Goal: Complete application form

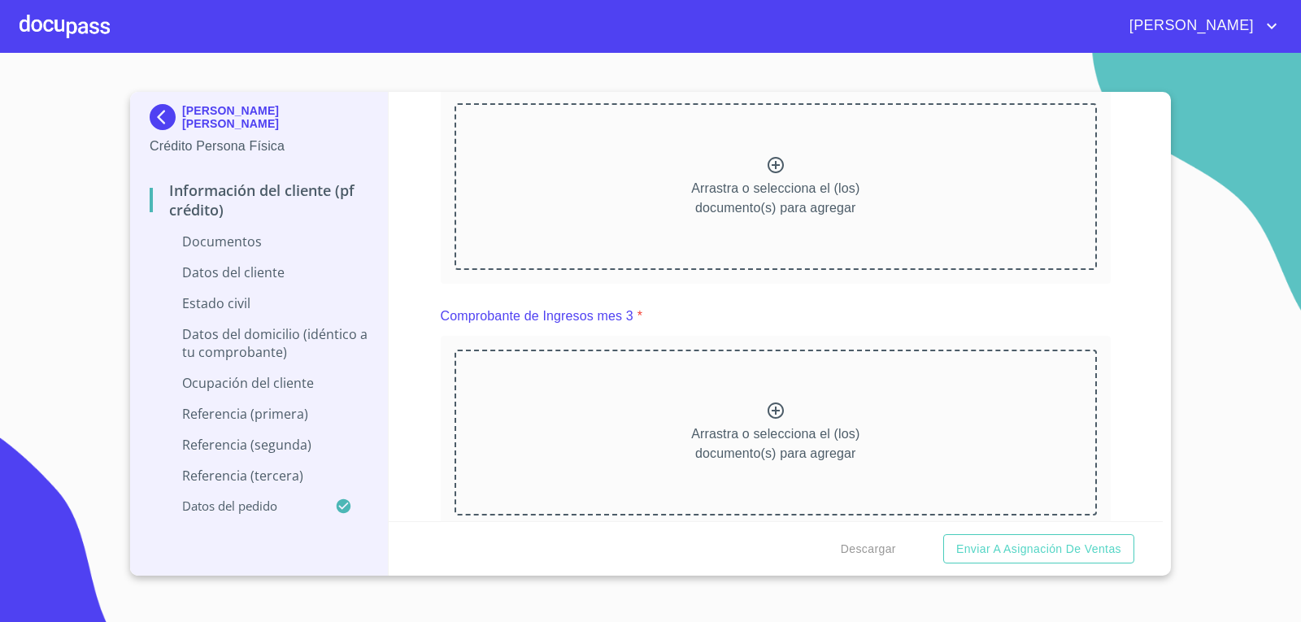
scroll to position [1101, 0]
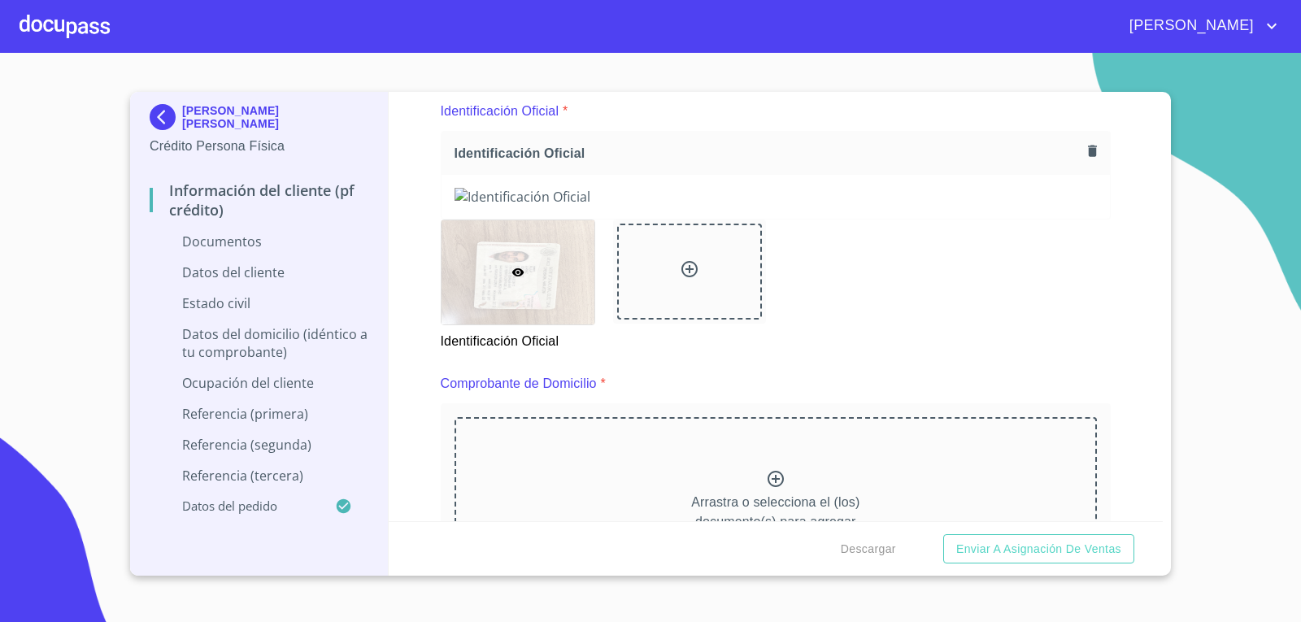
scroll to position [12, 0]
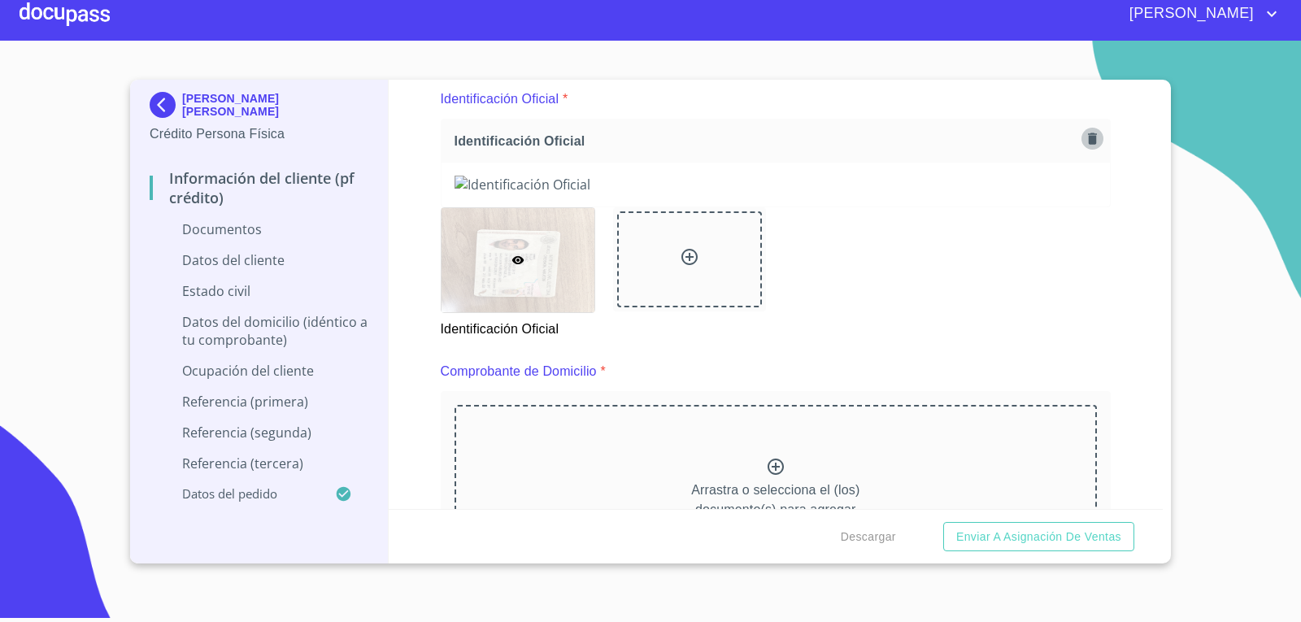
click at [1085, 133] on icon "button" at bounding box center [1092, 138] width 15 height 15
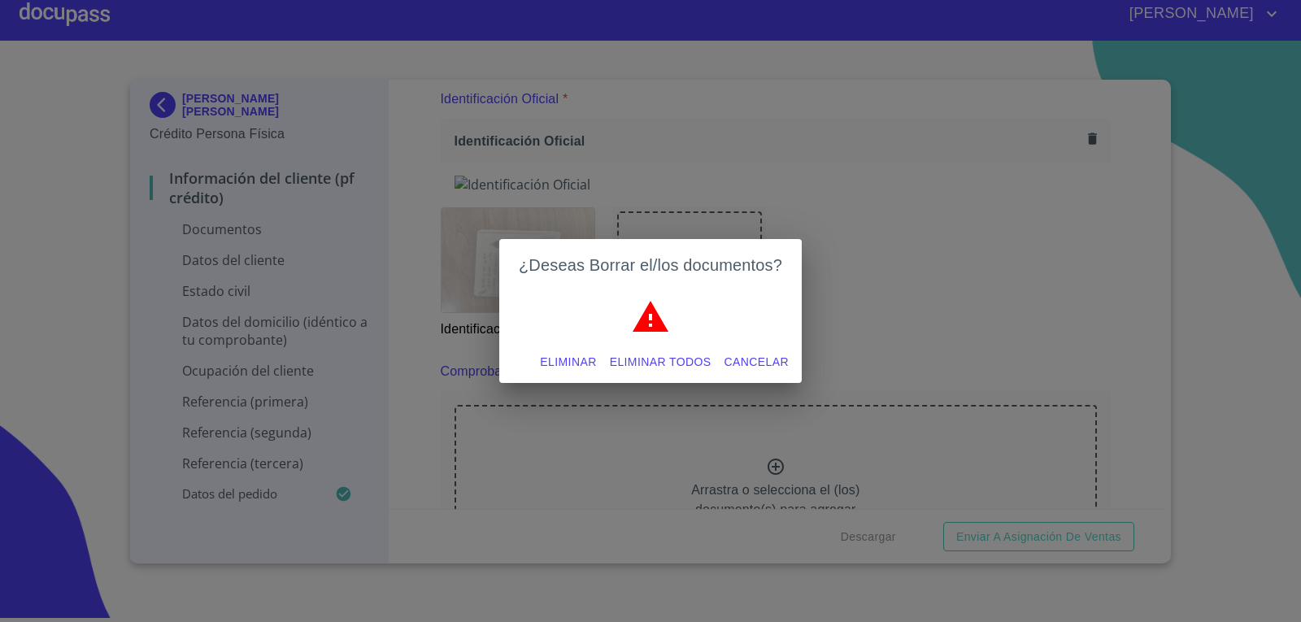
click at [579, 362] on span "Eliminar" at bounding box center [568, 362] width 56 height 20
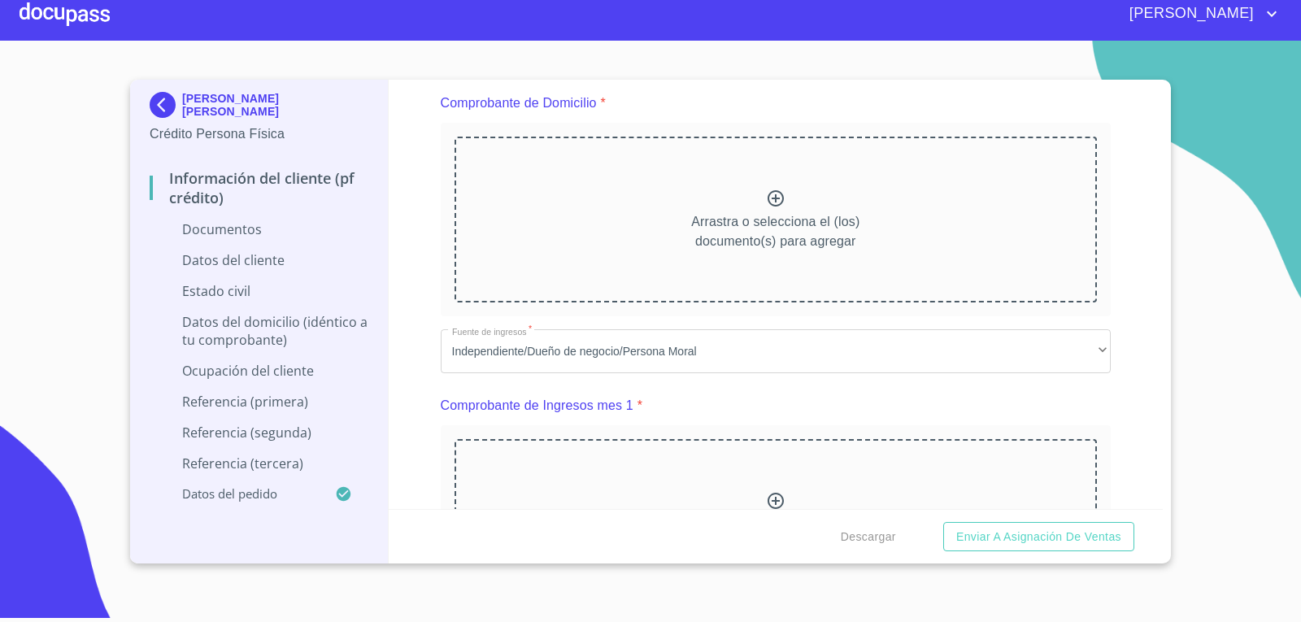
scroll to position [505, 0]
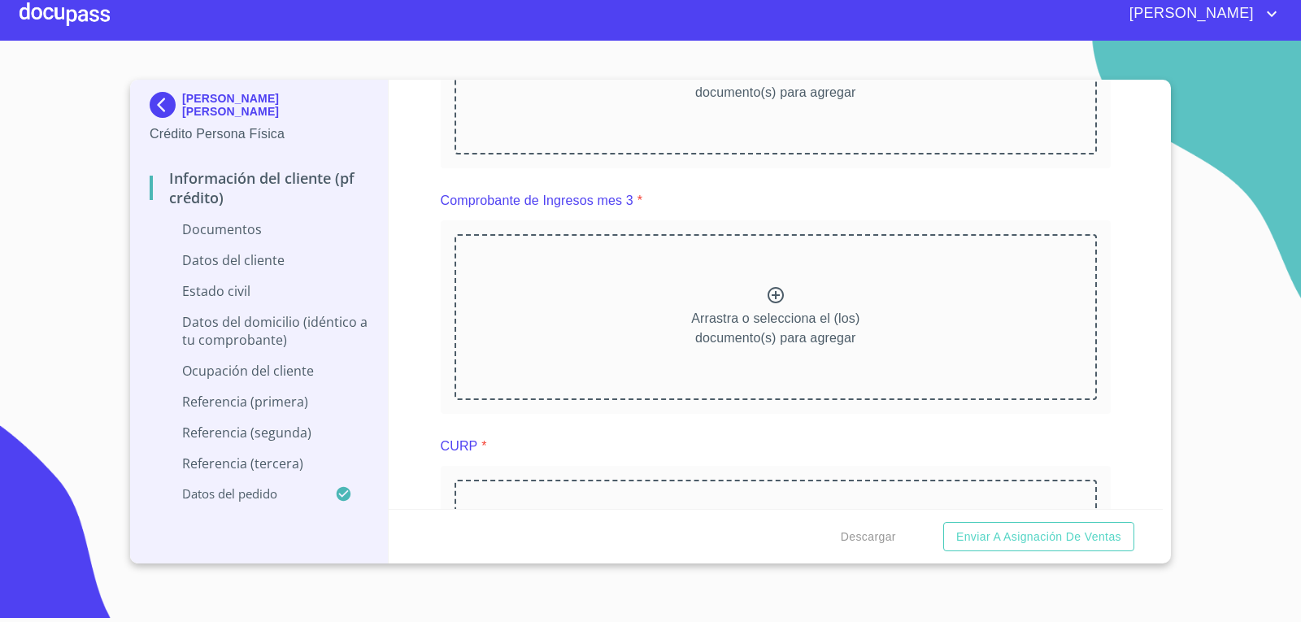
scroll to position [1660, 0]
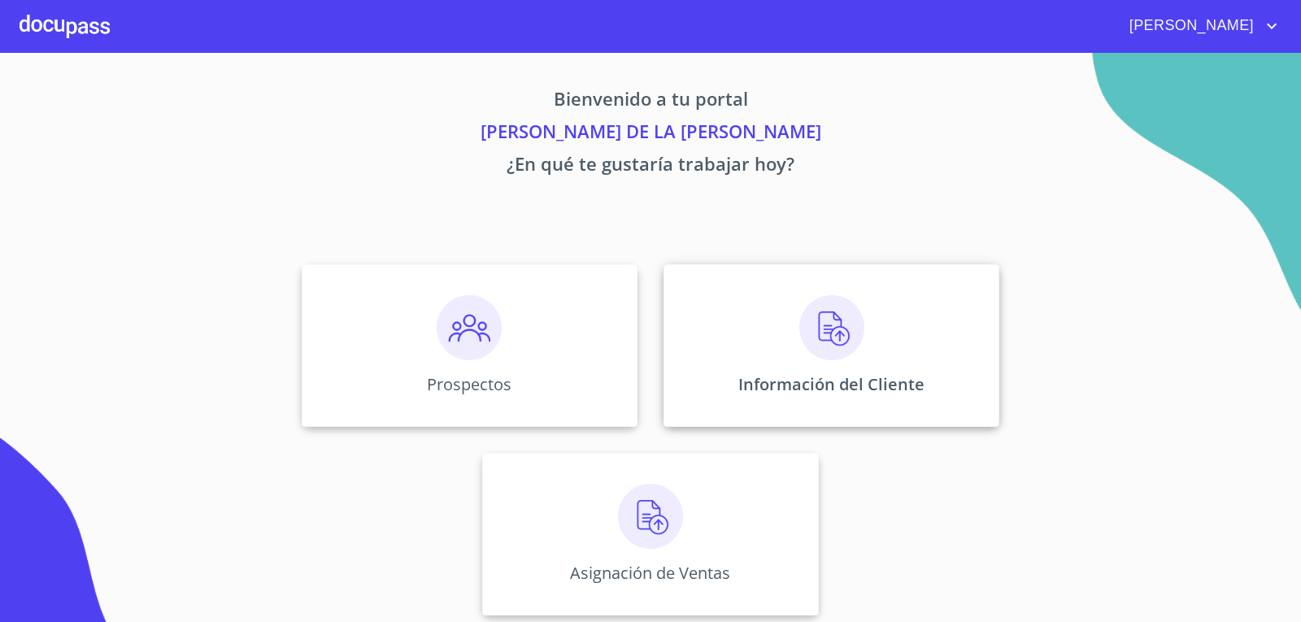
click at [827, 318] on img at bounding box center [831, 327] width 65 height 65
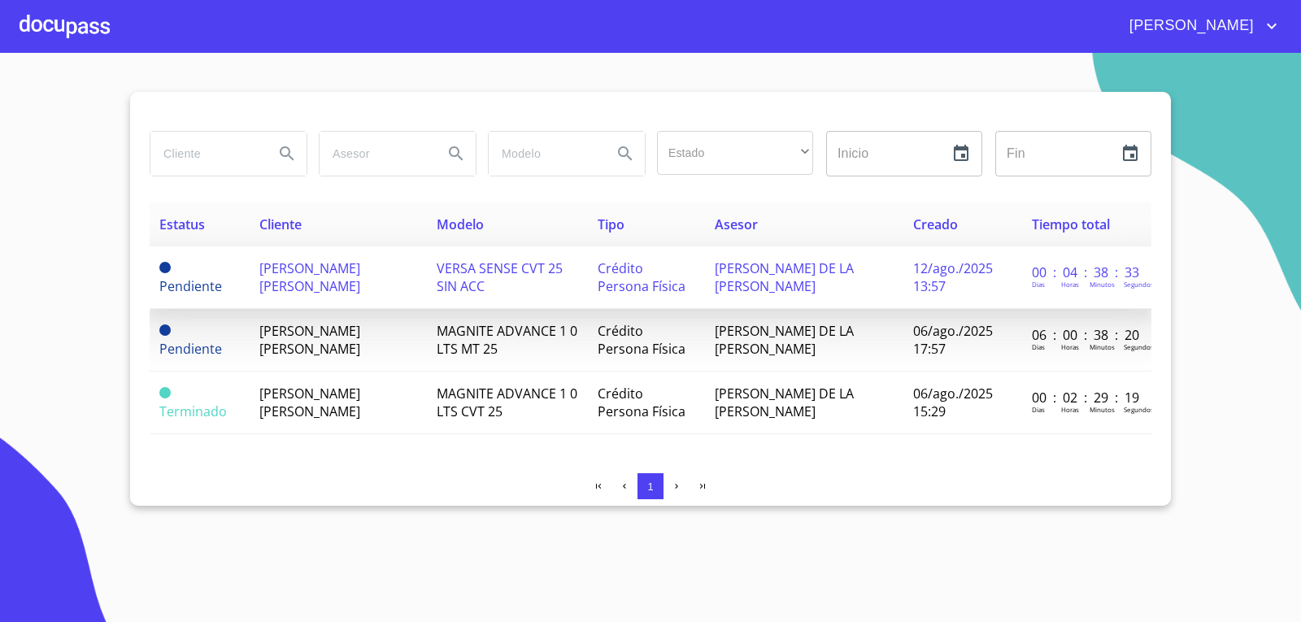
scroll to position [0, 2]
drag, startPoint x: 433, startPoint y: 283, endPoint x: 326, endPoint y: 283, distance: 106.5
click at [326, 283] on td "[PERSON_NAME] [PERSON_NAME]" at bounding box center [336, 277] width 177 height 63
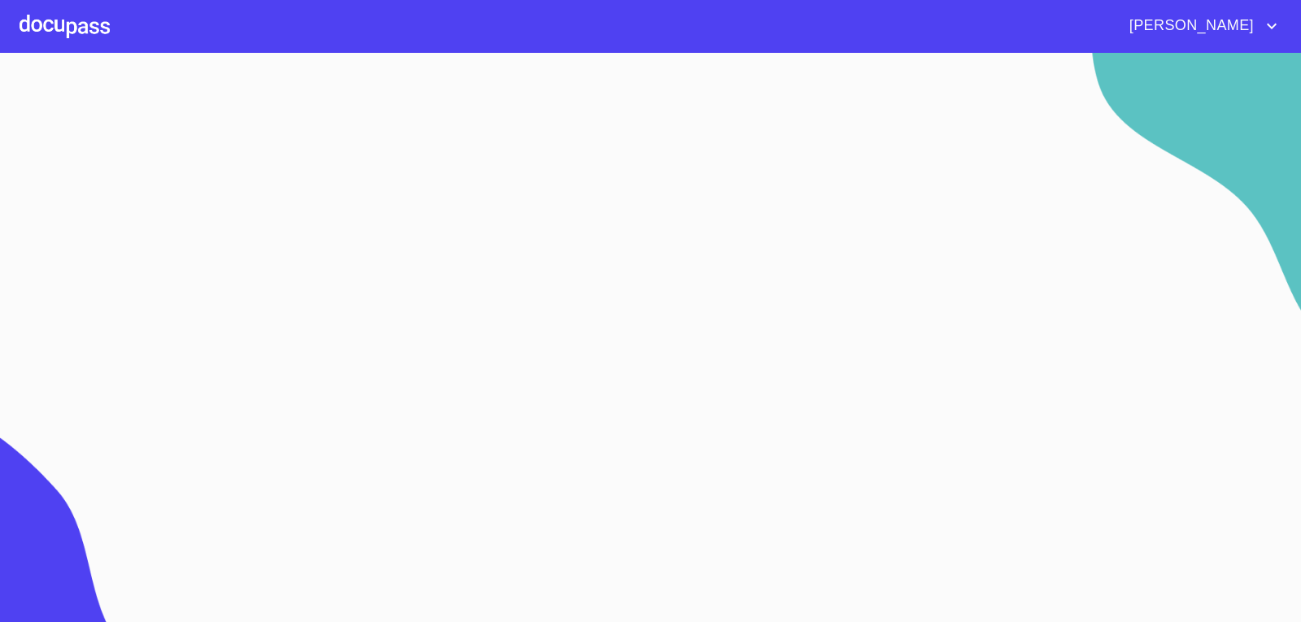
click at [326, 283] on section at bounding box center [650, 337] width 1301 height 569
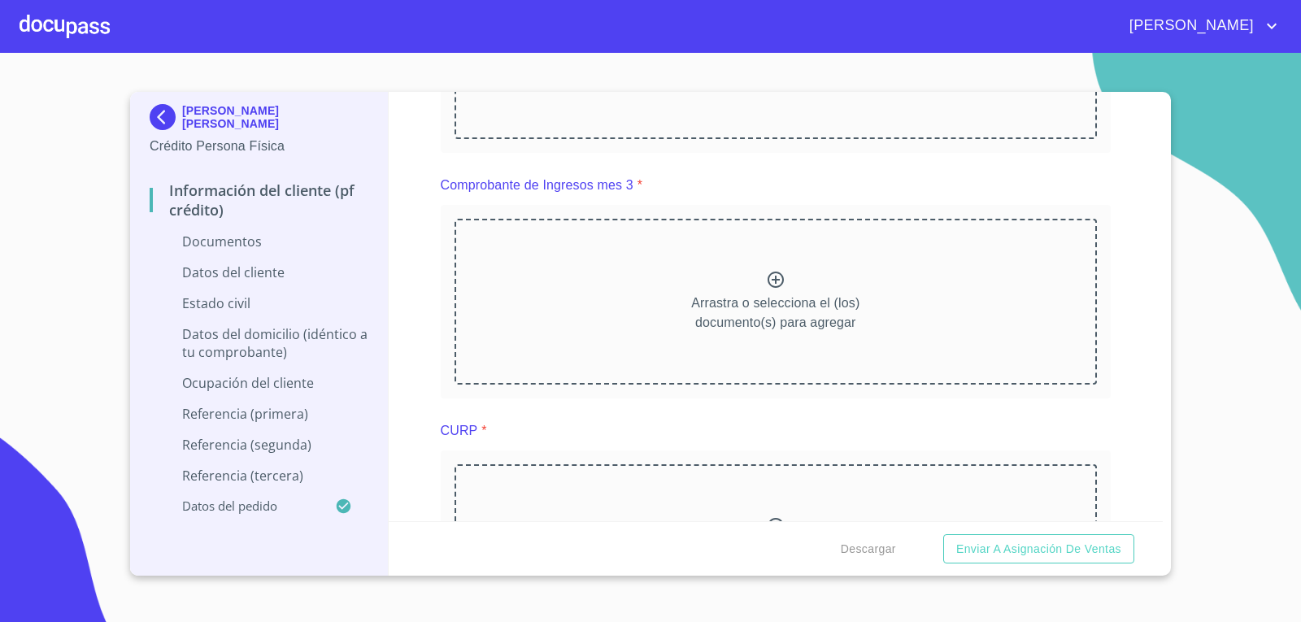
scroll to position [1672, 0]
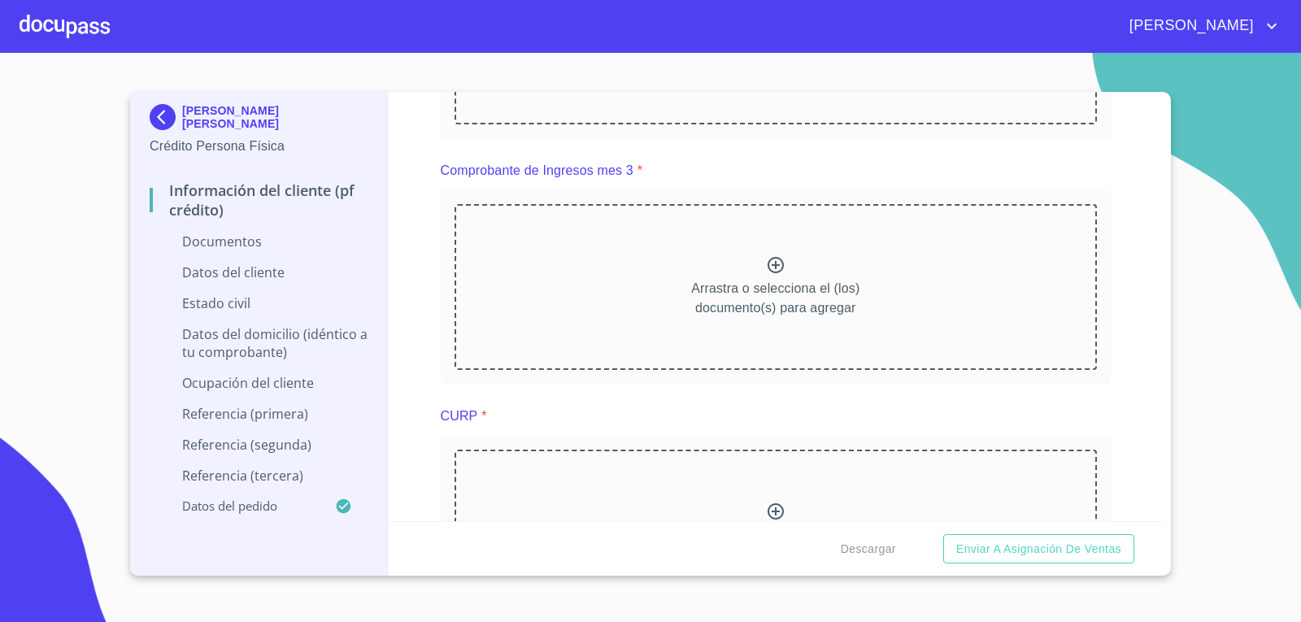
drag, startPoint x: 1186, startPoint y: 179, endPoint x: 1262, endPoint y: 110, distance: 103.1
click at [1262, 110] on section "JOSE ALFREDO AGUILAR MARTINEZ Crédito Persona Física Información del cliente (P…" at bounding box center [650, 337] width 1301 height 569
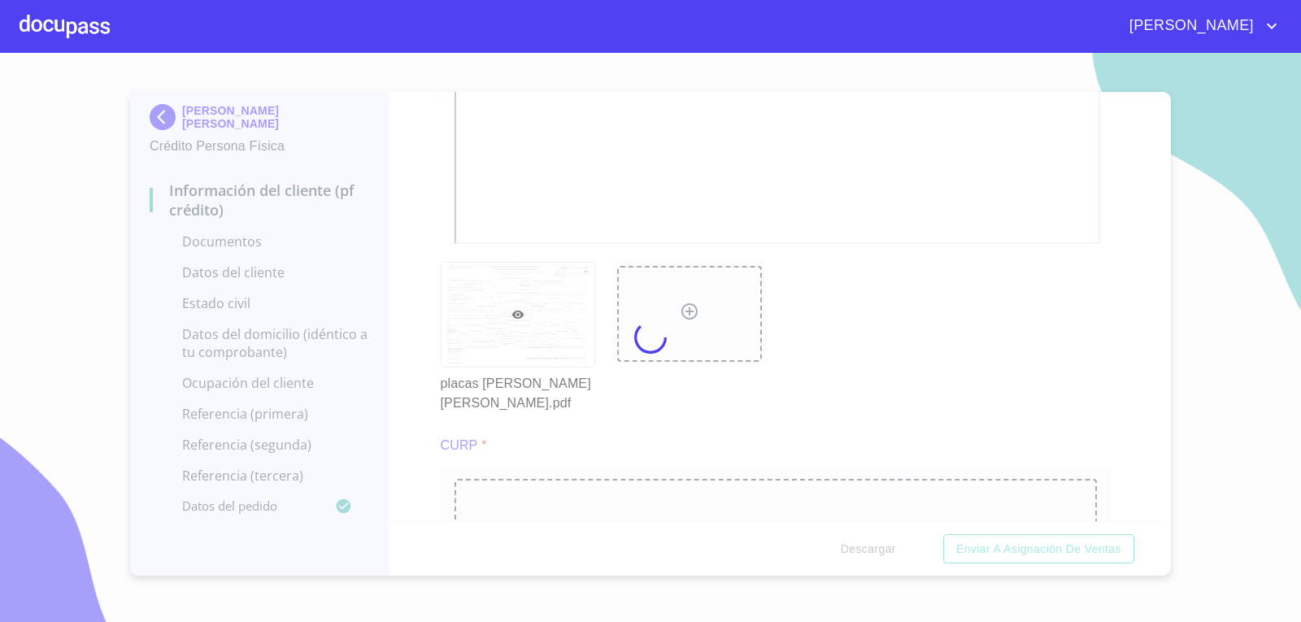
scroll to position [0, 0]
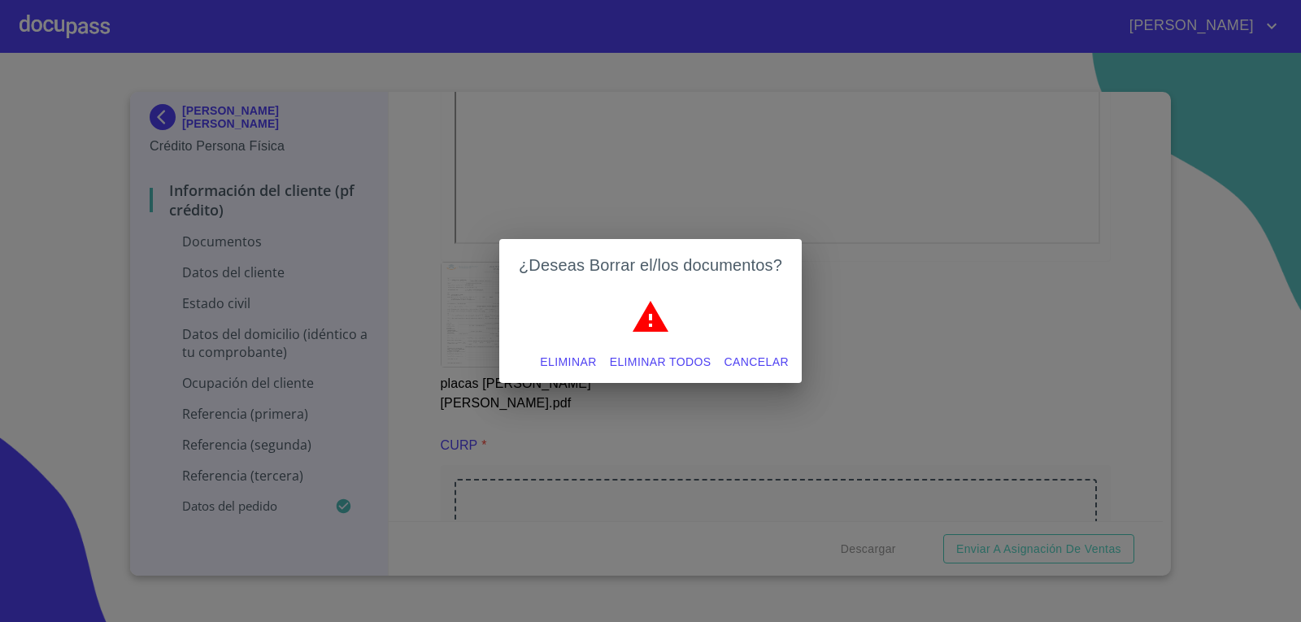
click at [662, 357] on span "Eliminar todos" at bounding box center [661, 362] width 102 height 20
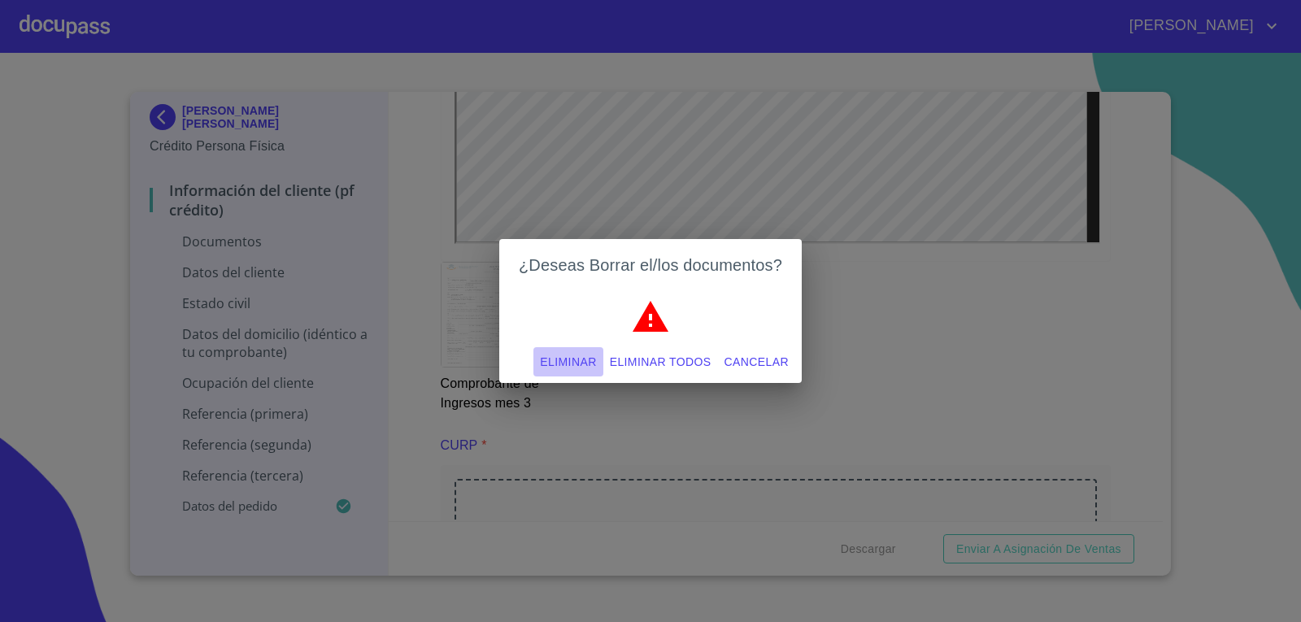
click at [580, 360] on span "Eliminar" at bounding box center [568, 362] width 56 height 20
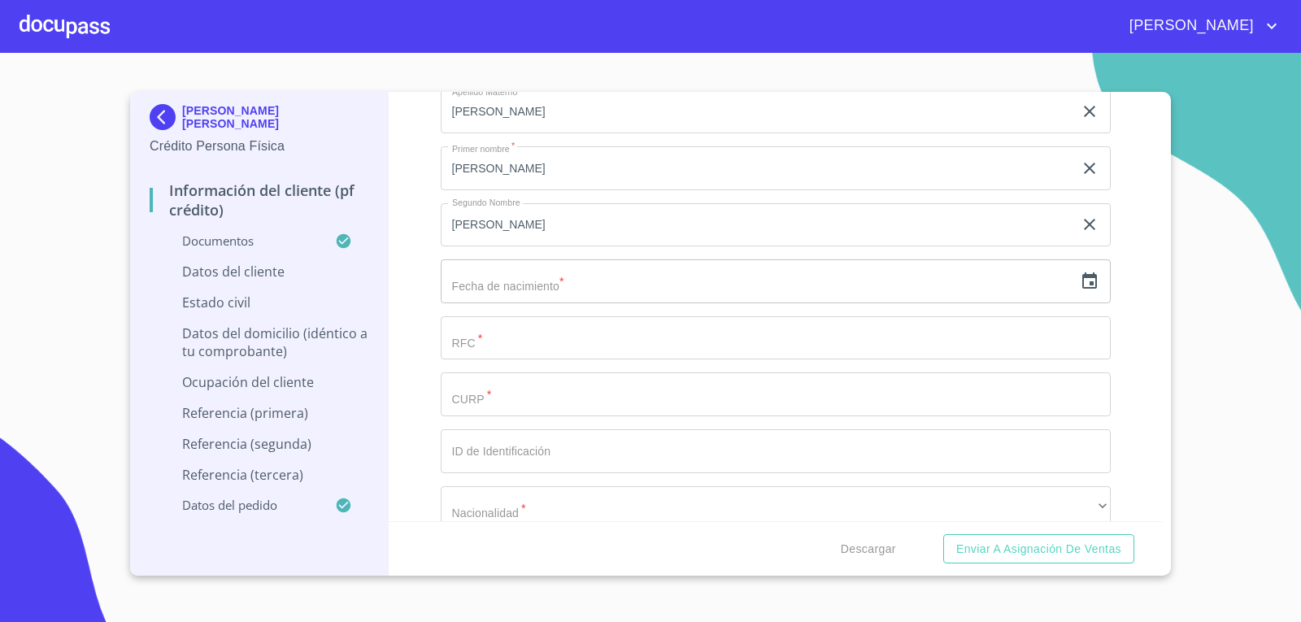
scroll to position [4492, 0]
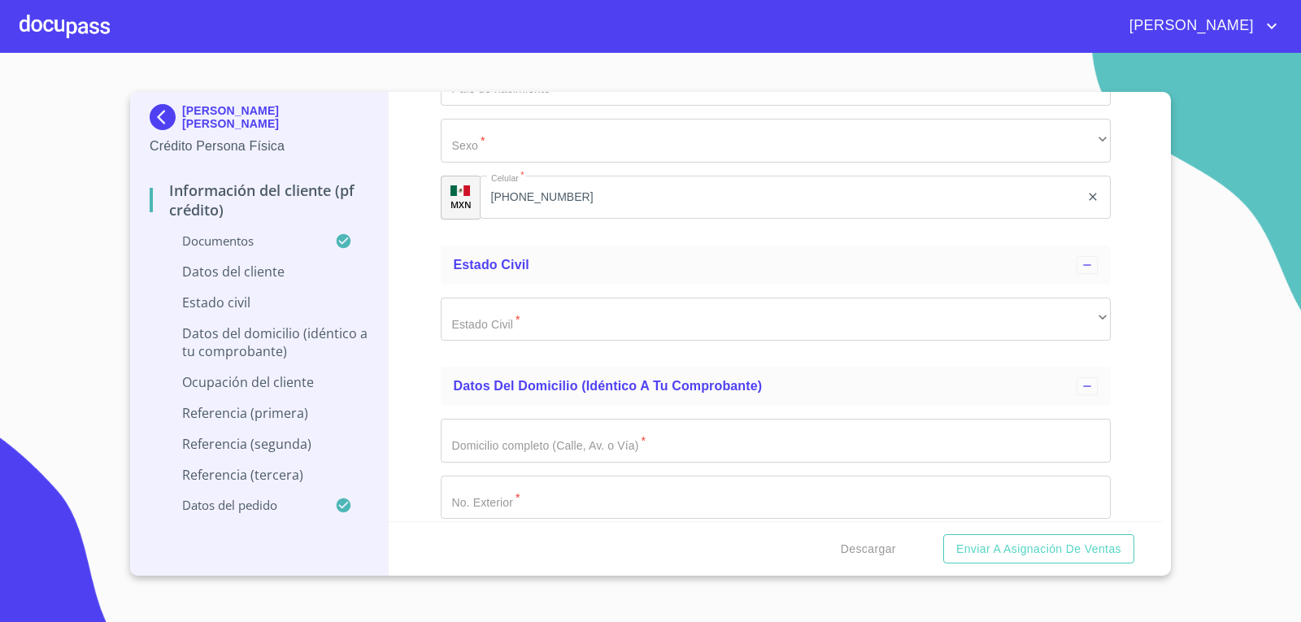
scroll to position [5424, 0]
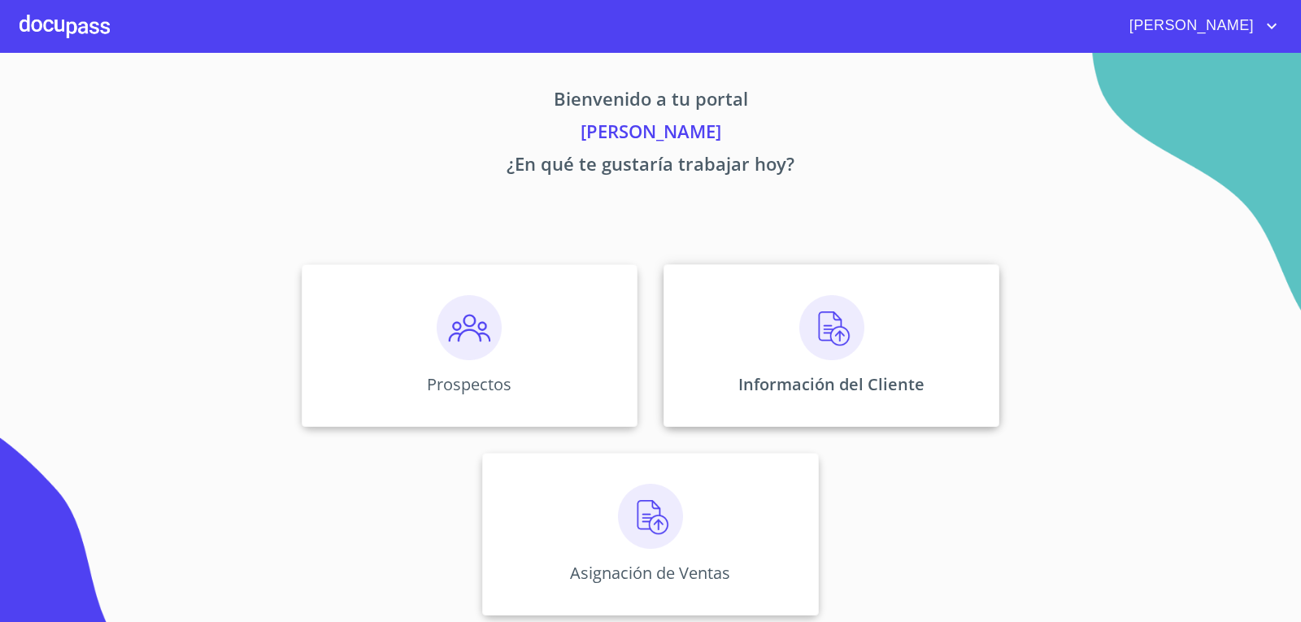
click at [852, 355] on img at bounding box center [831, 327] width 65 height 65
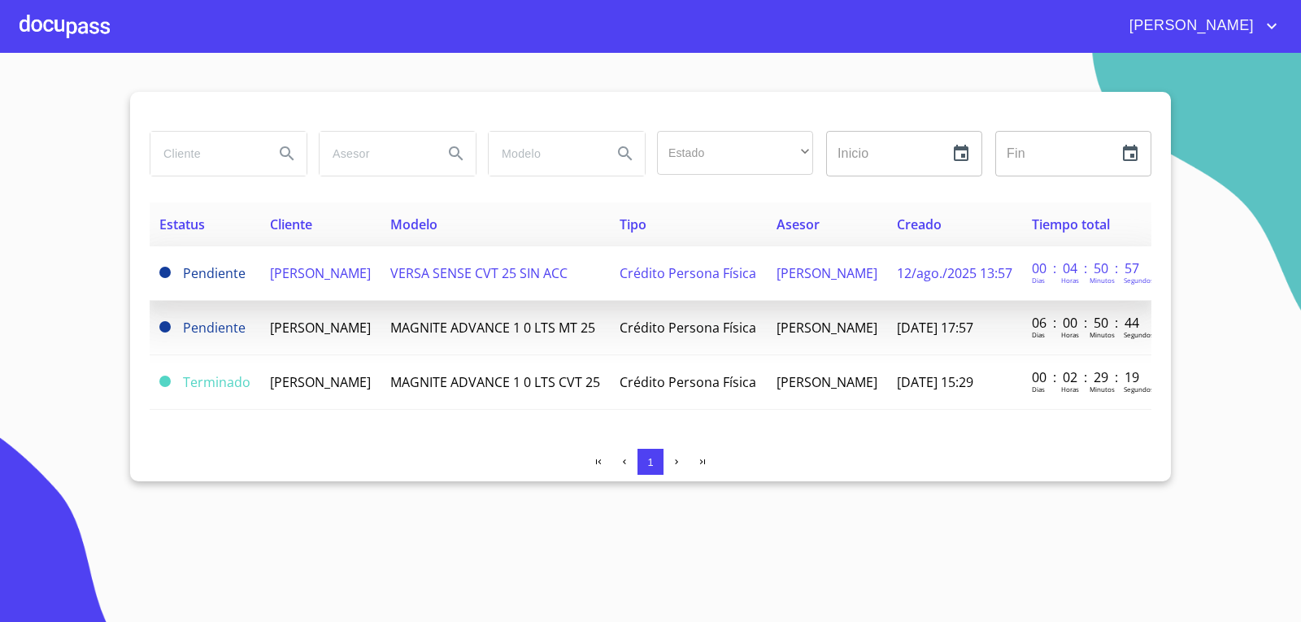
click at [502, 268] on span "VERSA SENSE CVT 25 SIN ACC" at bounding box center [478, 273] width 177 height 18
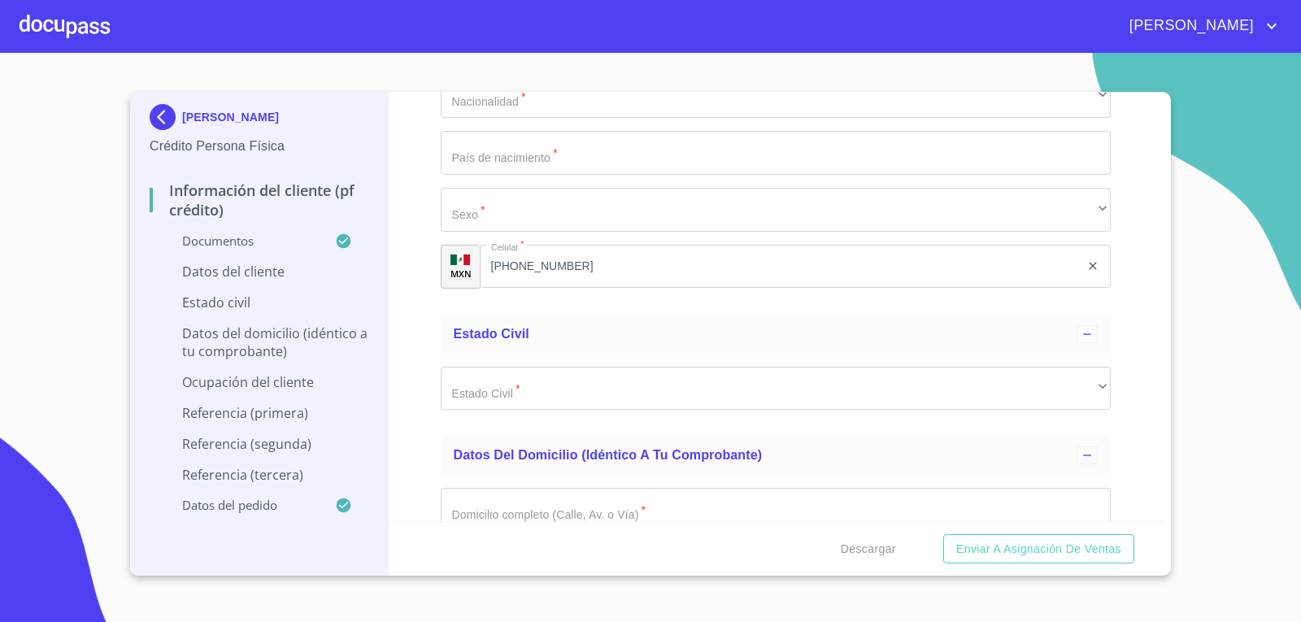
scroll to position [5375, 0]
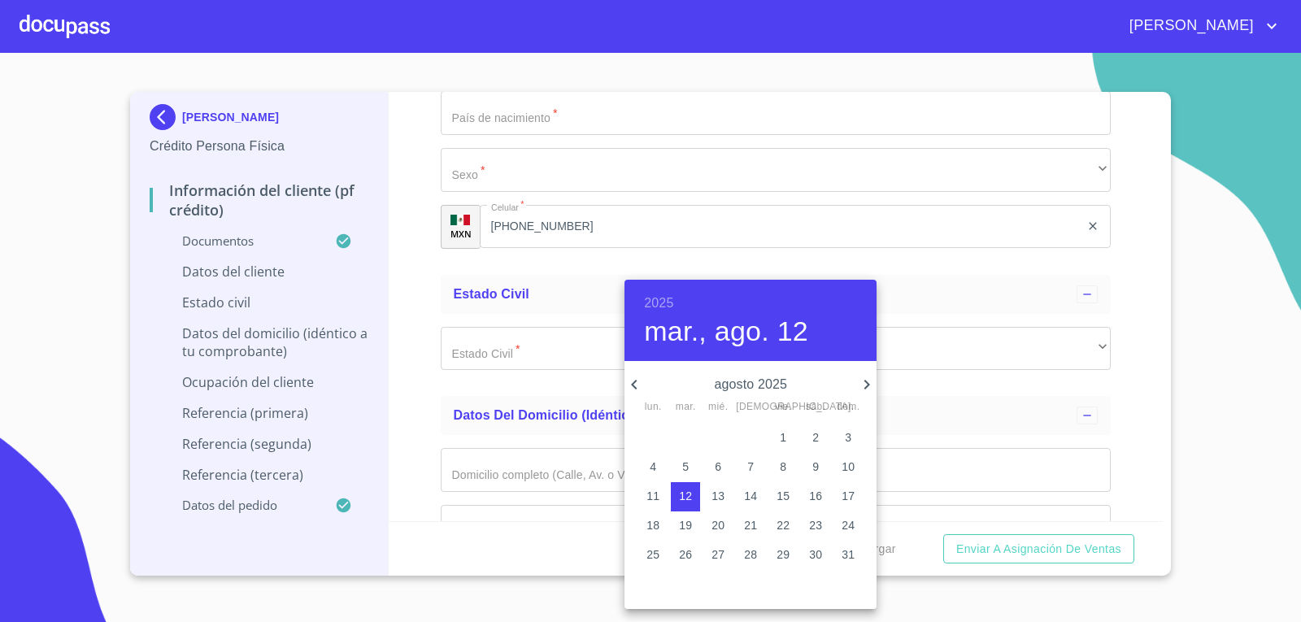
click at [658, 296] on h6 "2025" at bounding box center [658, 303] width 29 height 23
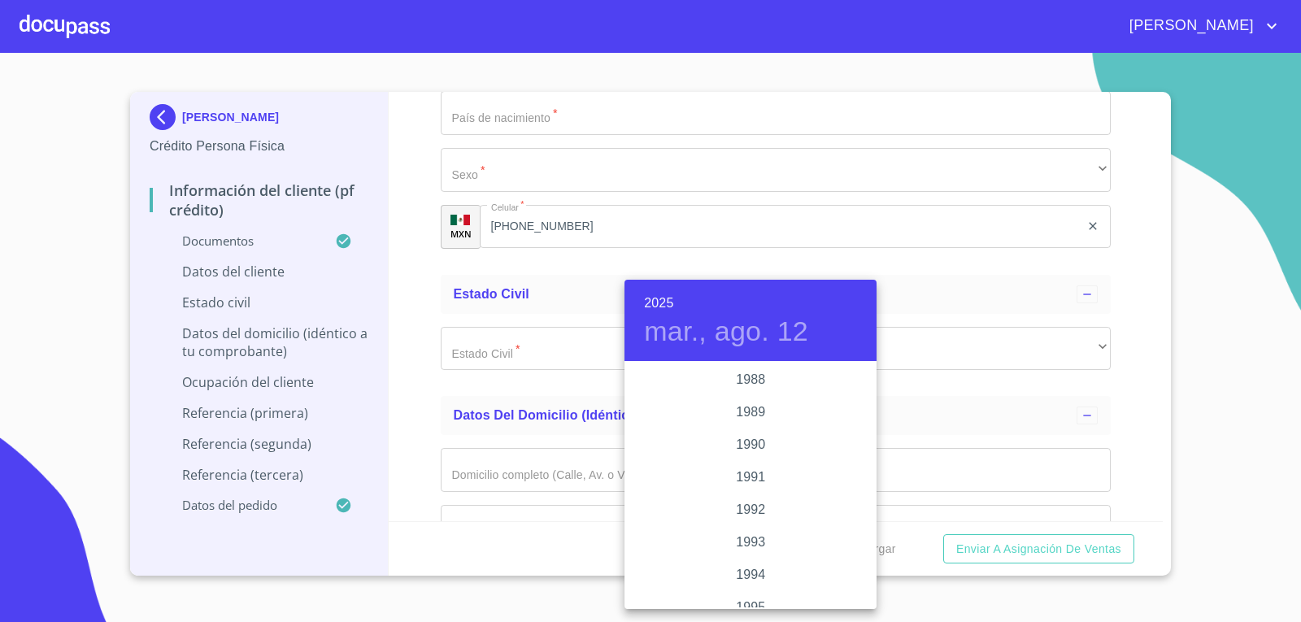
scroll to position [2017, 0]
click at [741, 415] on div "1988" at bounding box center [751, 412] width 252 height 33
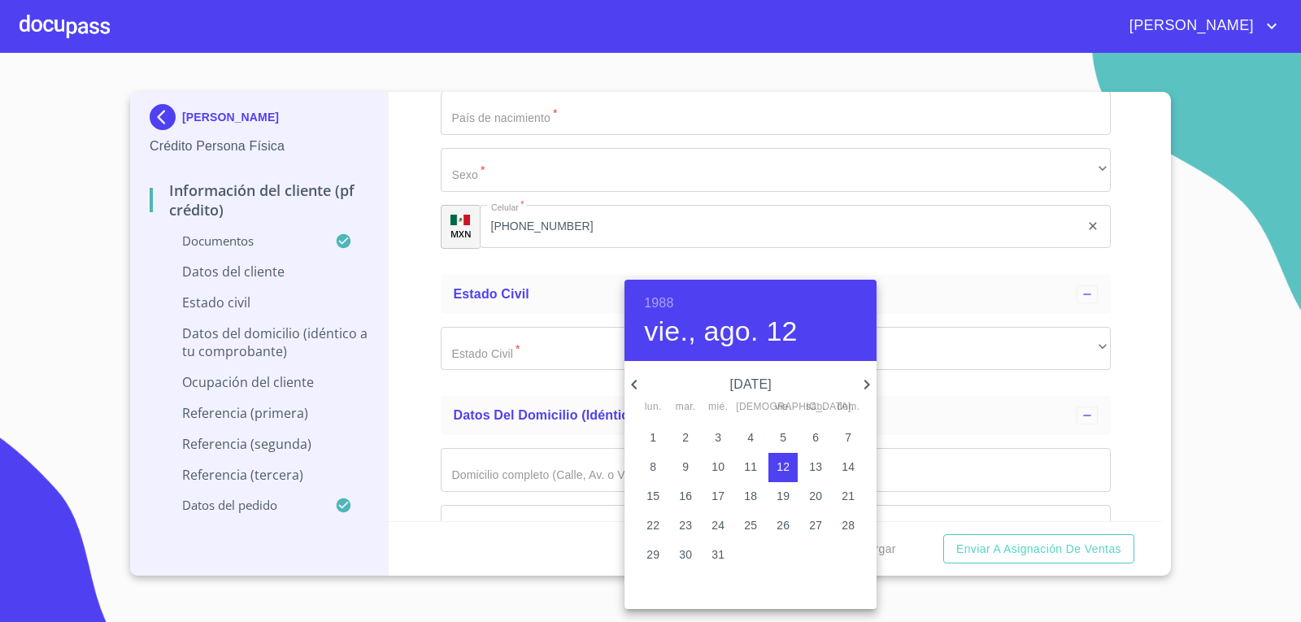
click at [868, 382] on icon "button" at bounding box center [868, 385] width 6 height 10
click at [846, 434] on p "4" at bounding box center [848, 437] width 7 height 16
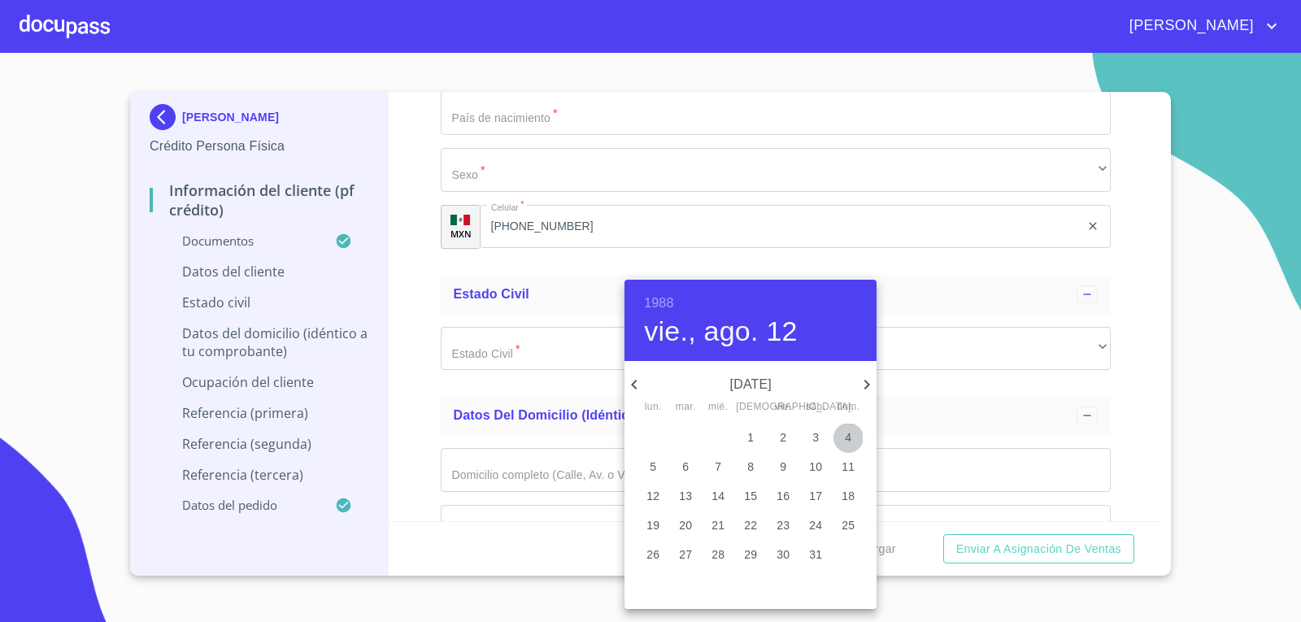
type input "[DATE]"
click at [1196, 313] on div at bounding box center [650, 311] width 1301 height 622
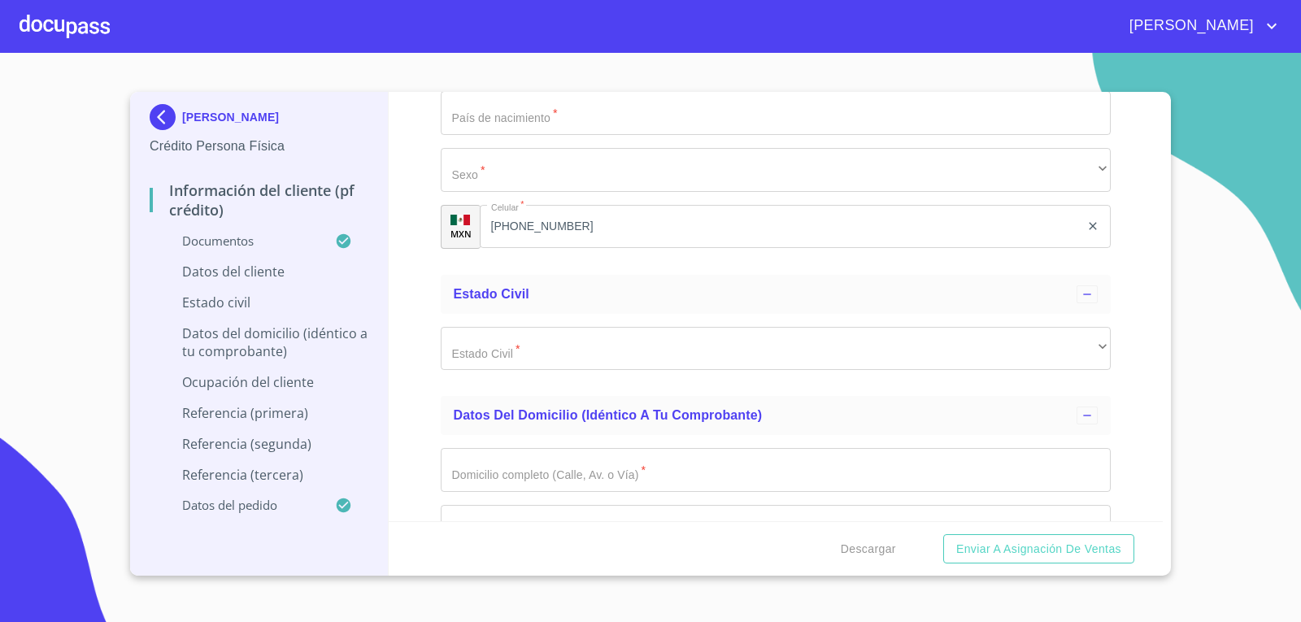
type input "AUMA881204"
type input "AUMA881204HJCGRL09"
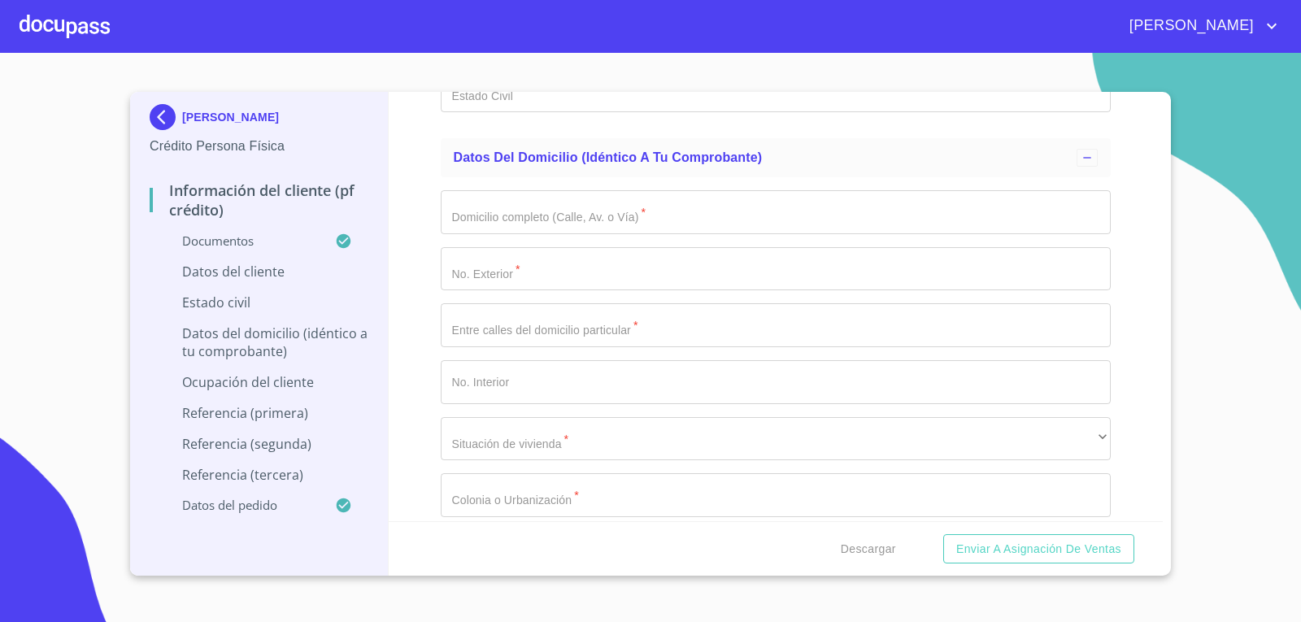
scroll to position [5653, 0]
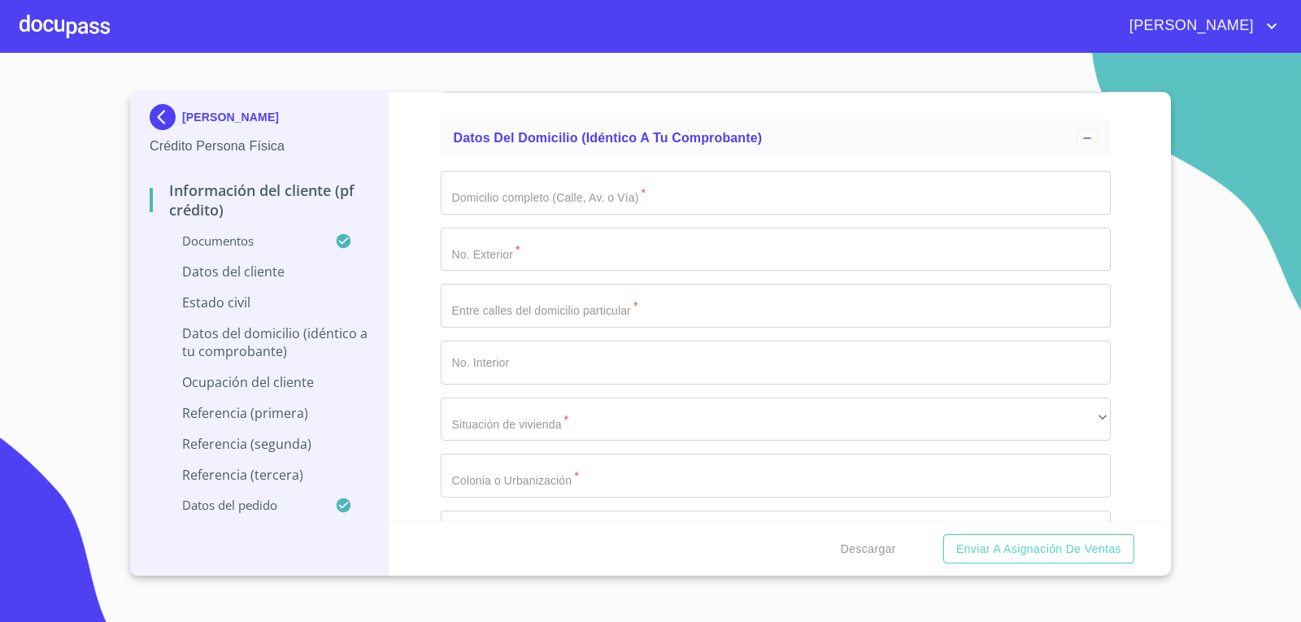
type input "1493239311"
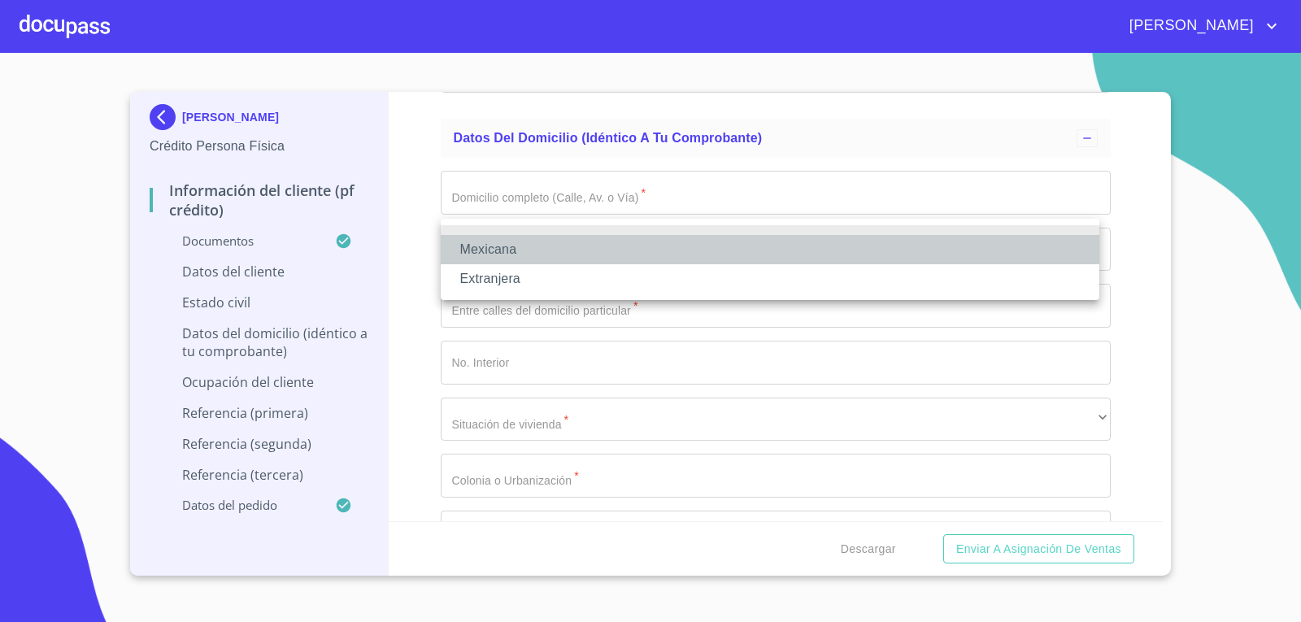
click at [908, 254] on li "Mexicana" at bounding box center [770, 249] width 659 height 29
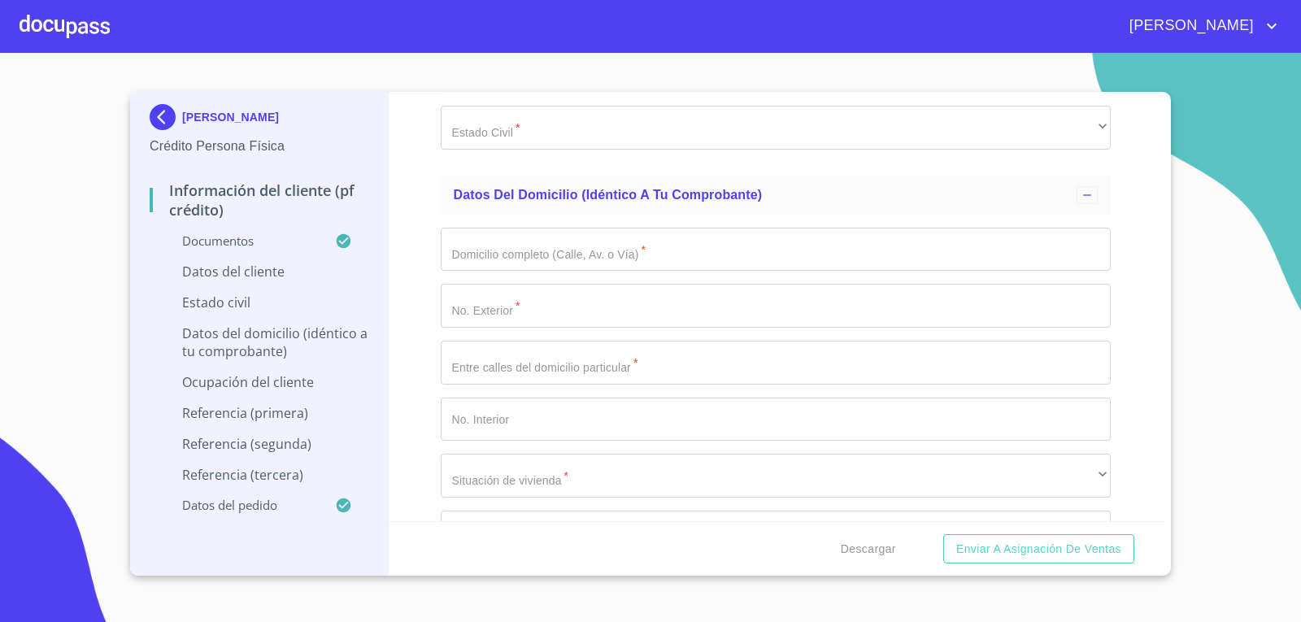
type input "J"
type input "[GEOGRAPHIC_DATA]"
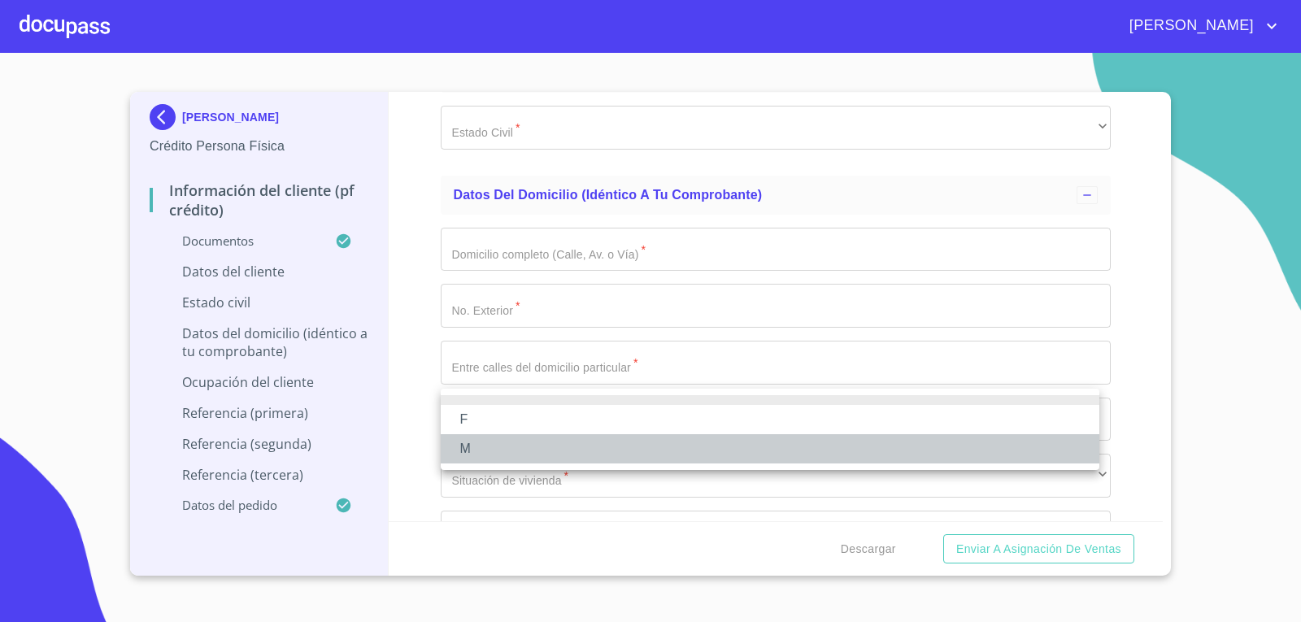
click at [604, 444] on li "M" at bounding box center [770, 448] width 659 height 29
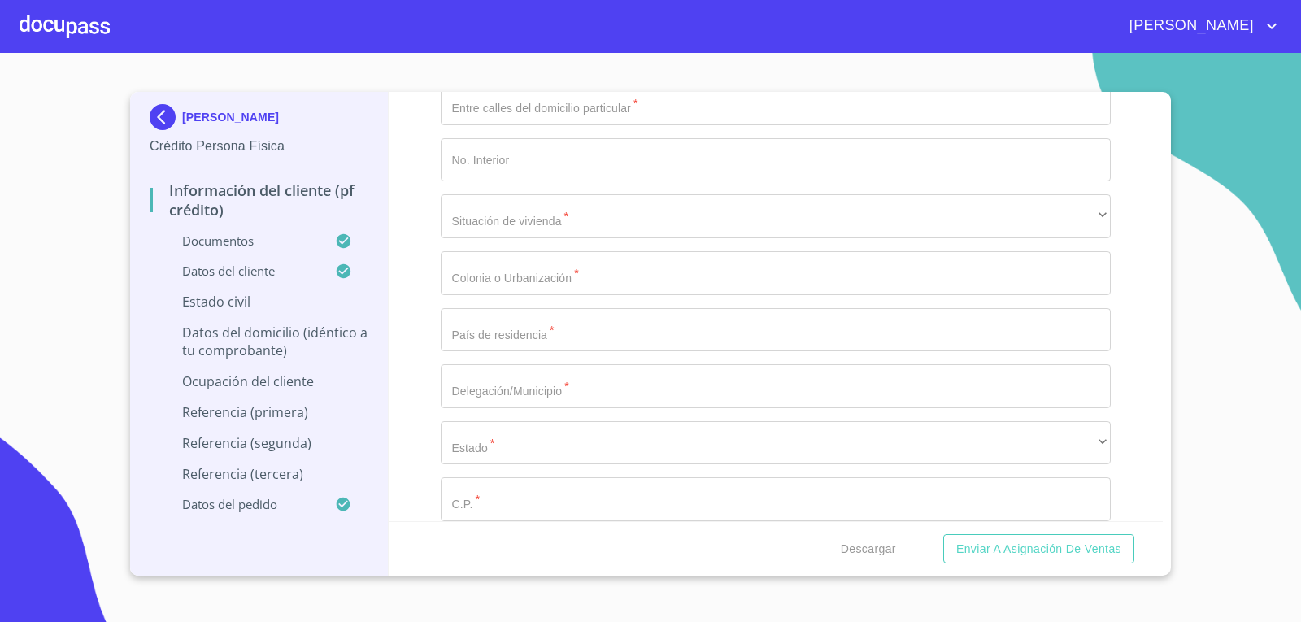
scroll to position [5932, 0]
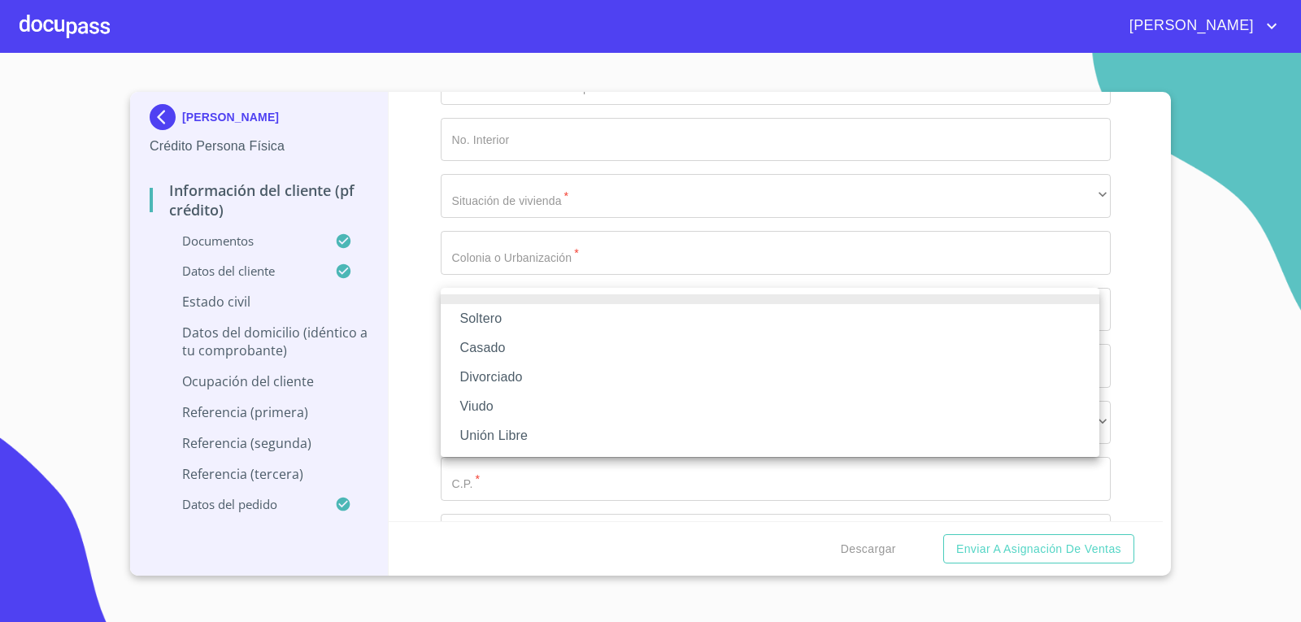
click at [1017, 307] on li "Soltero" at bounding box center [770, 318] width 659 height 29
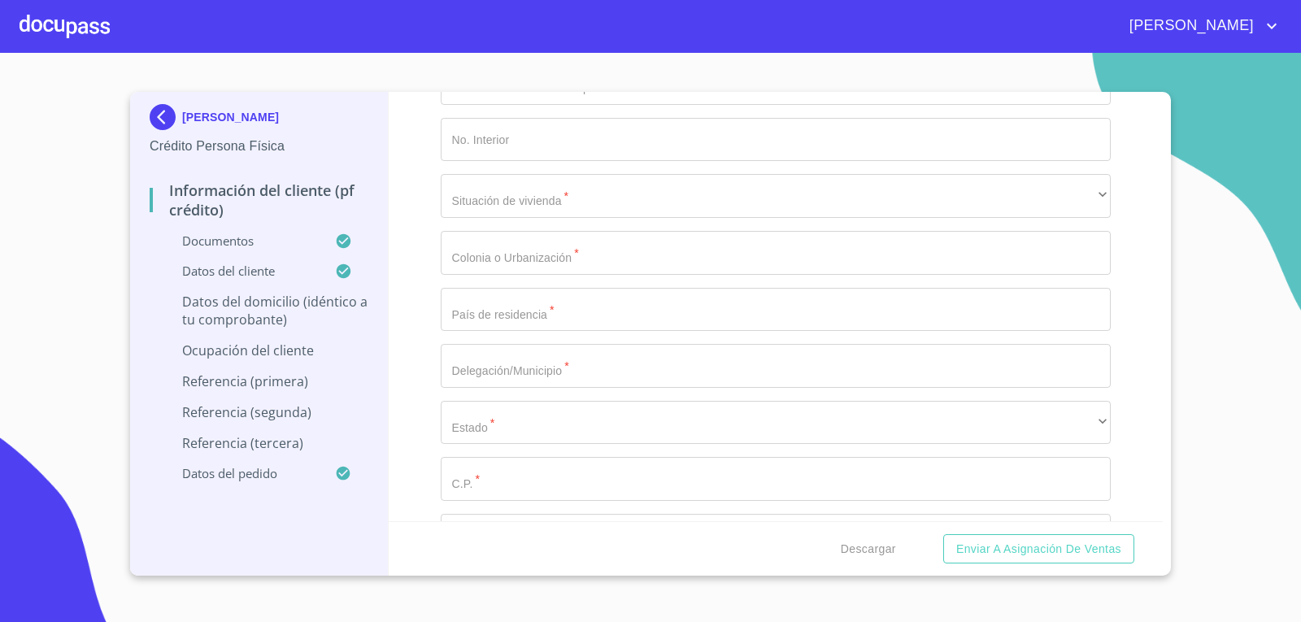
type input "[GEOGRAPHIC_DATA]"
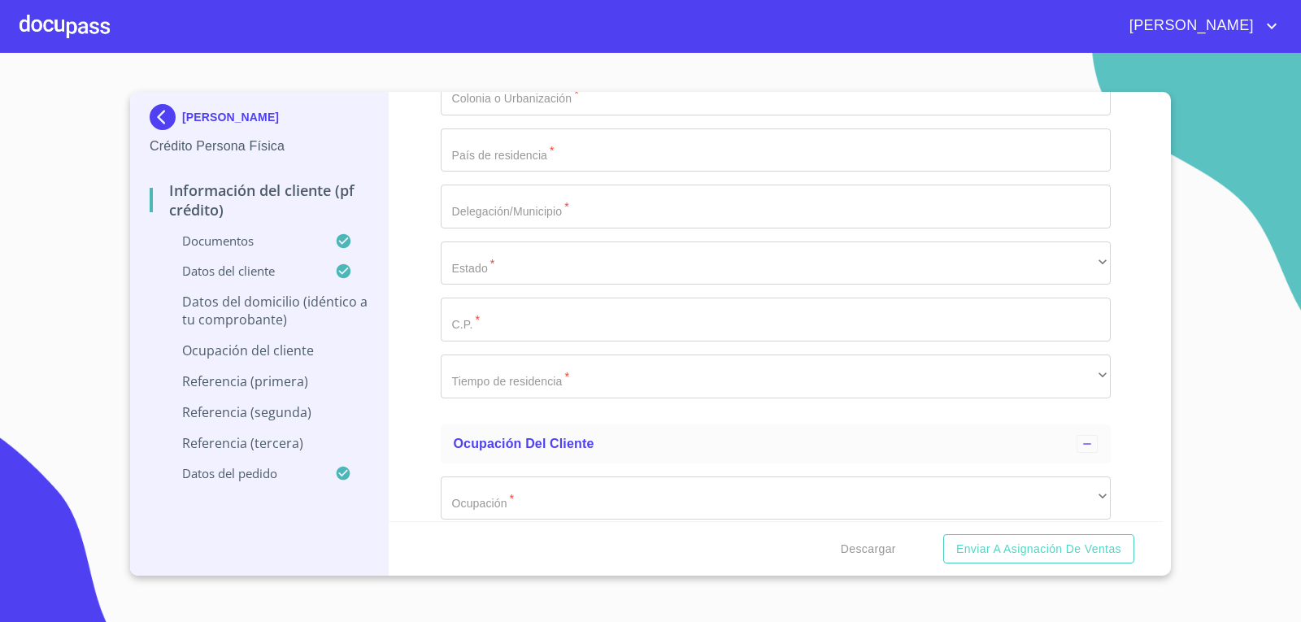
scroll to position [6132, 0]
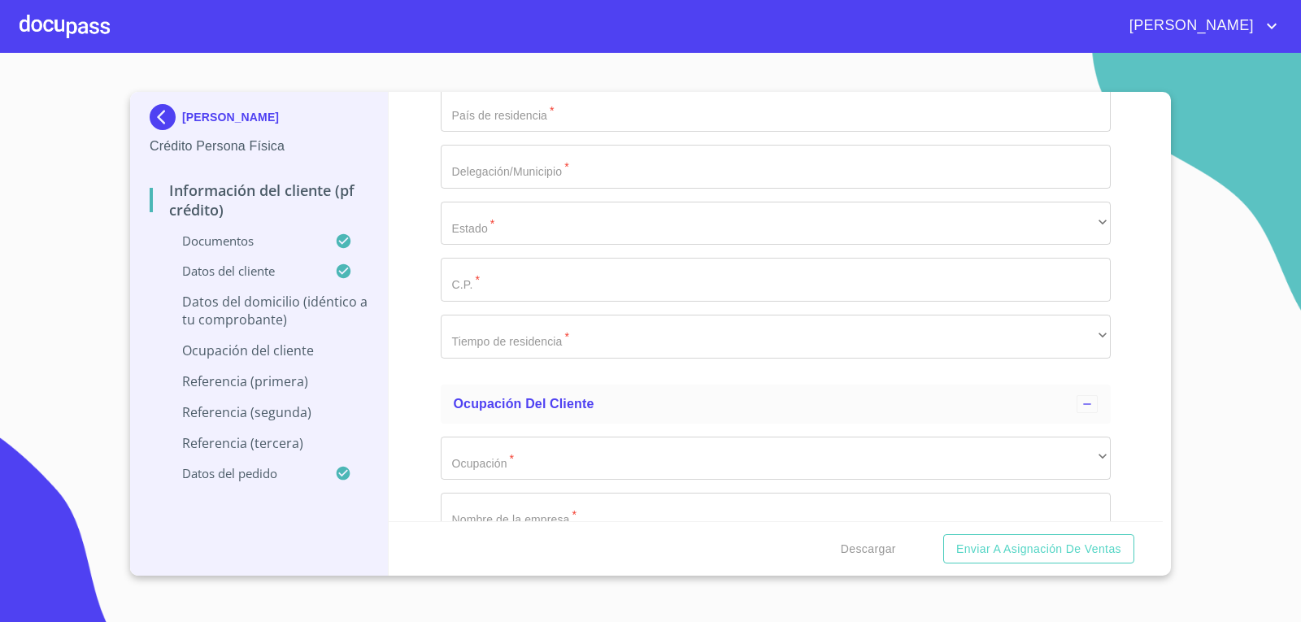
type input "1260"
type input "[GEOGRAPHIC_DATA] Y LIMITE DE PROPIEDAD"
type input "15"
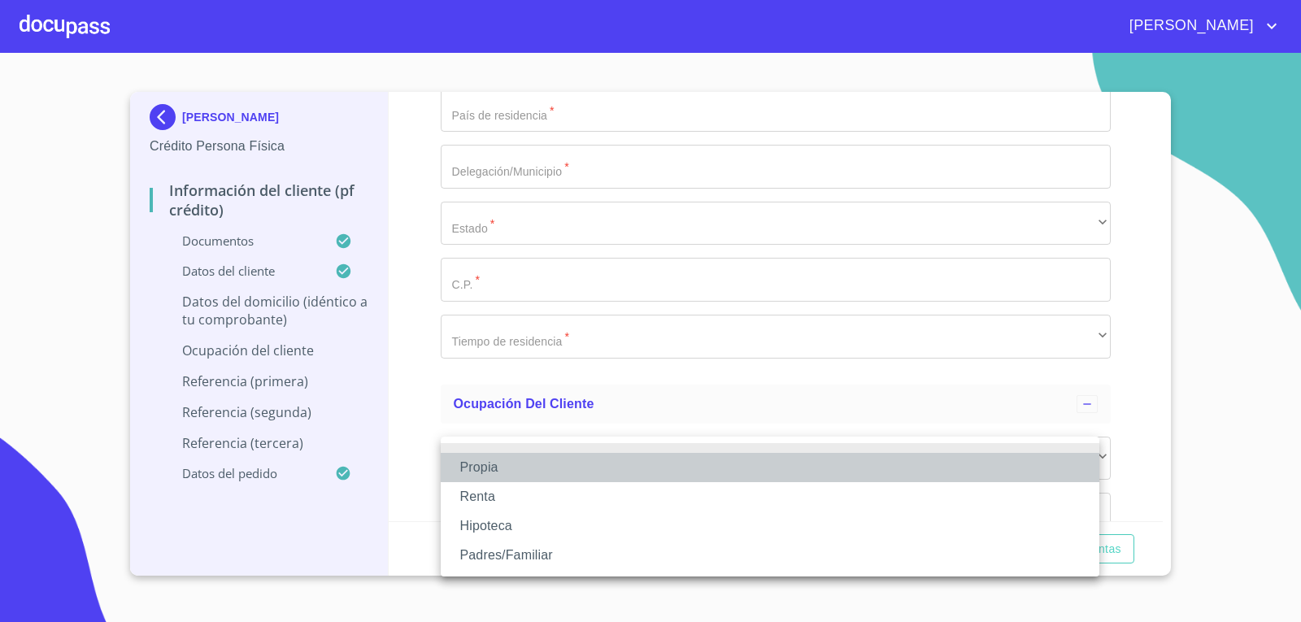
click at [729, 459] on li "Propia" at bounding box center [770, 467] width 659 height 29
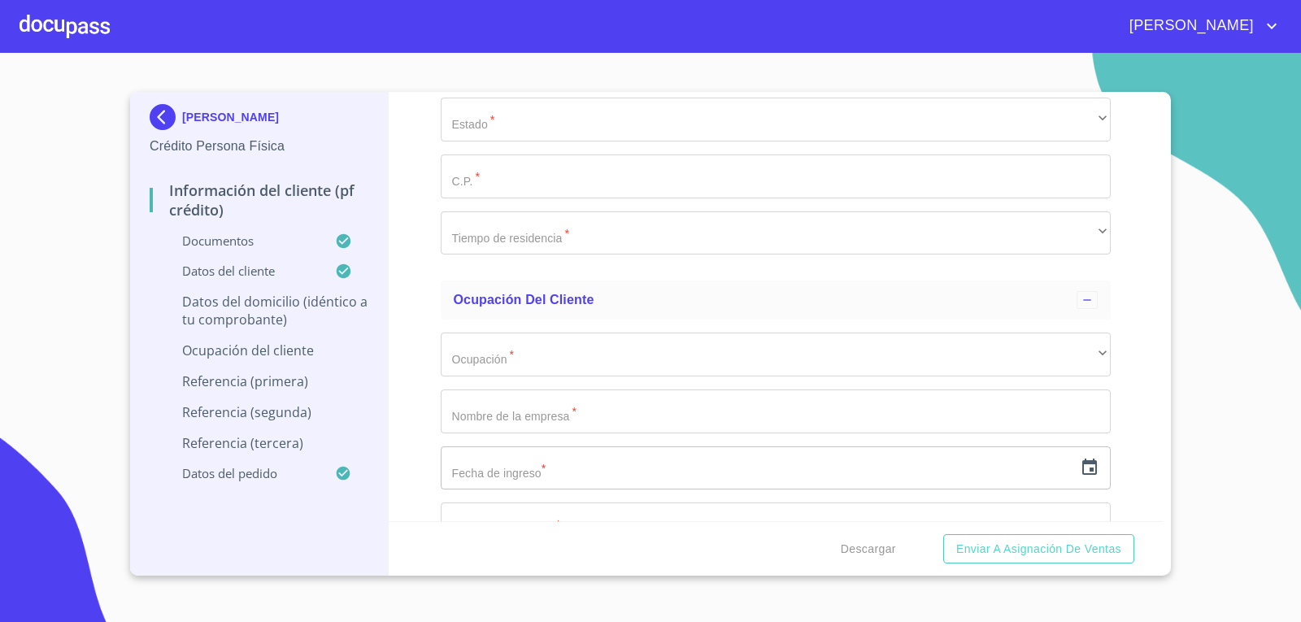
scroll to position [6312, 0]
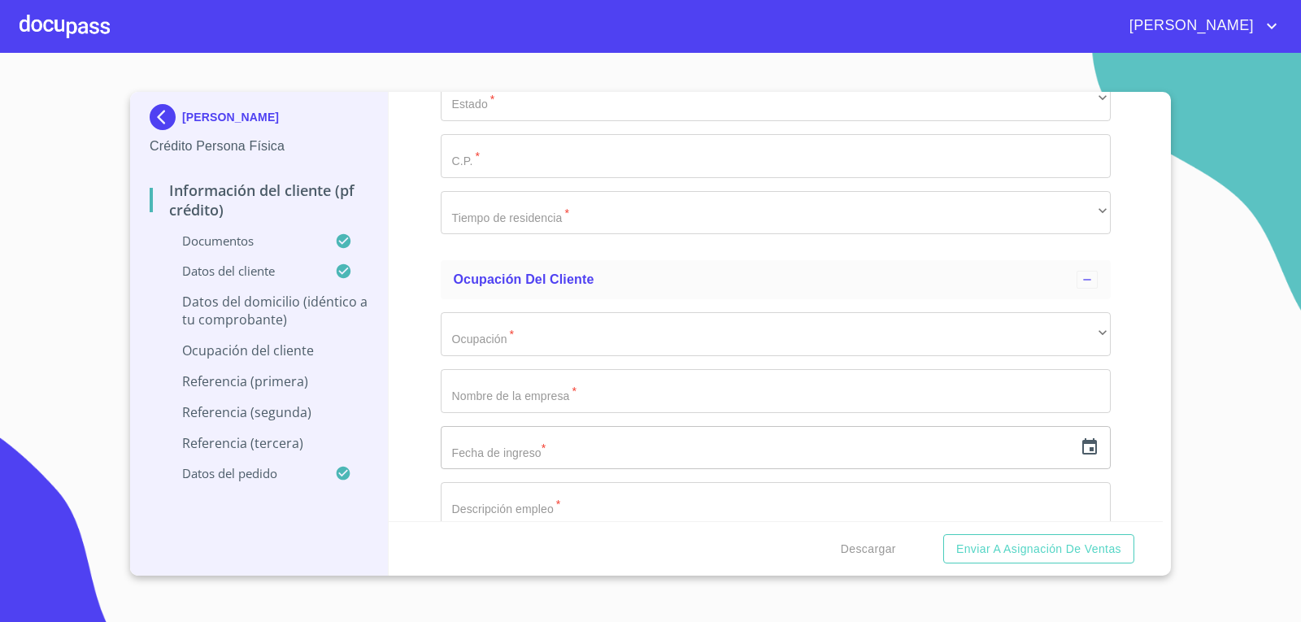
type input "$1,890,000.00"
type input "LAS TERRAZAS"
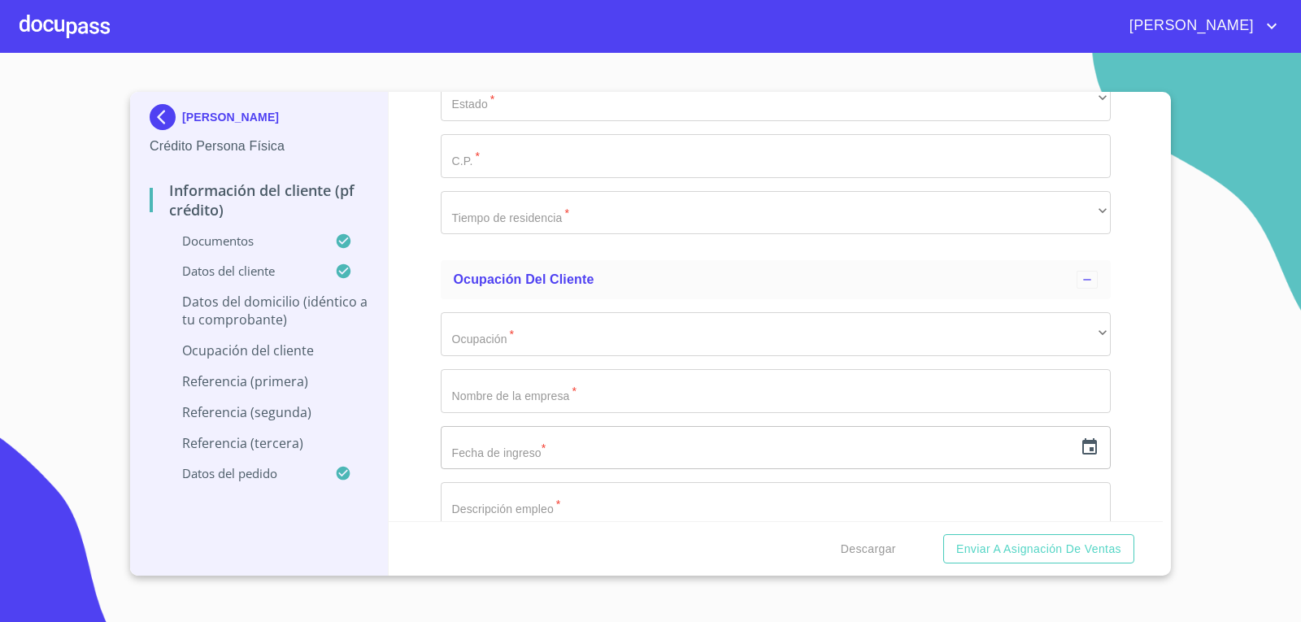
type input "[GEOGRAPHIC_DATA]"
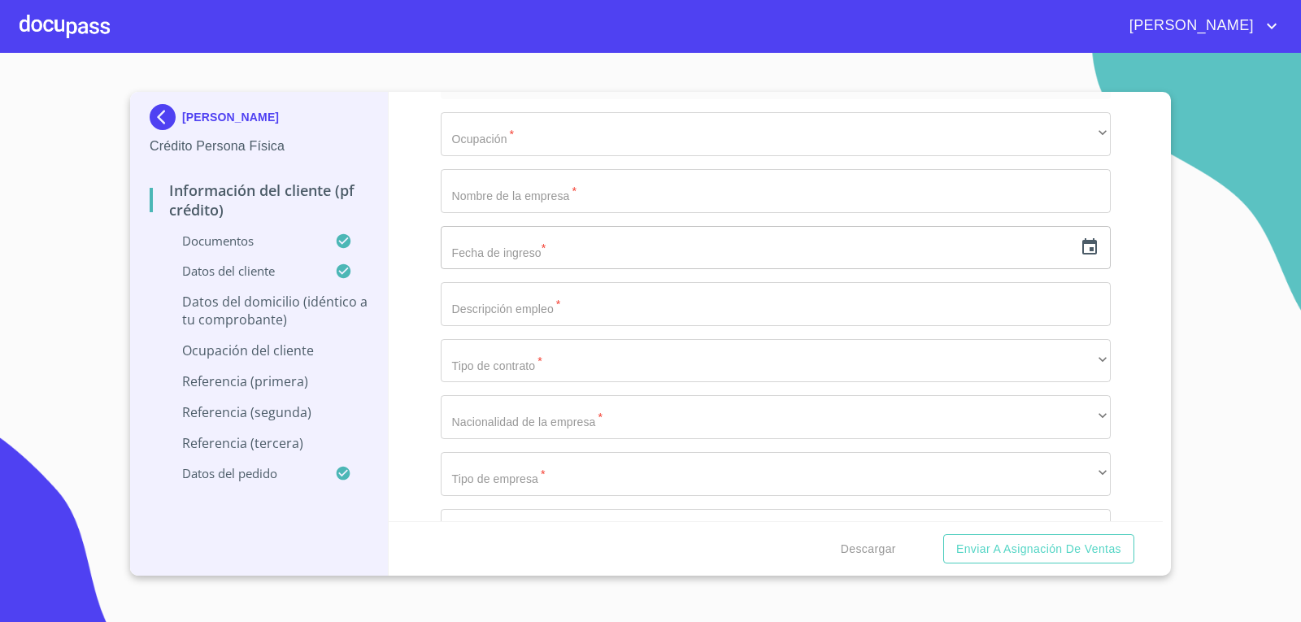
scroll to position [6533, 0]
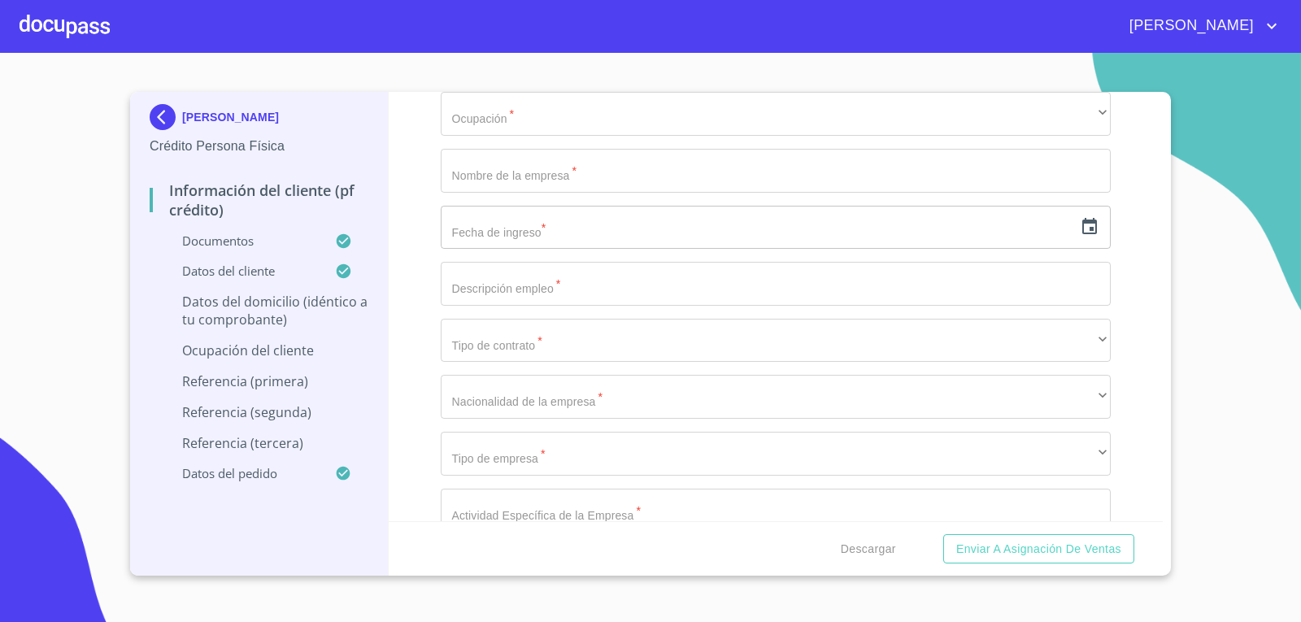
type input "SAN [PERSON_NAME]"
type input "44999"
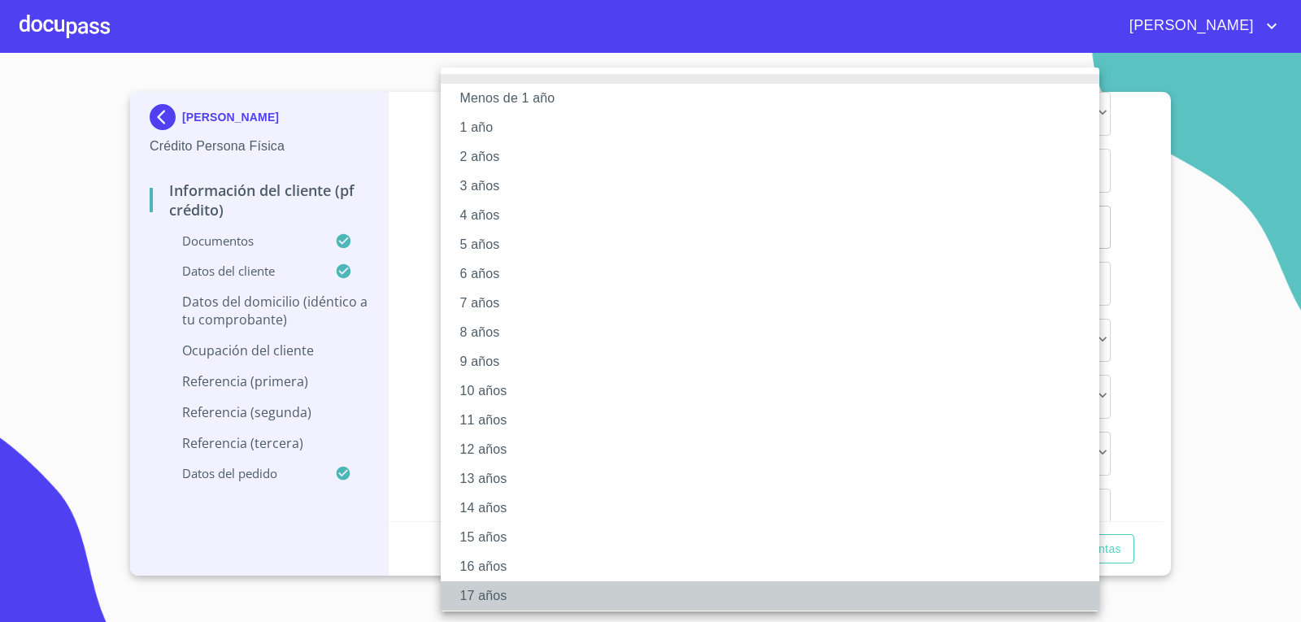
click at [492, 592] on li "17 años" at bounding box center [776, 596] width 671 height 29
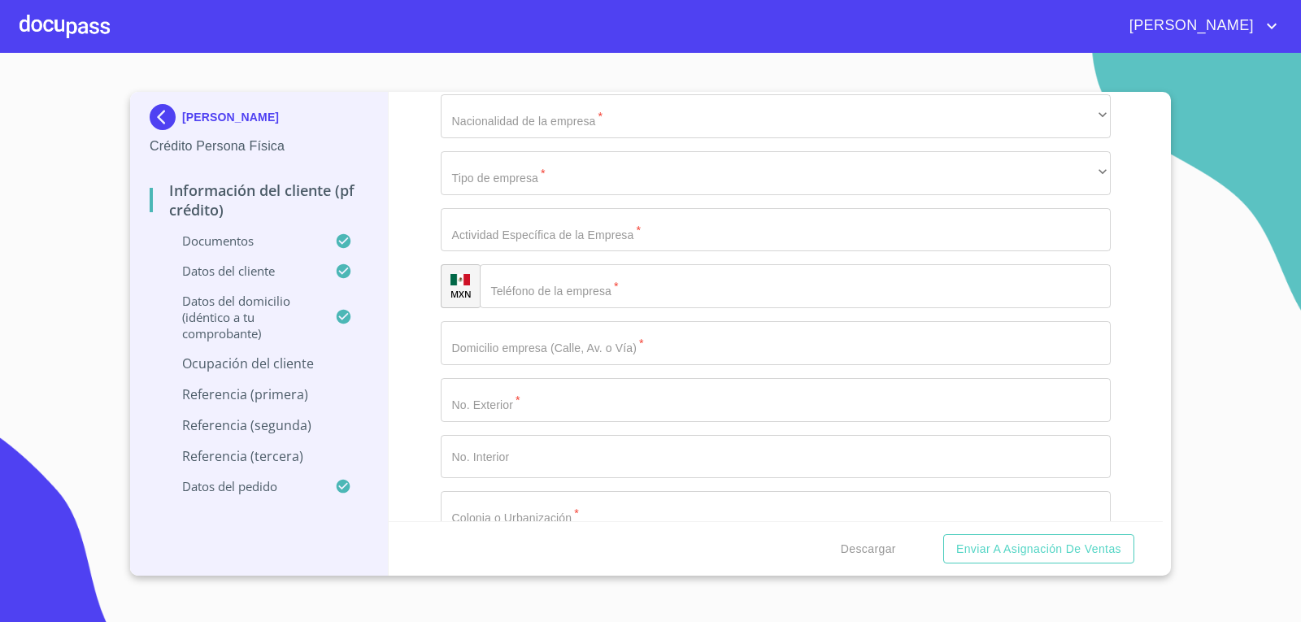
scroll to position [6873, 0]
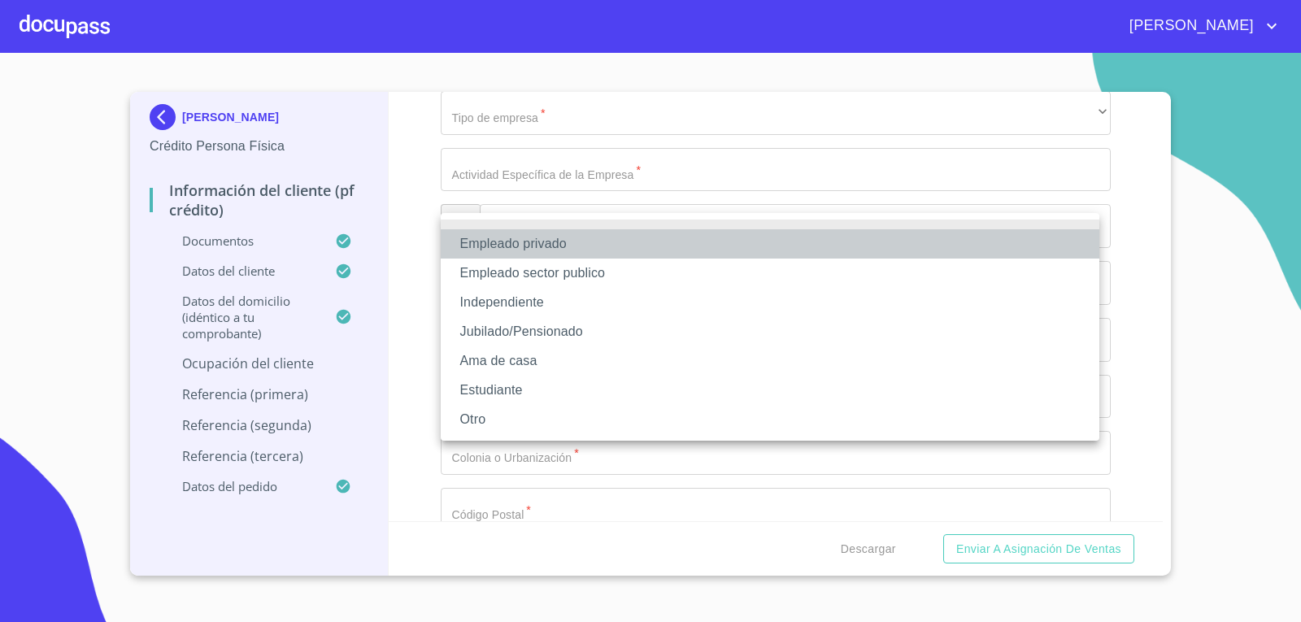
click at [913, 241] on li "Empleado privado" at bounding box center [770, 243] width 659 height 29
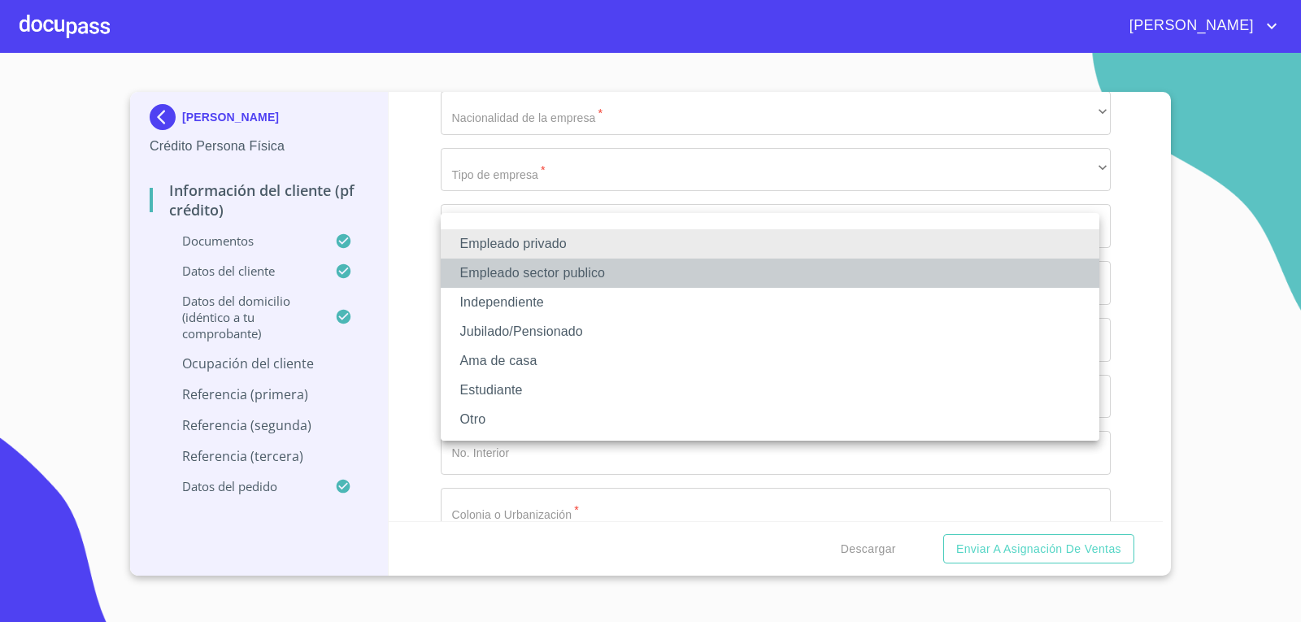
click at [826, 279] on li "Empleado sector publico" at bounding box center [770, 273] width 659 height 29
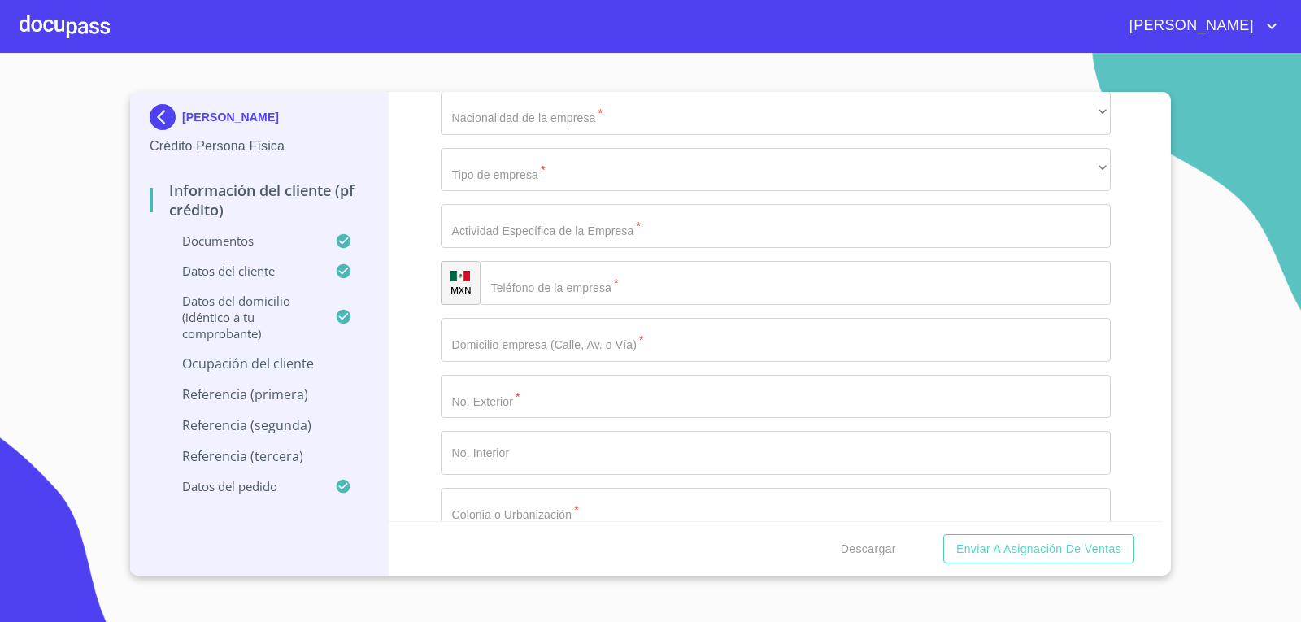
click at [815, 22] on div "​" at bounding box center [776, 0] width 671 height 44
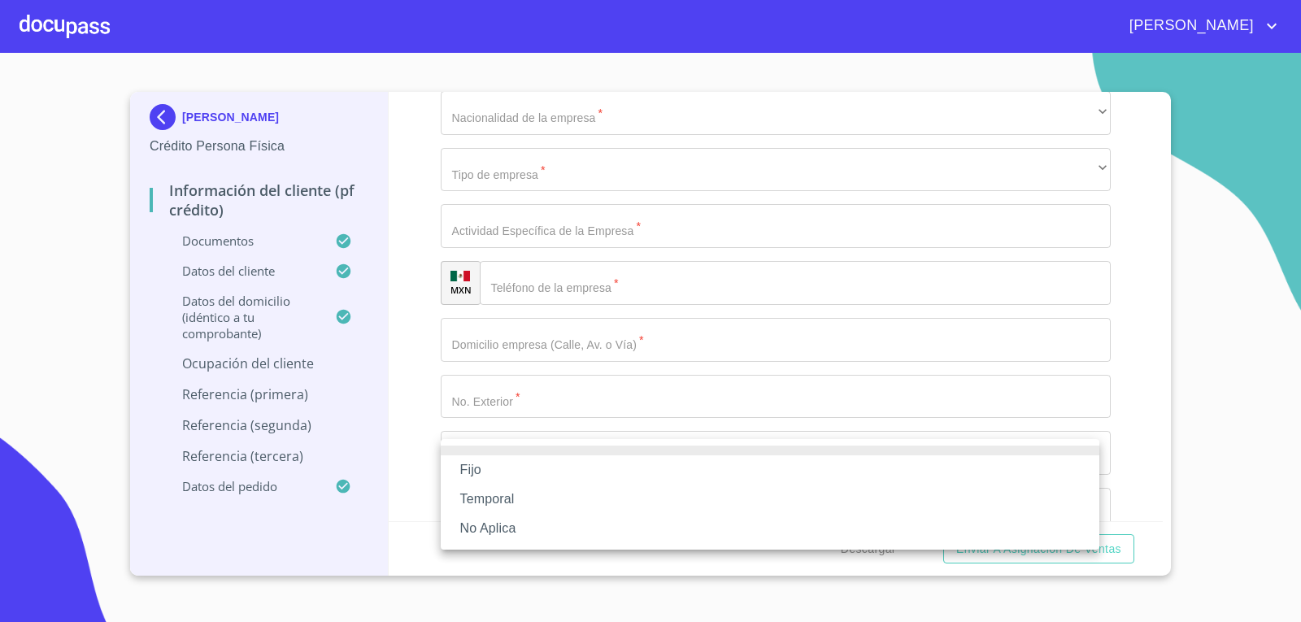
click at [786, 475] on li "Fijo" at bounding box center [770, 469] width 659 height 29
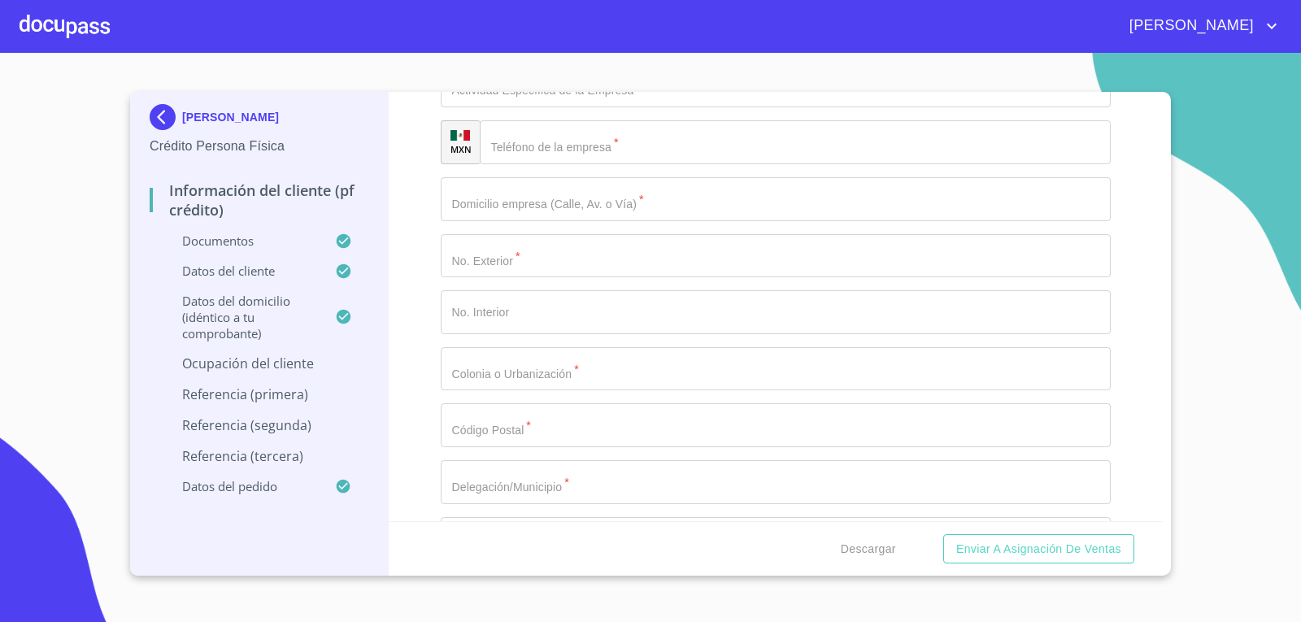
scroll to position [7095, 0]
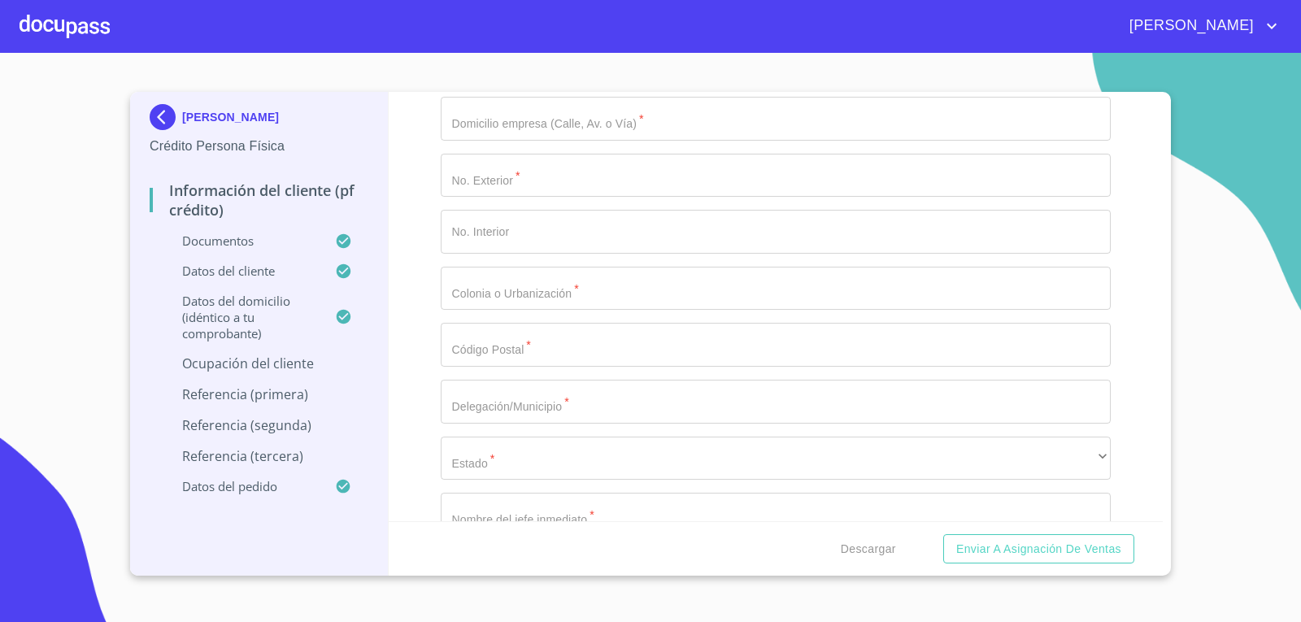
type input "25,000"
click at [943, 534] on button "Enviar a Asignación de Ventas" at bounding box center [1038, 549] width 191 height 30
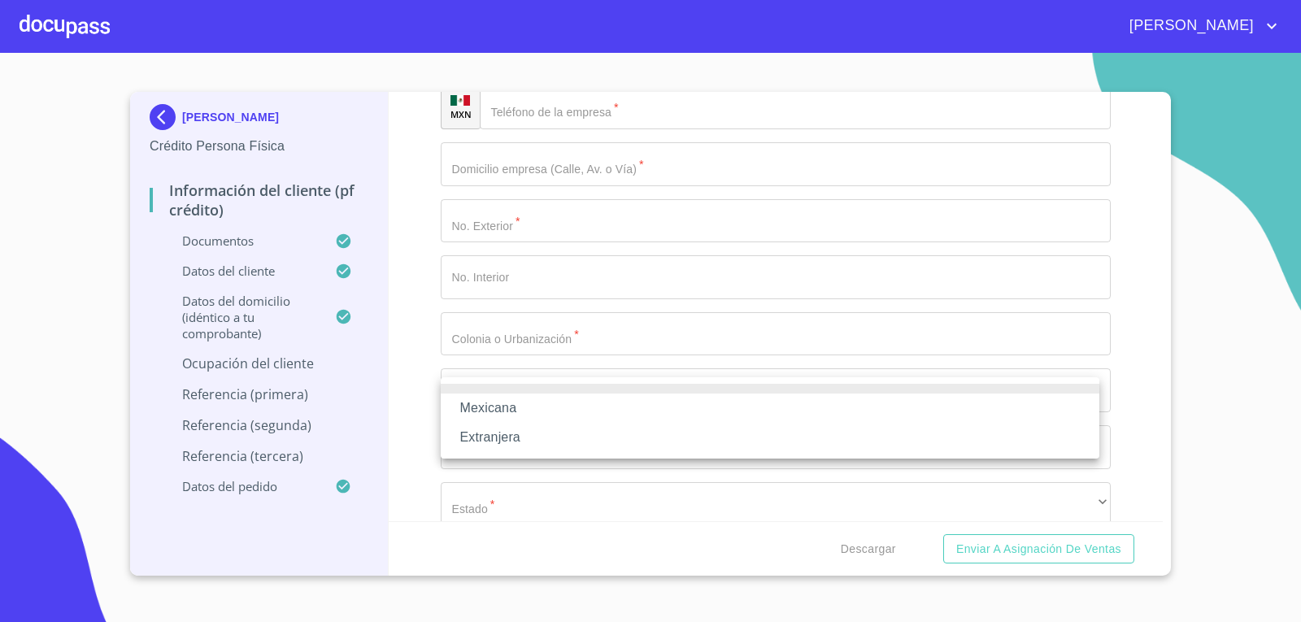
click at [655, 414] on li "Mexicana" at bounding box center [770, 408] width 659 height 29
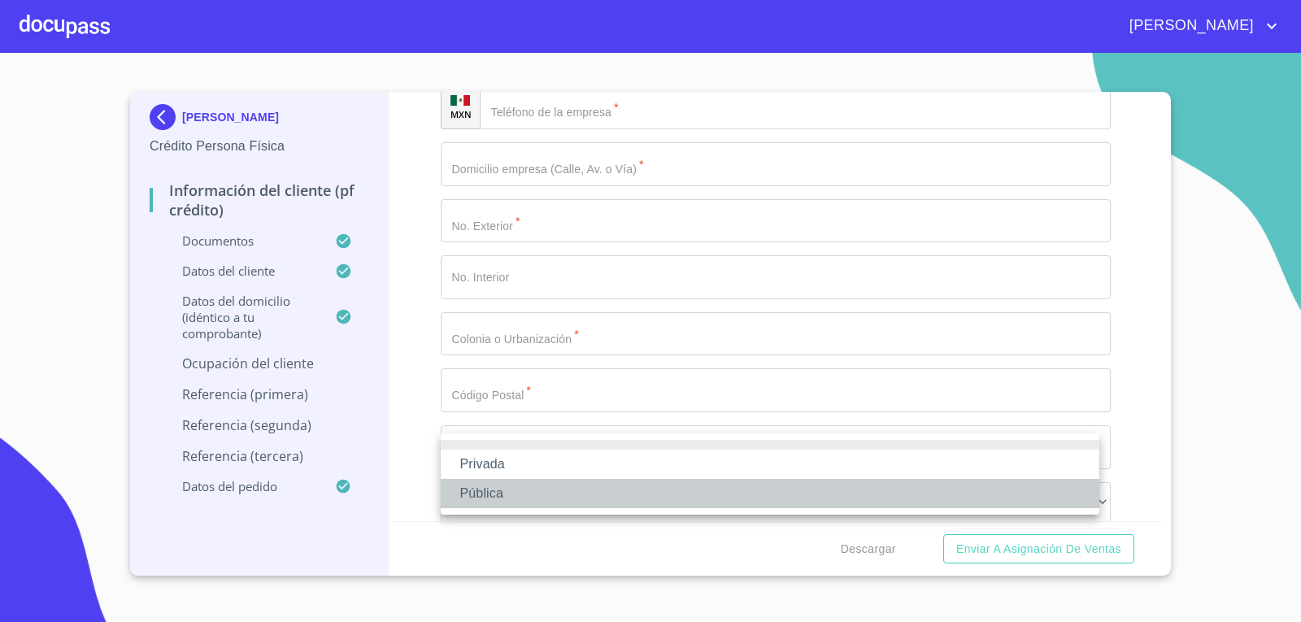
click at [648, 487] on li "Pública" at bounding box center [770, 493] width 659 height 29
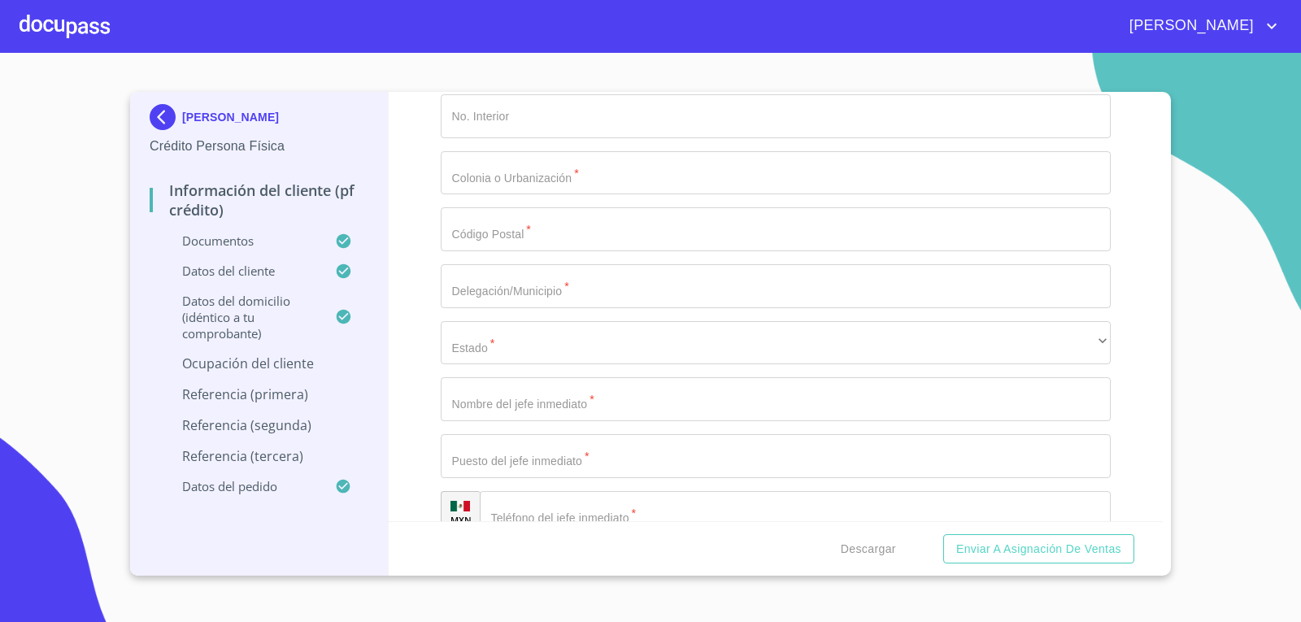
scroll to position [7230, 0]
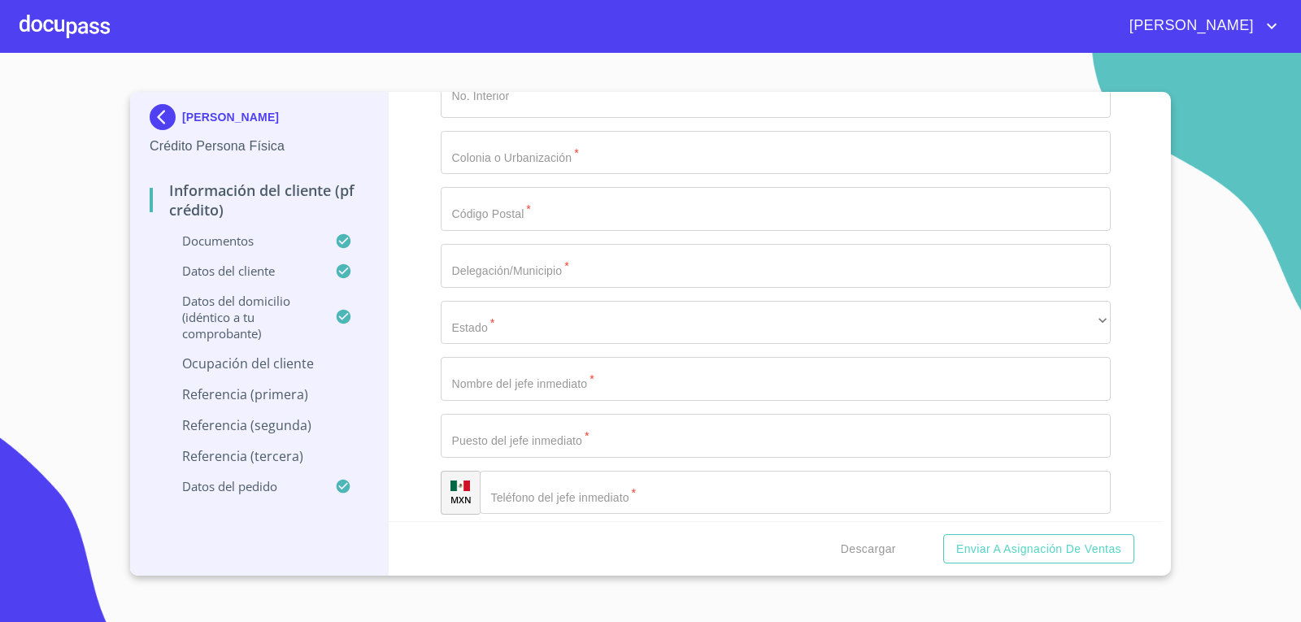
type input "ESTUDIO SECTOR FEDERAL"
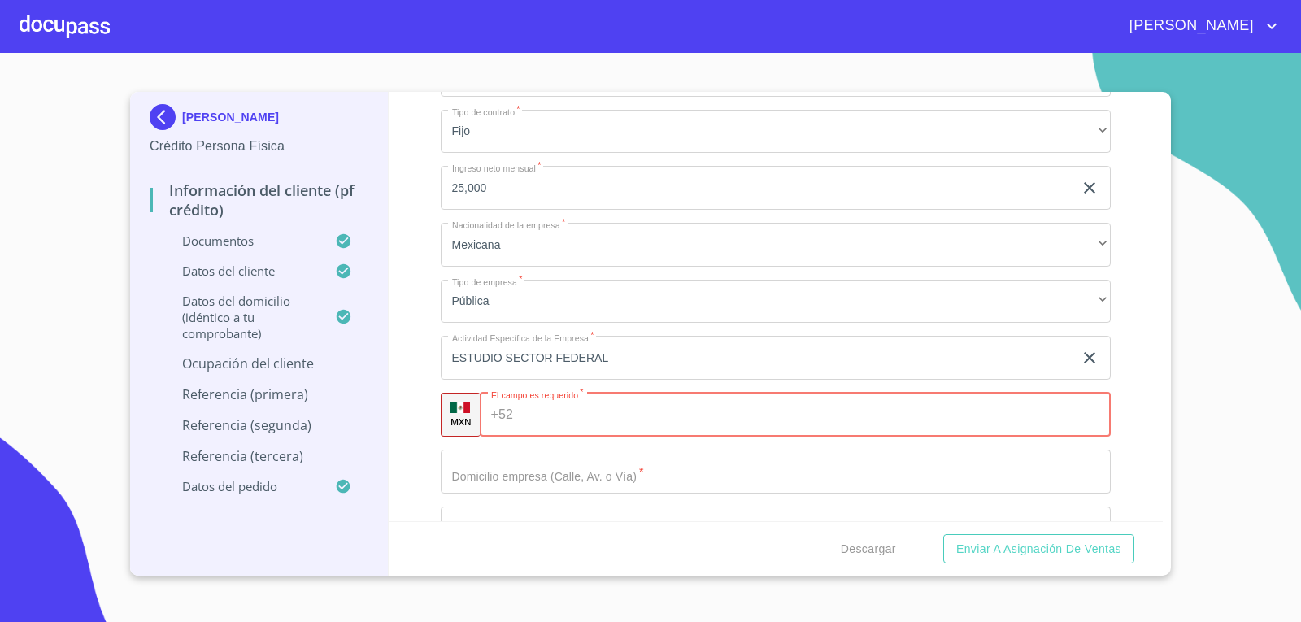
scroll to position [6782, 0]
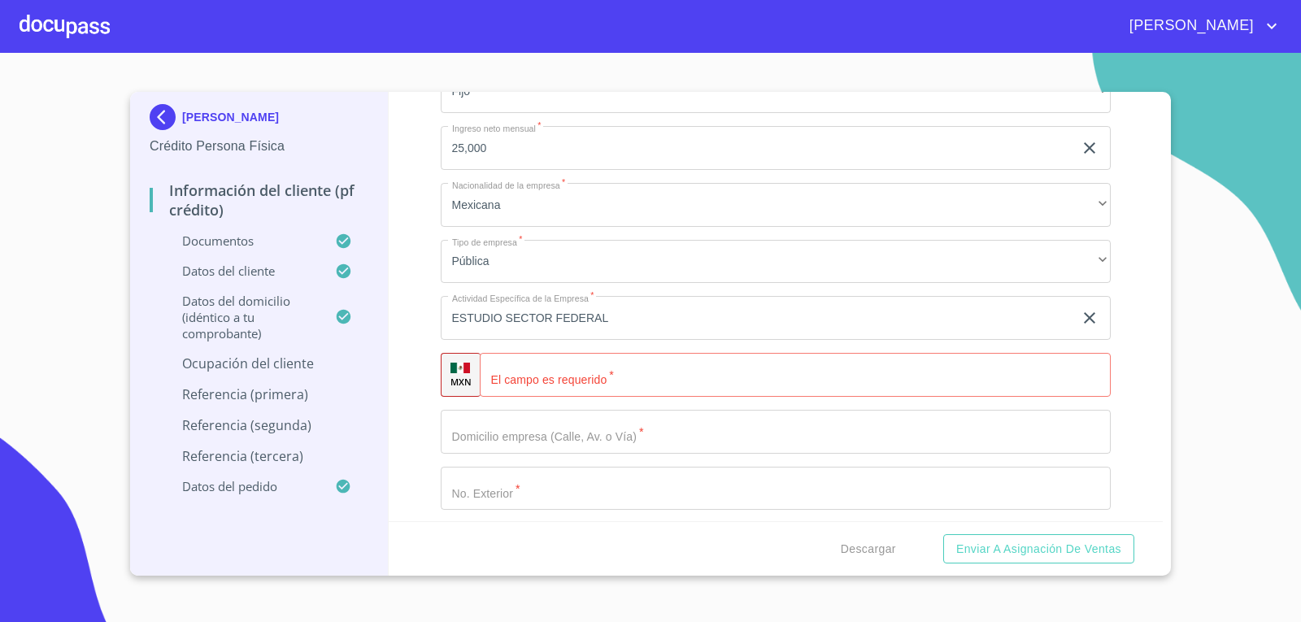
type input "EDUCACION ESPECIAL"
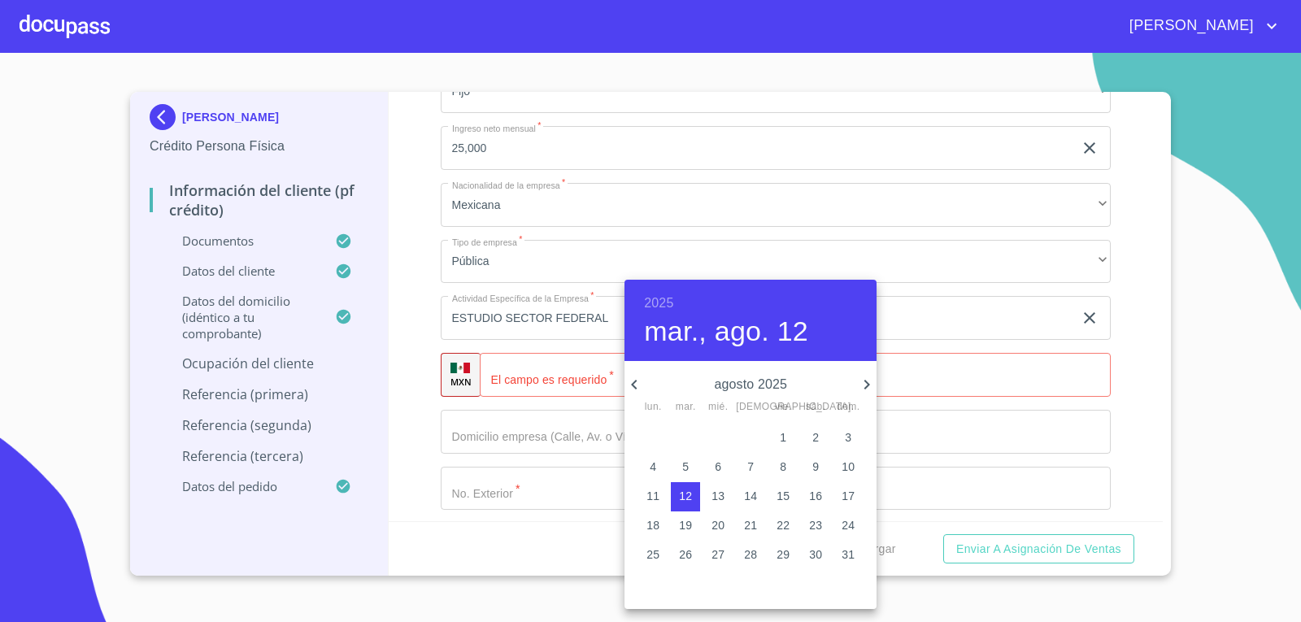
click at [664, 308] on h6 "2025" at bounding box center [658, 303] width 29 height 23
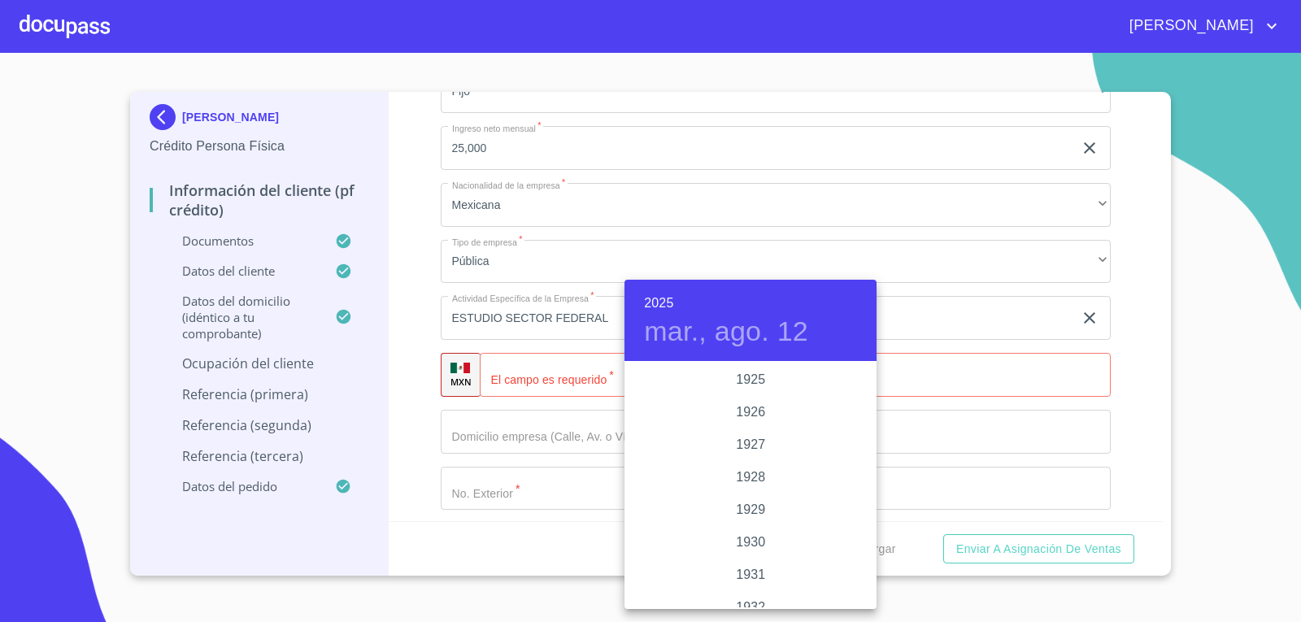
scroll to position [3156, 0]
click at [864, 377] on div "2022" at bounding box center [751, 380] width 252 height 33
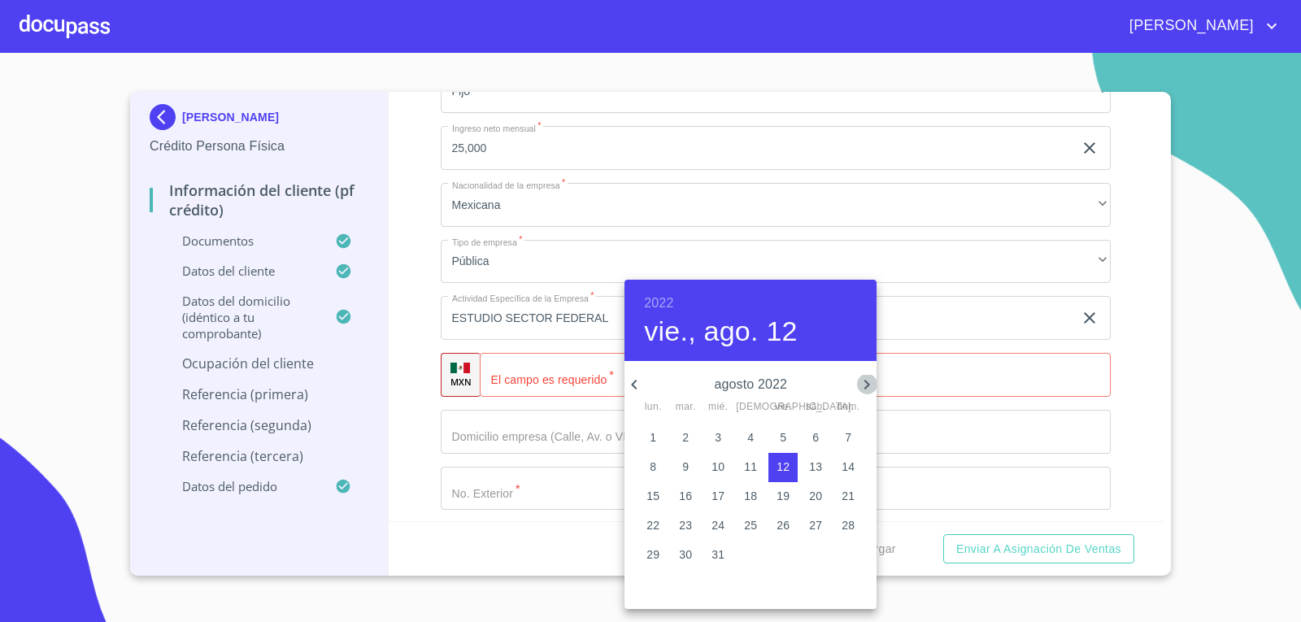
click at [864, 377] on icon "button" at bounding box center [867, 385] width 20 height 20
click at [651, 298] on h6 "2022" at bounding box center [658, 303] width 29 height 23
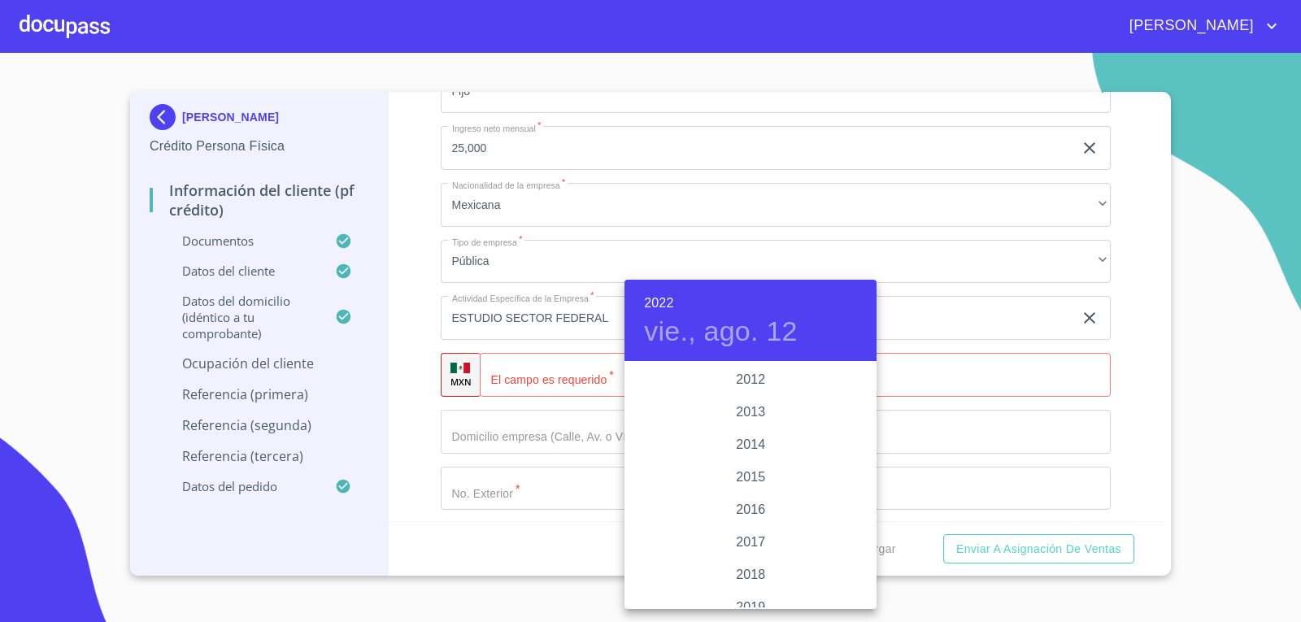
scroll to position [2798, 0]
click at [758, 416] on div "2012" at bounding box center [751, 412] width 252 height 33
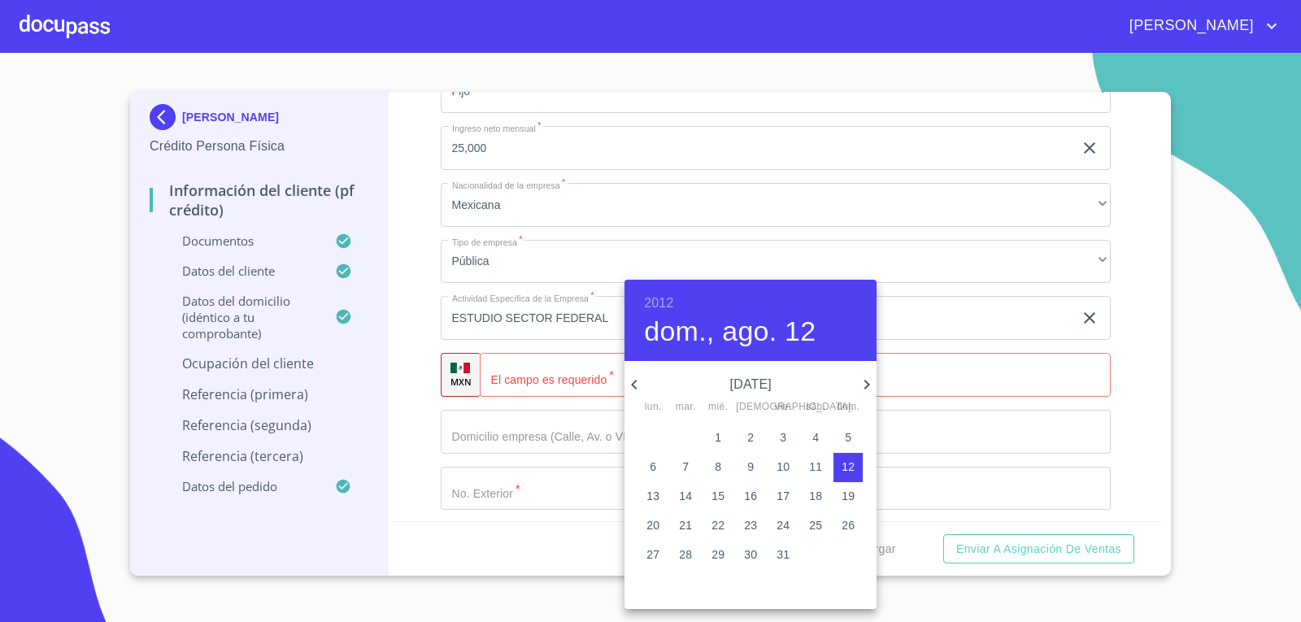
click at [859, 381] on icon "button" at bounding box center [867, 385] width 20 height 20
click at [865, 384] on icon "button" at bounding box center [867, 385] width 20 height 20
click at [748, 438] on p "1" at bounding box center [750, 437] width 7 height 16
type input "[DATE]"
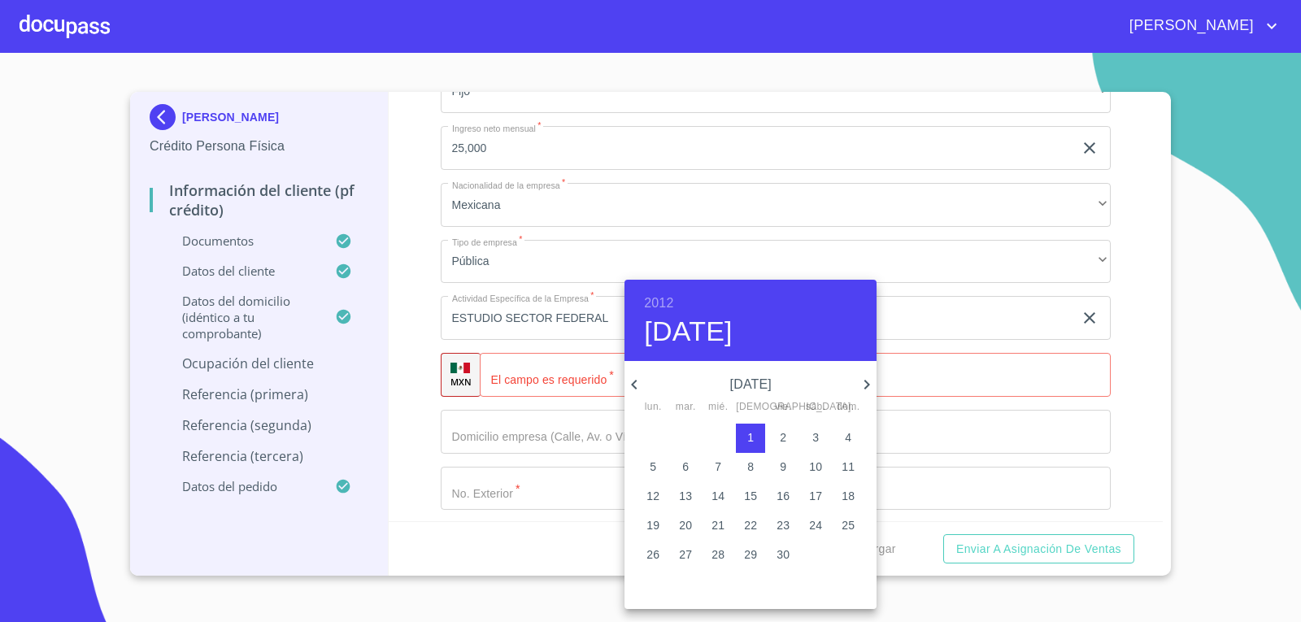
click at [1018, 499] on div at bounding box center [650, 311] width 1301 height 622
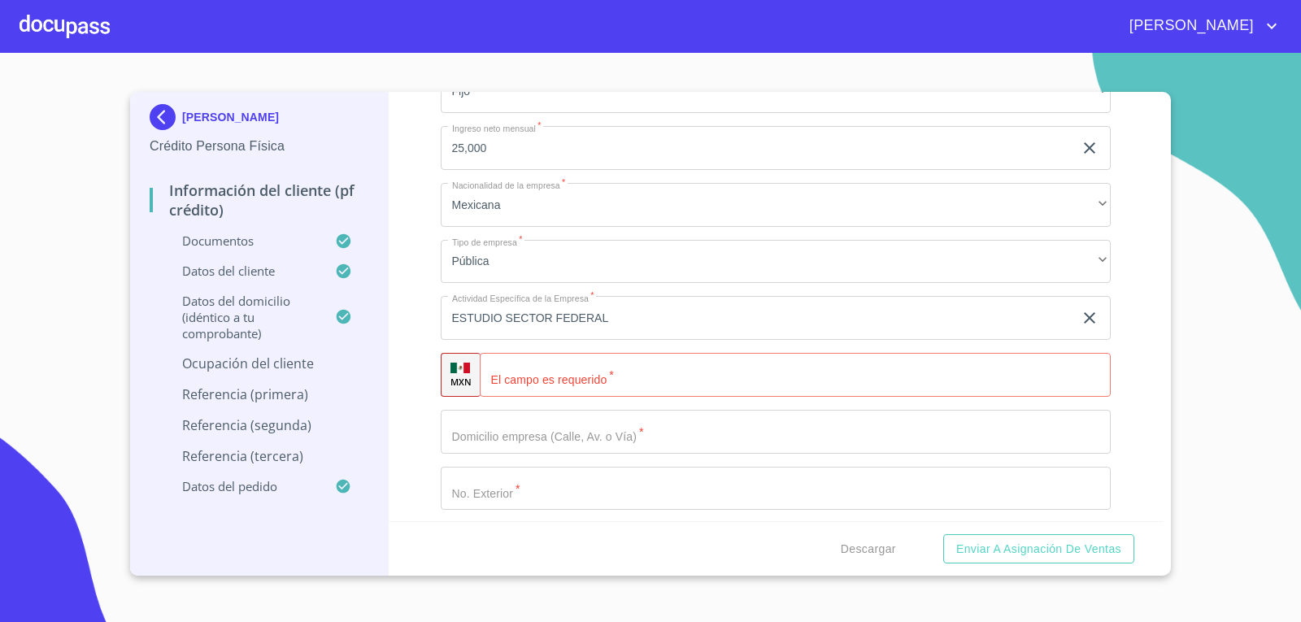
click at [1018, 57] on input "Documento de identificación.   *" at bounding box center [776, 35] width 671 height 44
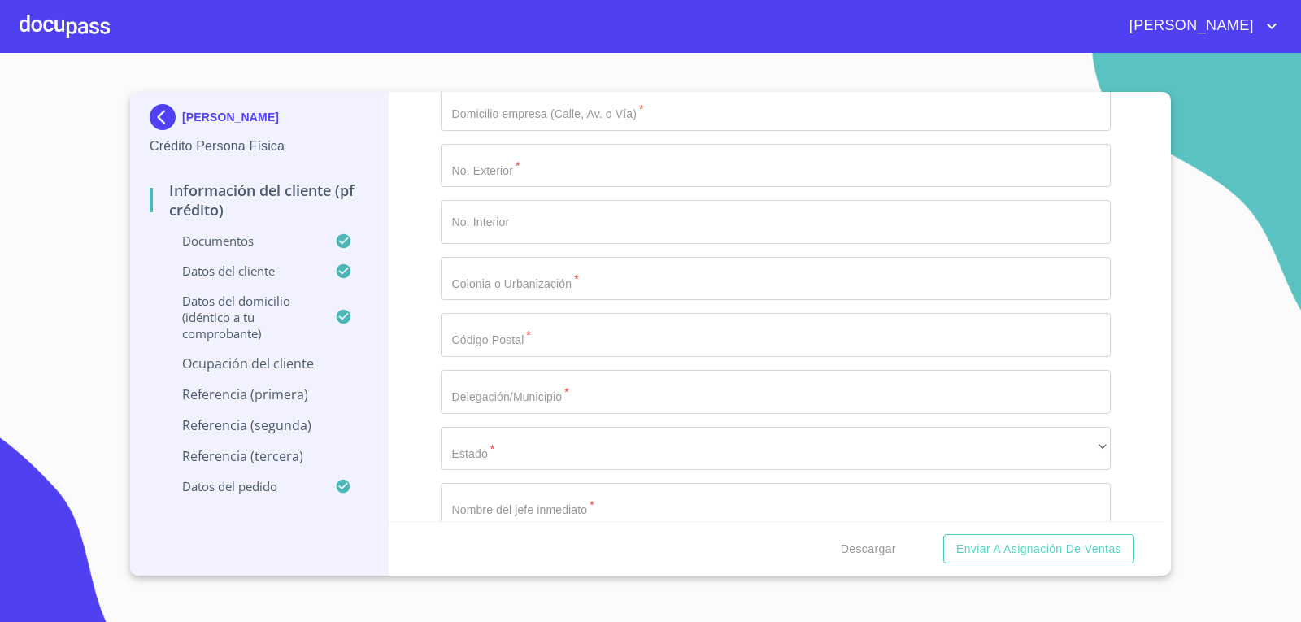
scroll to position [7185, 0]
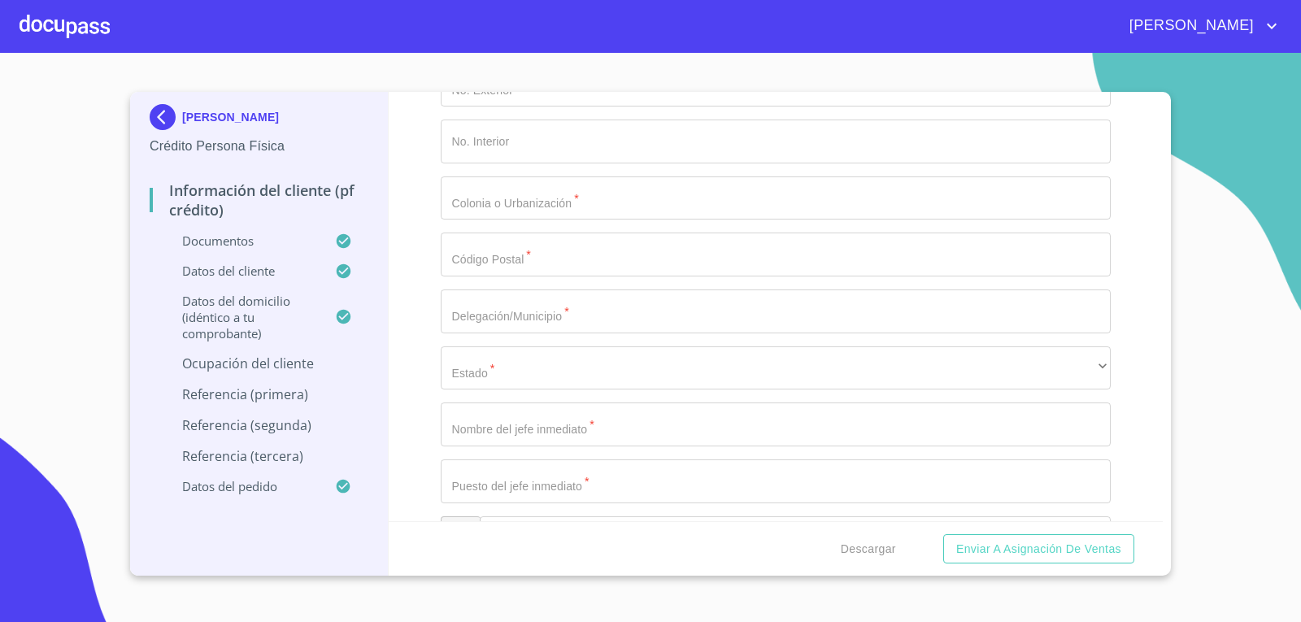
type input "MAESTRO DE EDUCACION ESPECIAL"
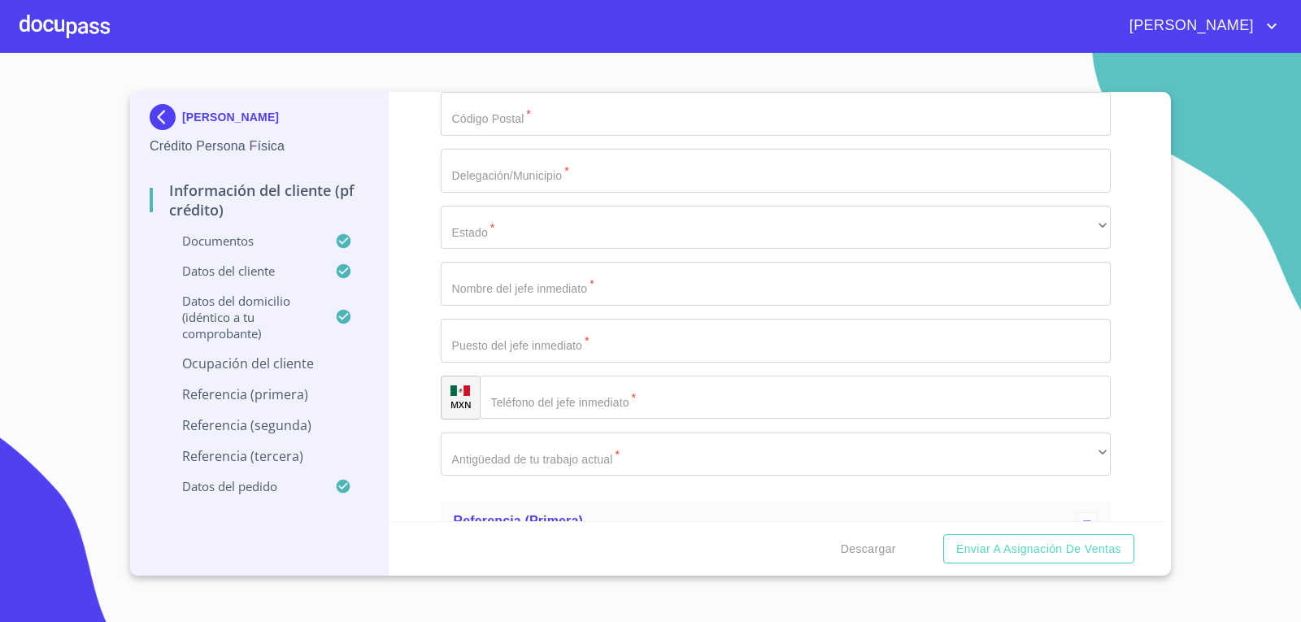
scroll to position [7346, 0]
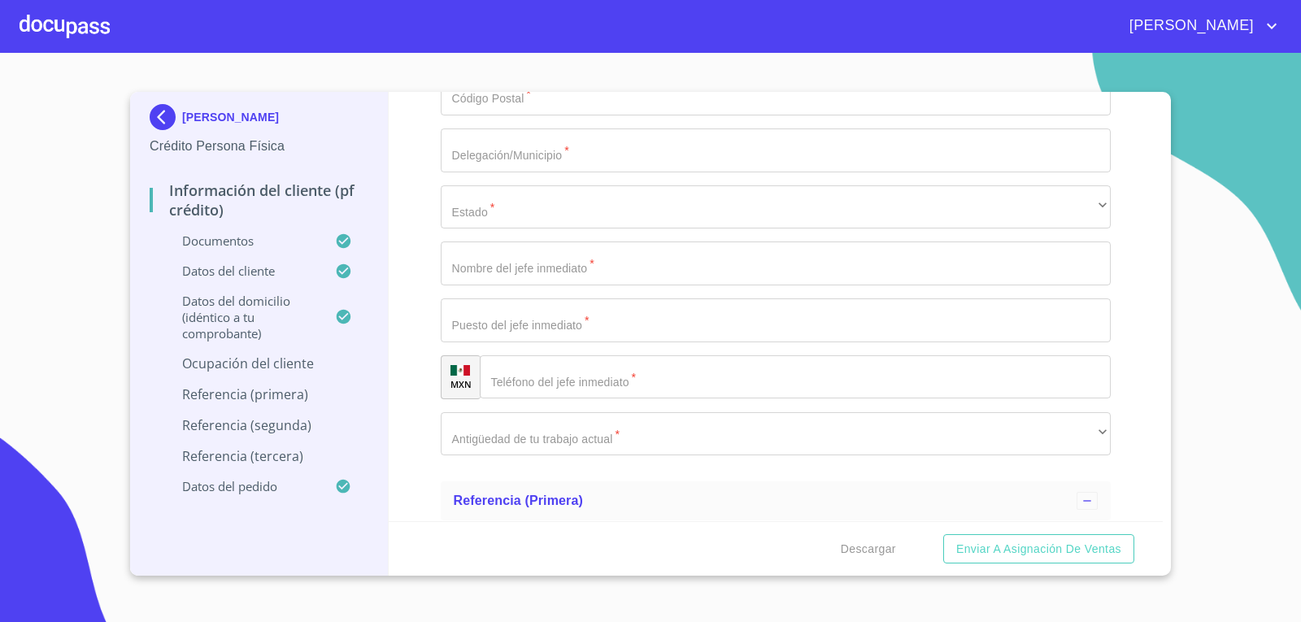
type input "[PHONE_NUMBER]"
paste input "Alambiques 276"
type input "Alambiques"
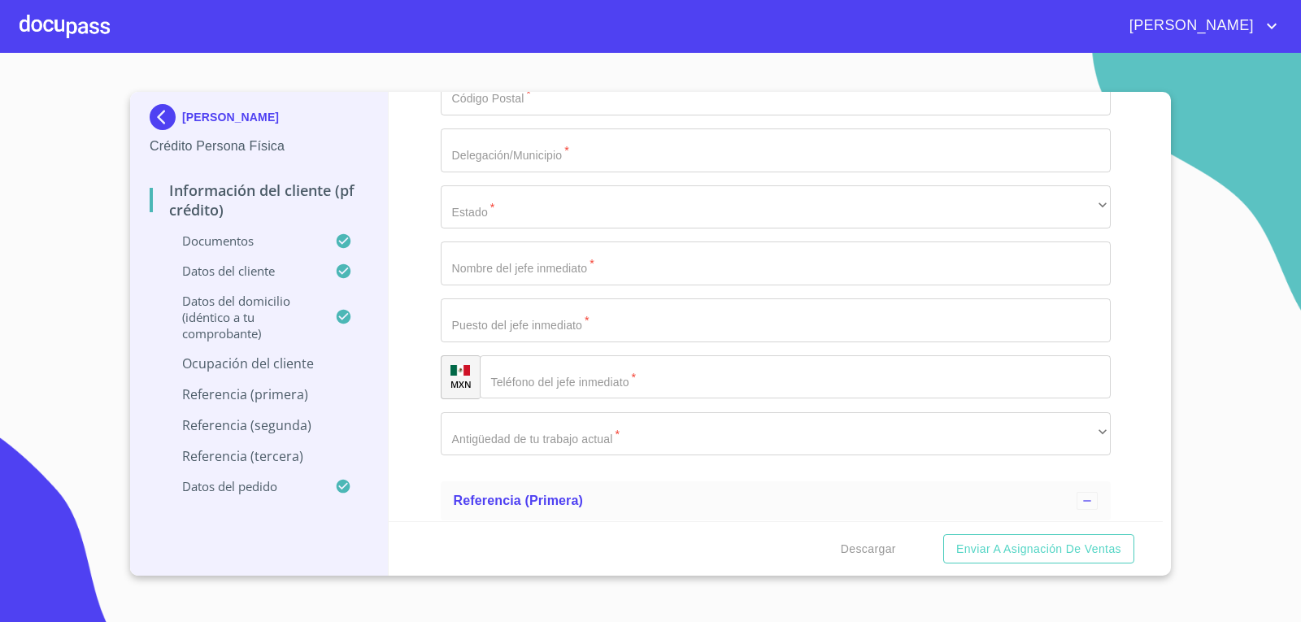
type input "2760"
paste input "Alamo Industrial"
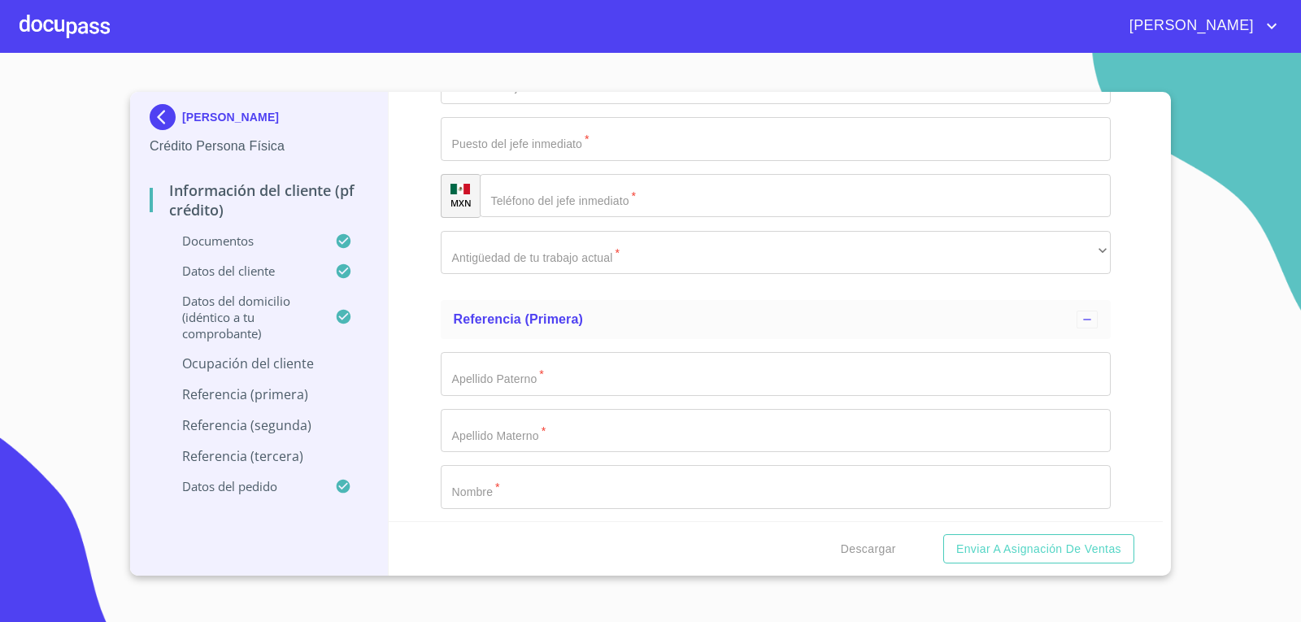
scroll to position [7568, 0]
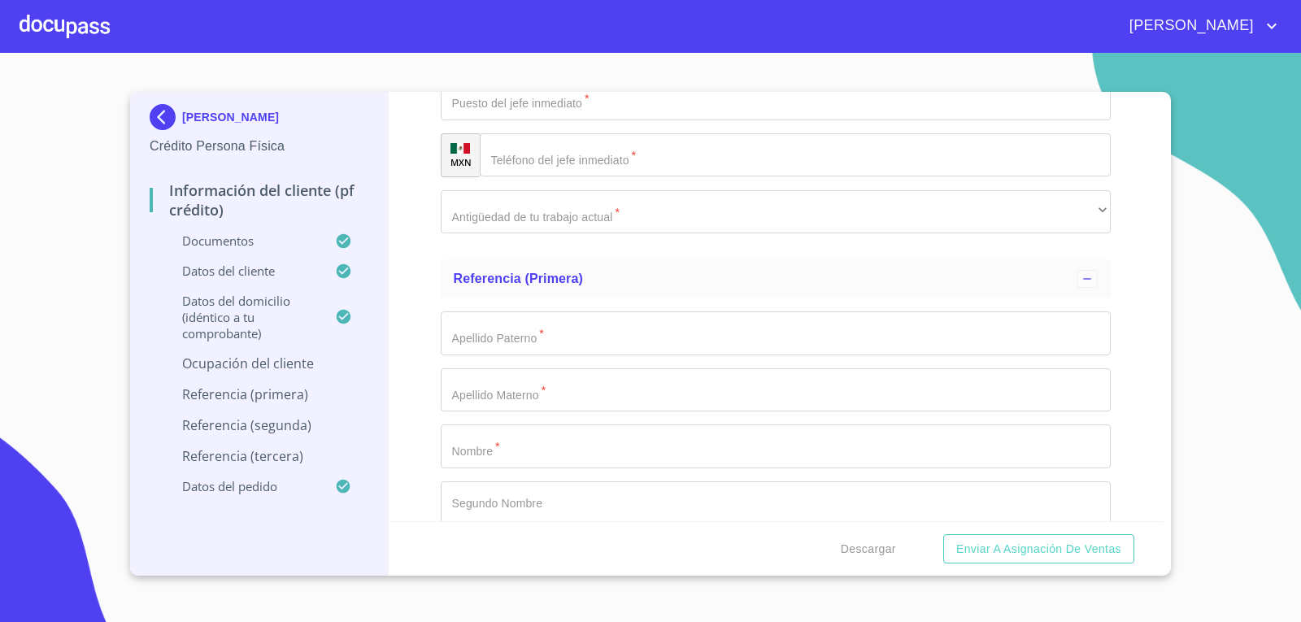
type input "Alamo Industrial"
click at [219, 102] on div "[PERSON_NAME] Persona Física" at bounding box center [259, 130] width 219 height 76
type input "44490"
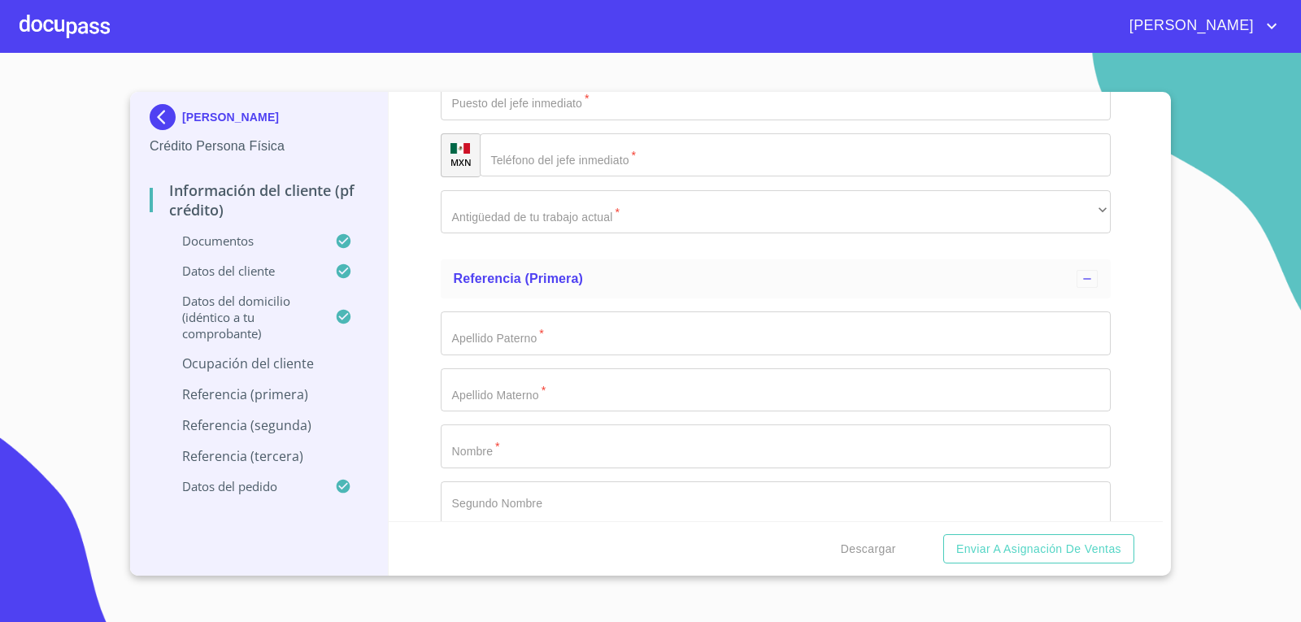
type input "SAN [PERSON_NAME]"
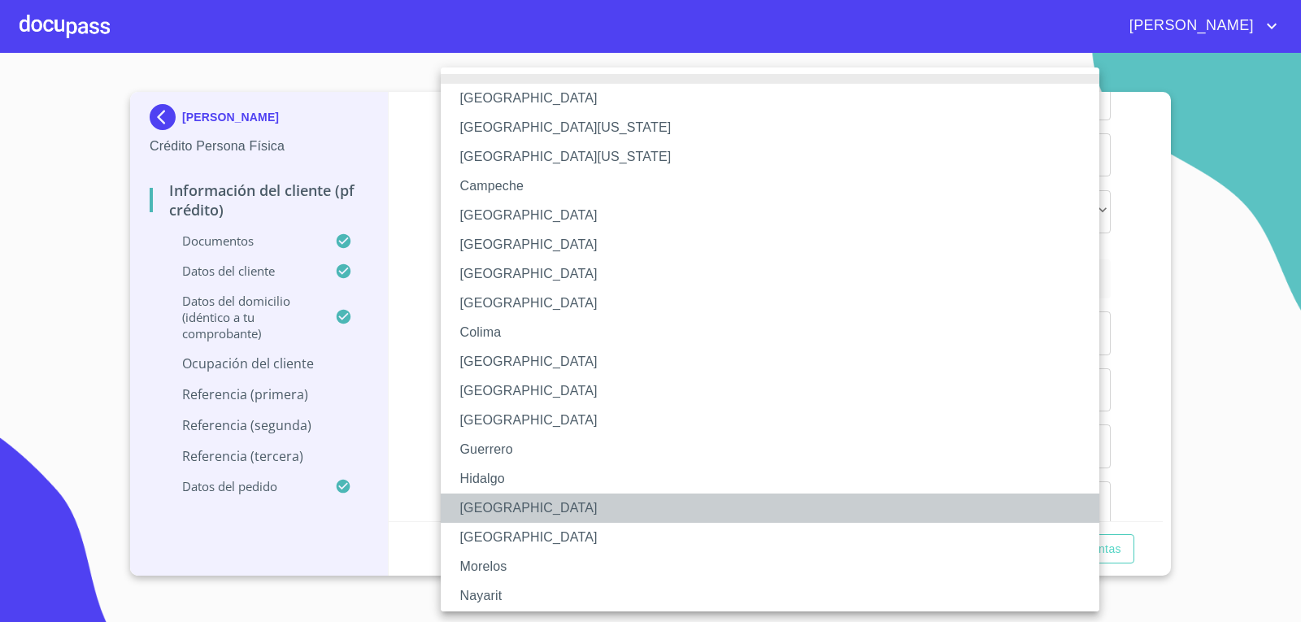
click at [612, 512] on li "[GEOGRAPHIC_DATA]" at bounding box center [776, 508] width 671 height 29
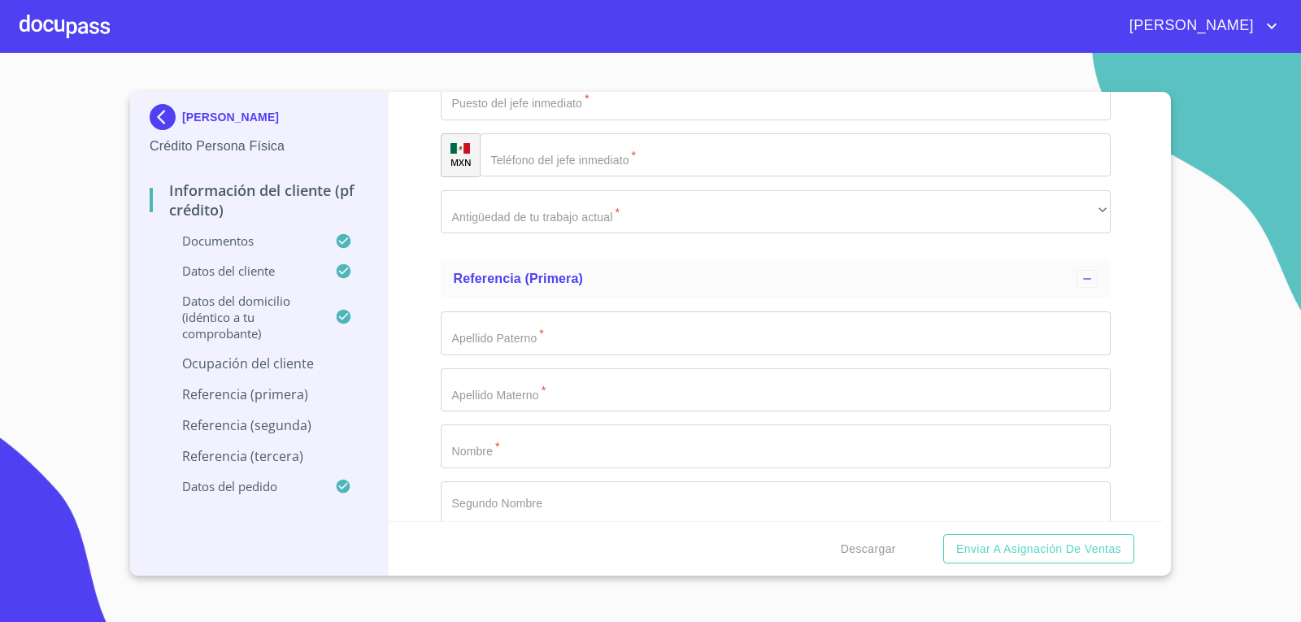
click at [630, 63] on input "Documento de identificación.   *" at bounding box center [776, 42] width 671 height 44
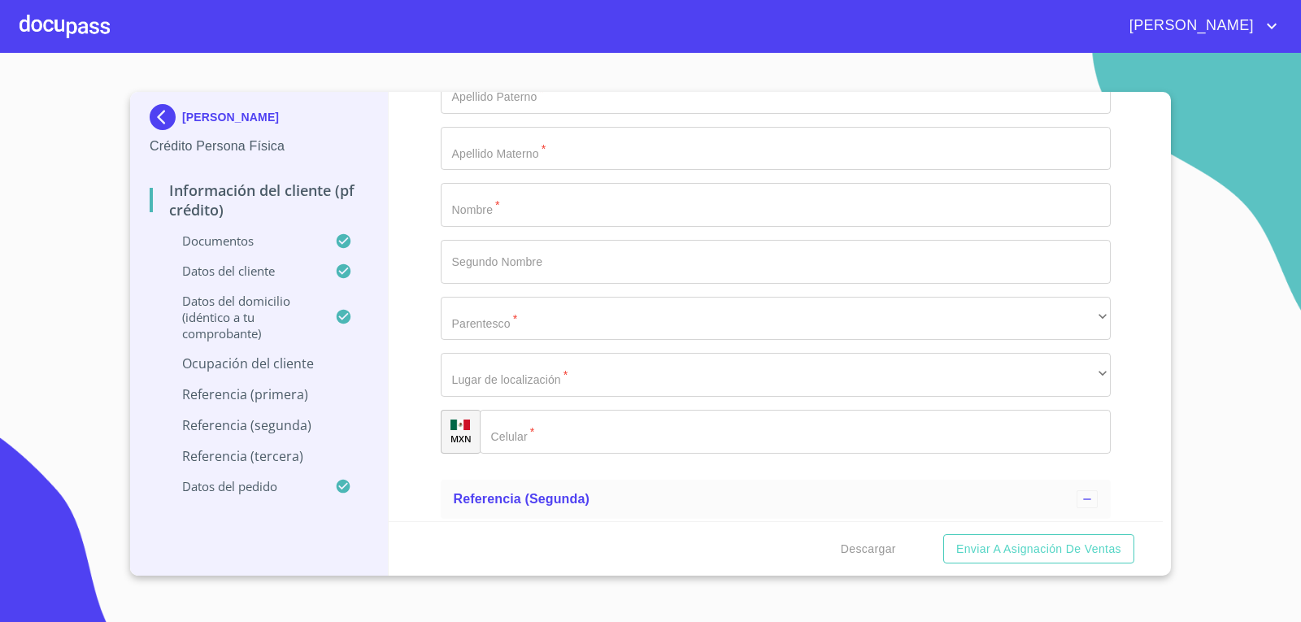
scroll to position [7830, 0]
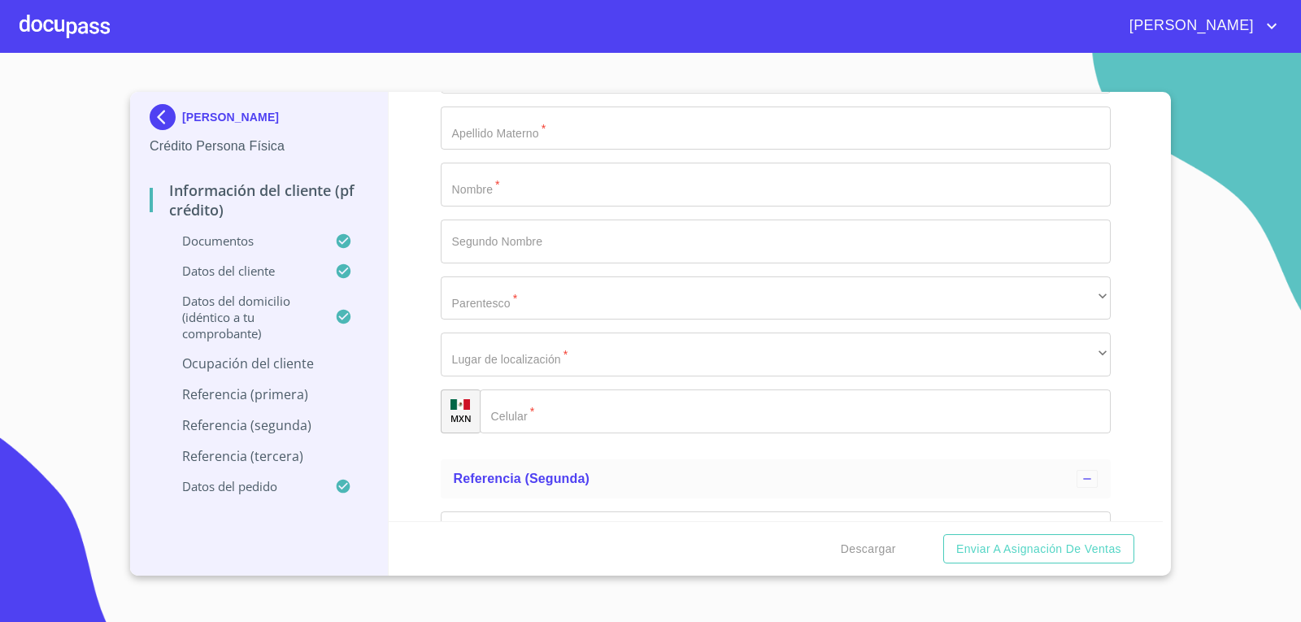
type input "JOB ROMIF"
type input "DIRECTOR"
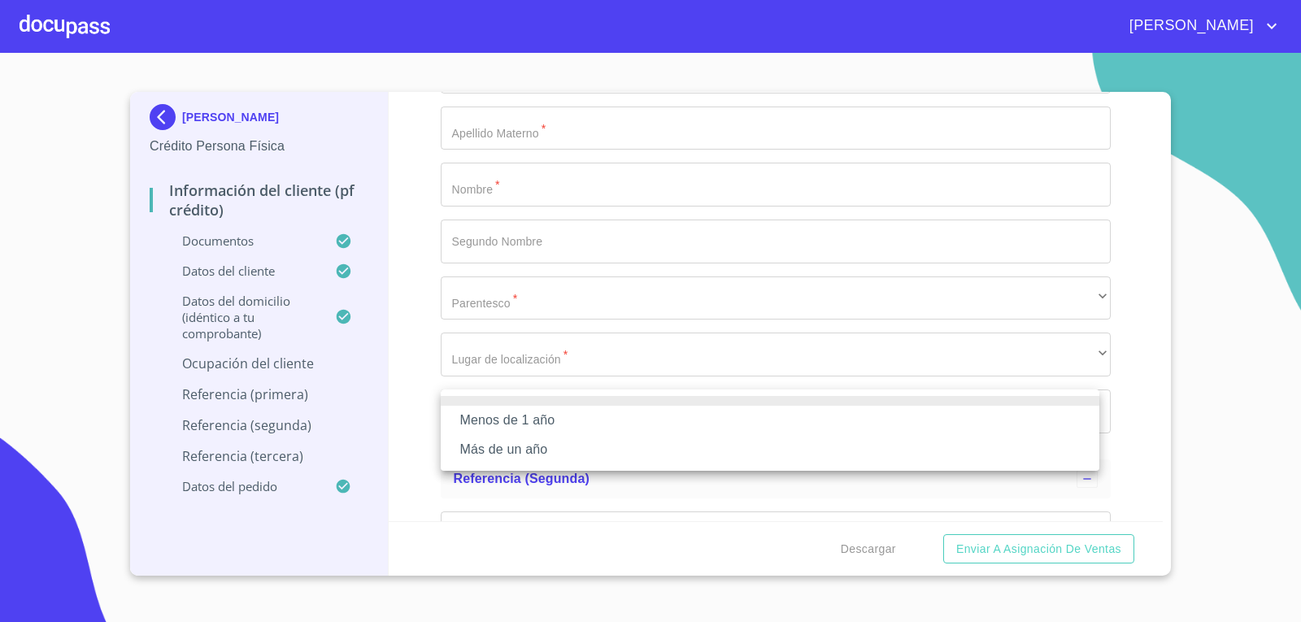
click at [727, 458] on li "Más de un año" at bounding box center [770, 449] width 659 height 29
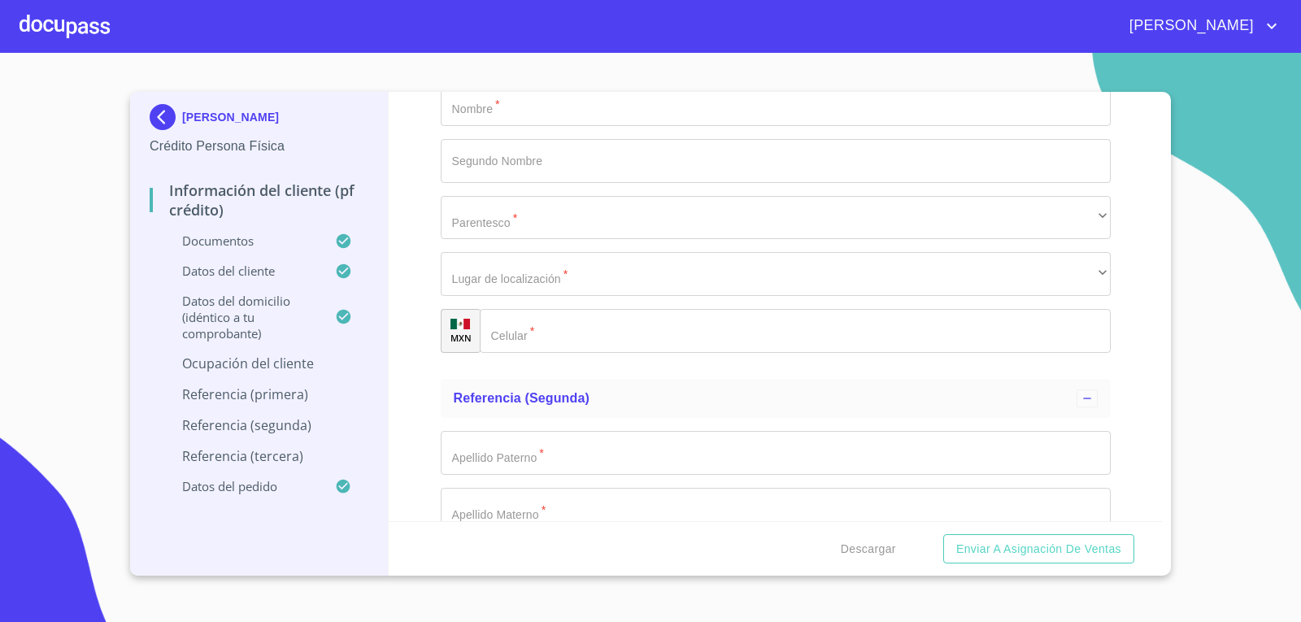
scroll to position [7991, 0]
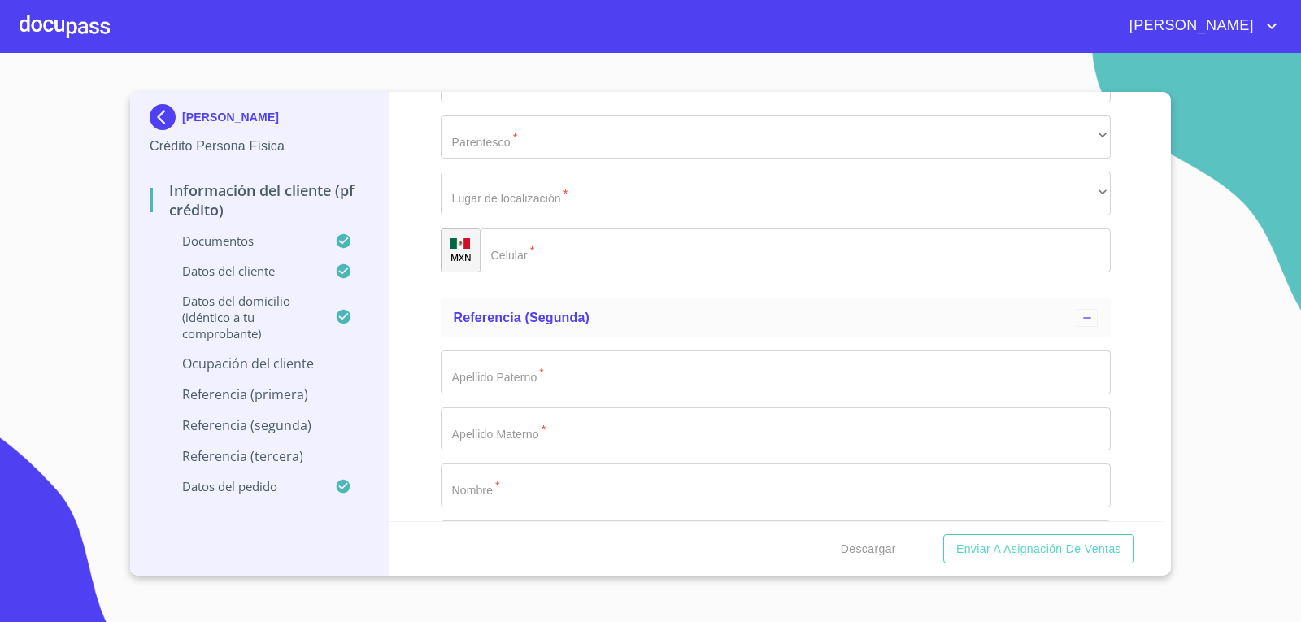
type input "[PHONE_NUMBER]"
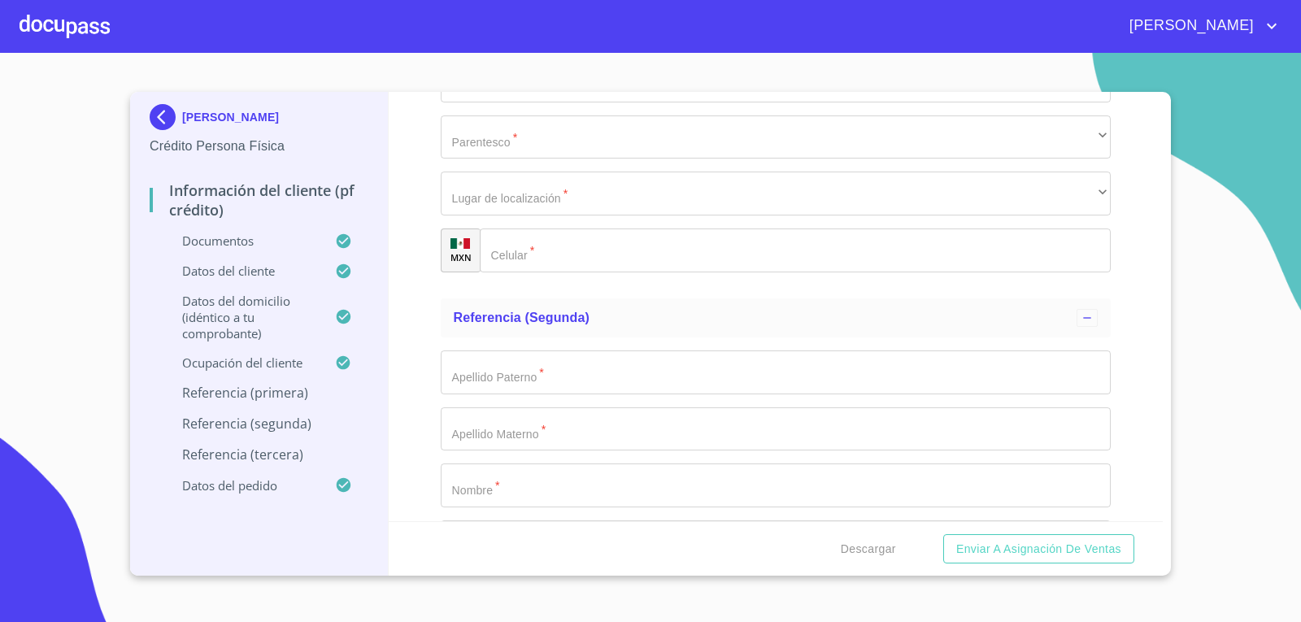
drag, startPoint x: 578, startPoint y: 368, endPoint x: 631, endPoint y: 371, distance: 53.0
type input "[PERSON_NAME]"
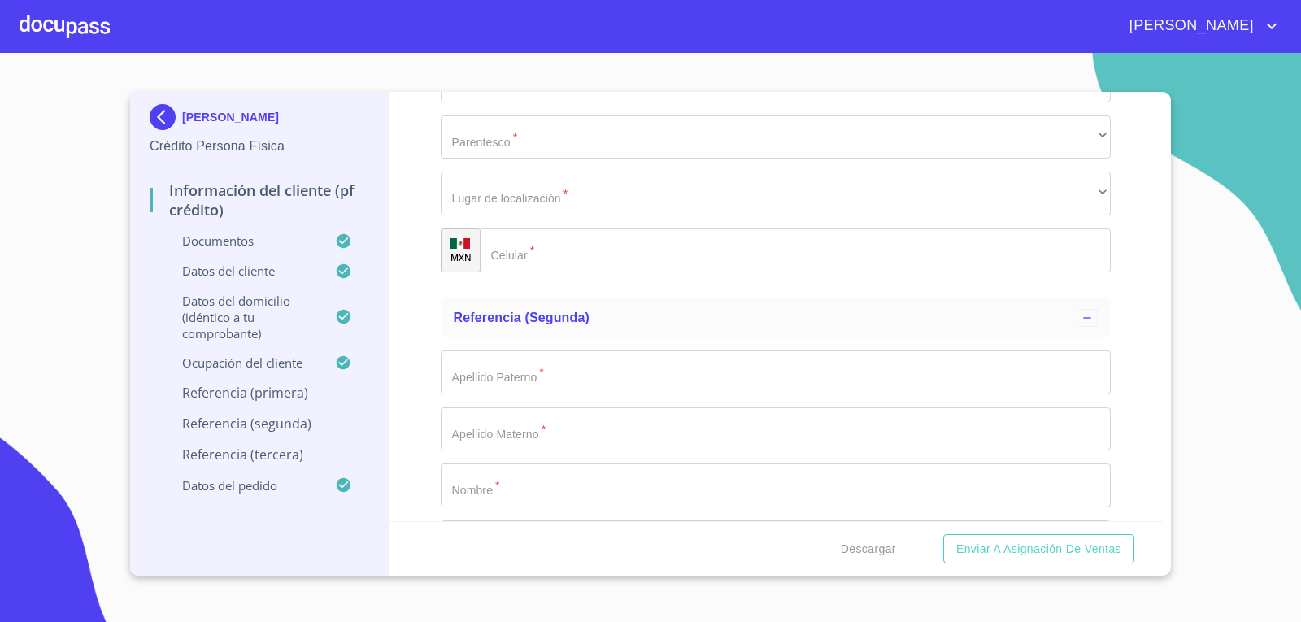
paste input "AGUILAR"
type input "AGUILAR"
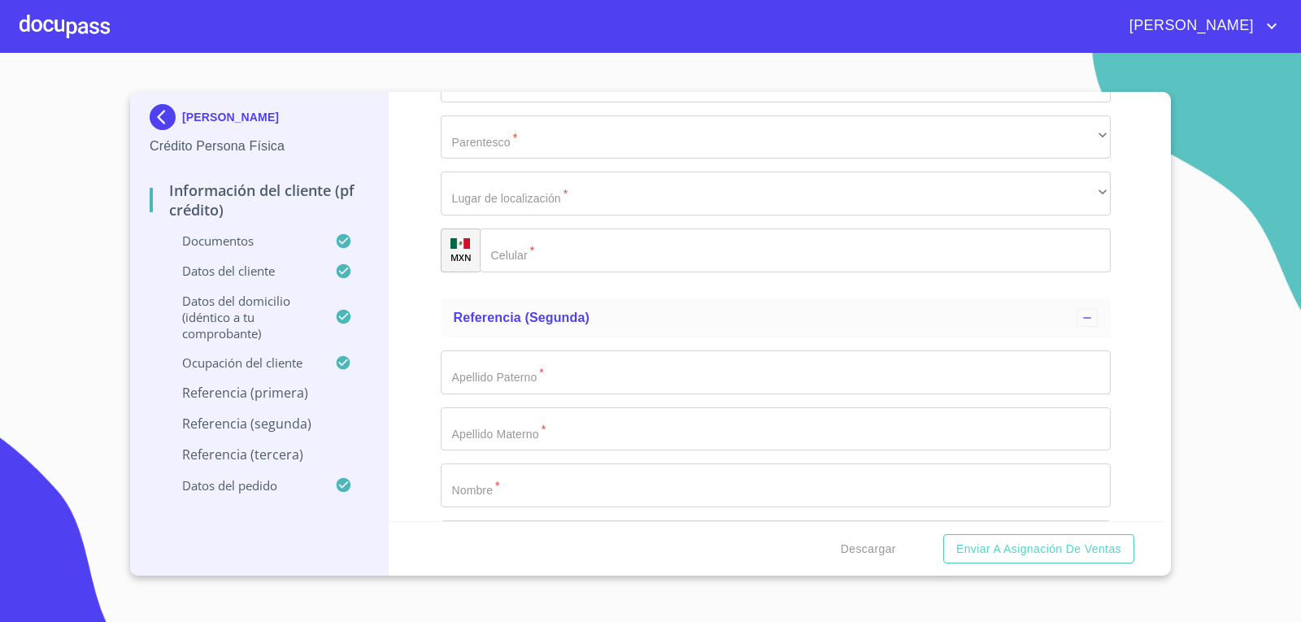
type input "G"
type input "AGUILAR"
type input "A"
type input "MATROZ"
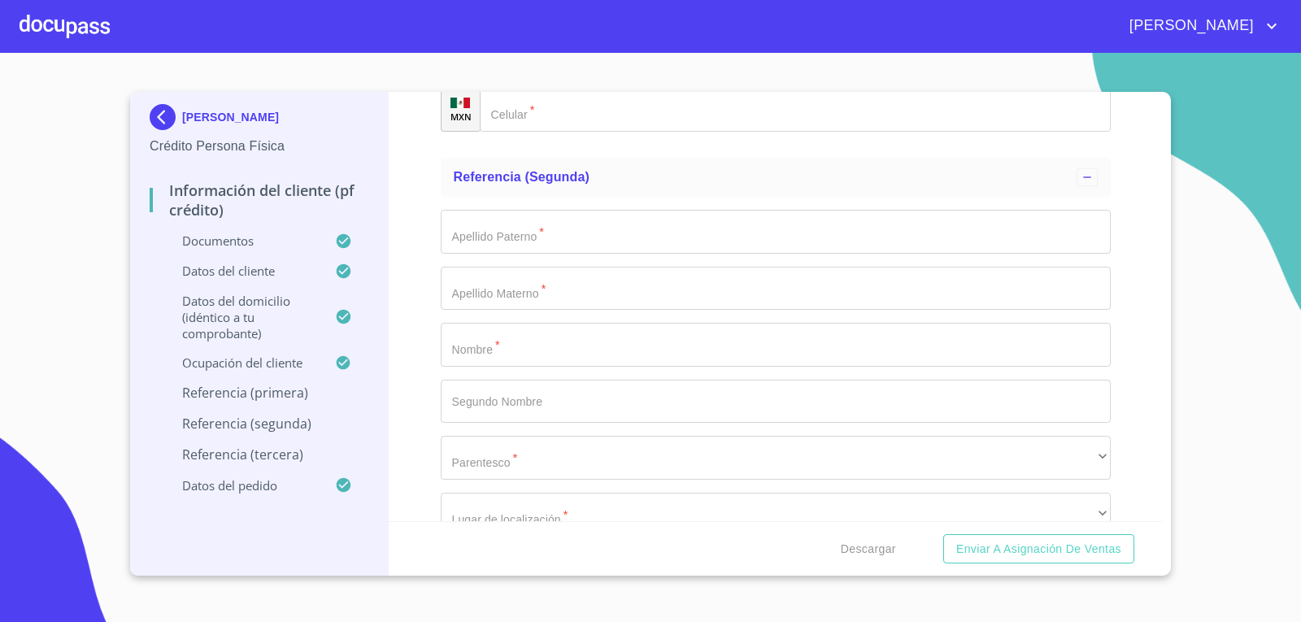
scroll to position [8172, 0]
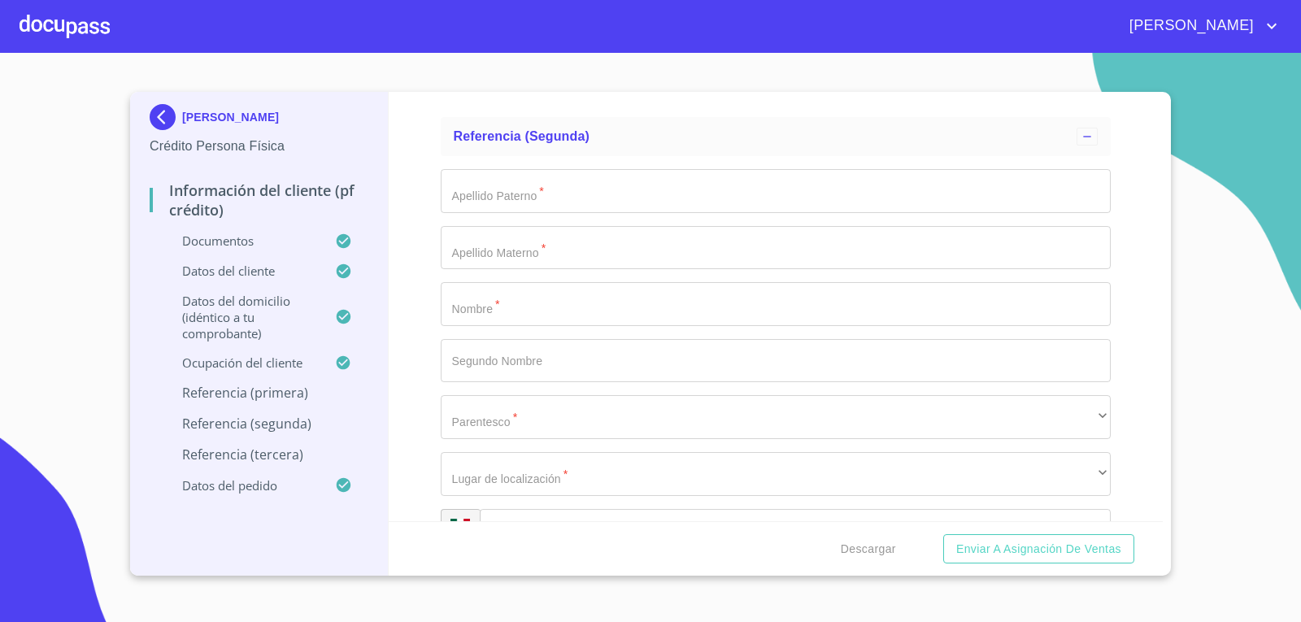
type input "[PERSON_NAME]"
type input "ALEJANDRA"
click at [882, 34] on div "​" at bounding box center [776, 12] width 671 height 44
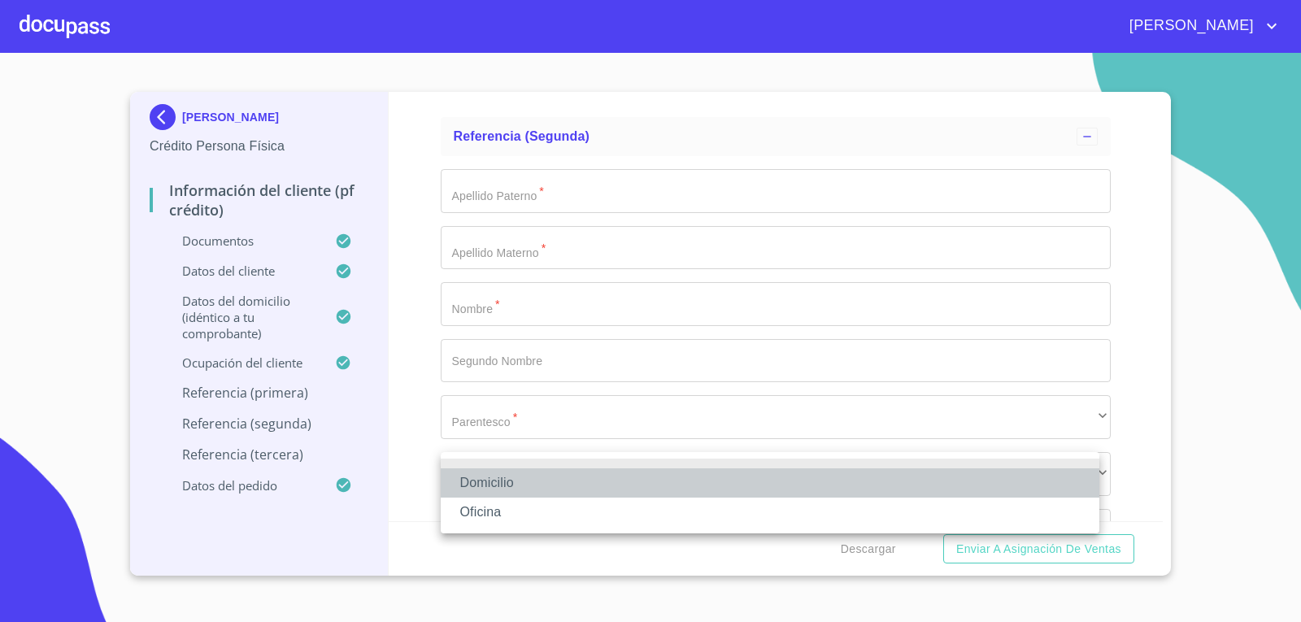
click at [882, 479] on li "Domicilio" at bounding box center [770, 482] width 659 height 29
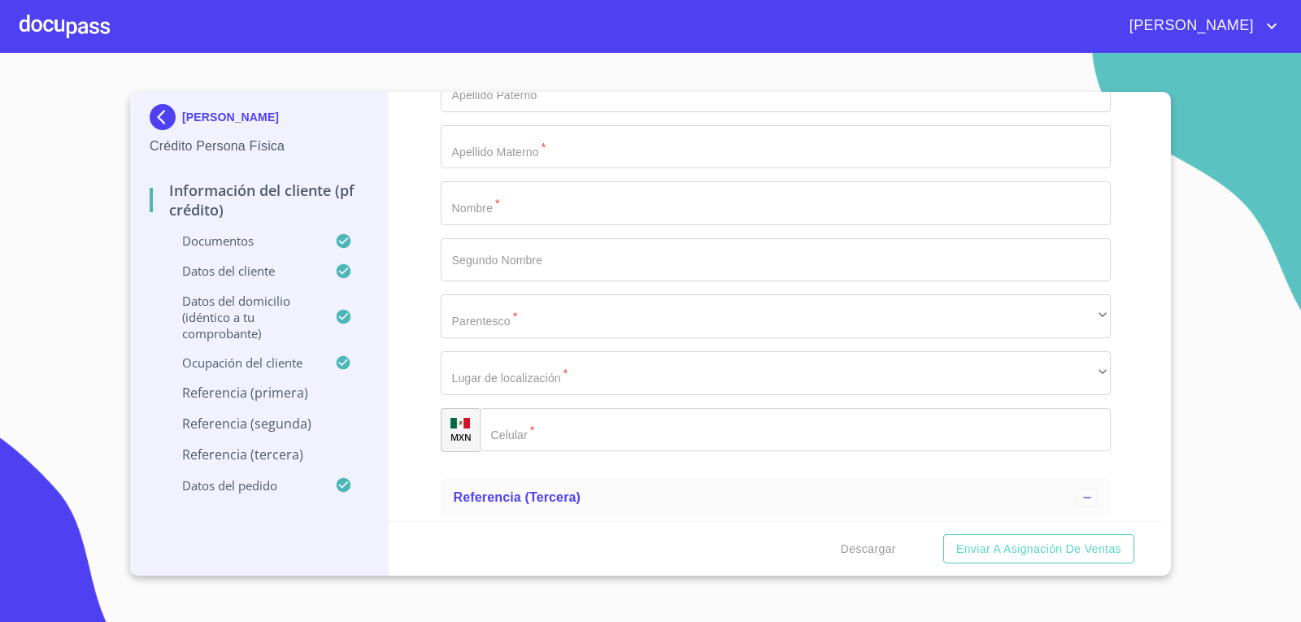
scroll to position [8333, 0]
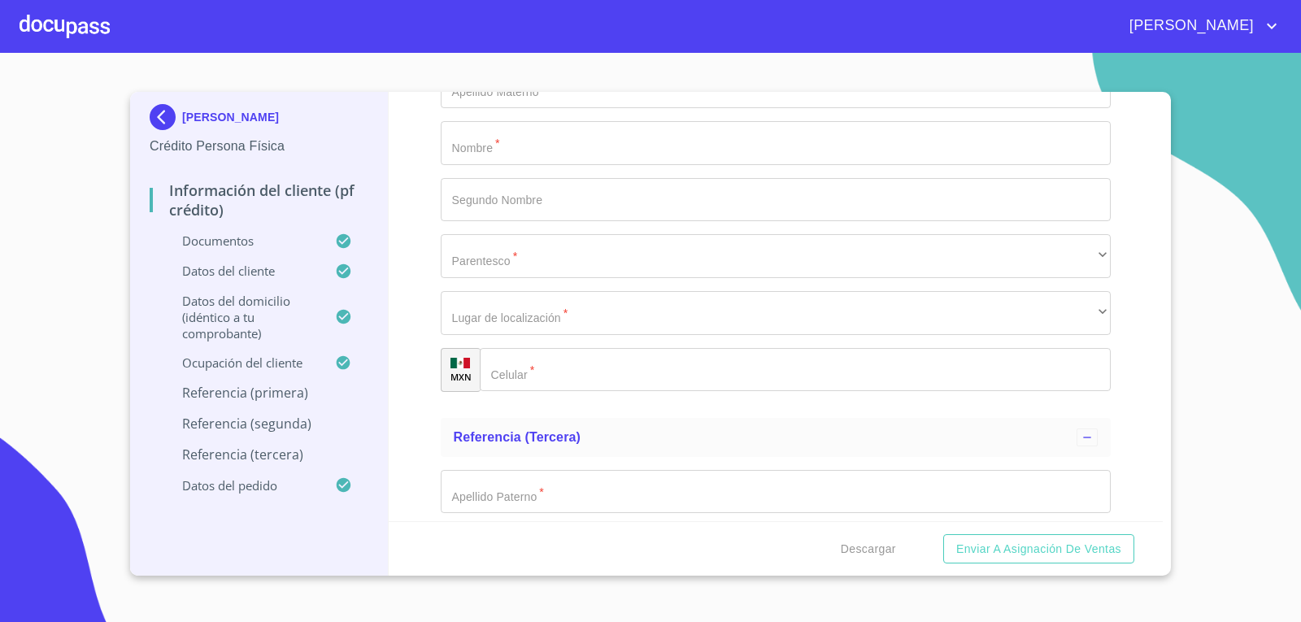
type input "[PHONE_NUMBER]"
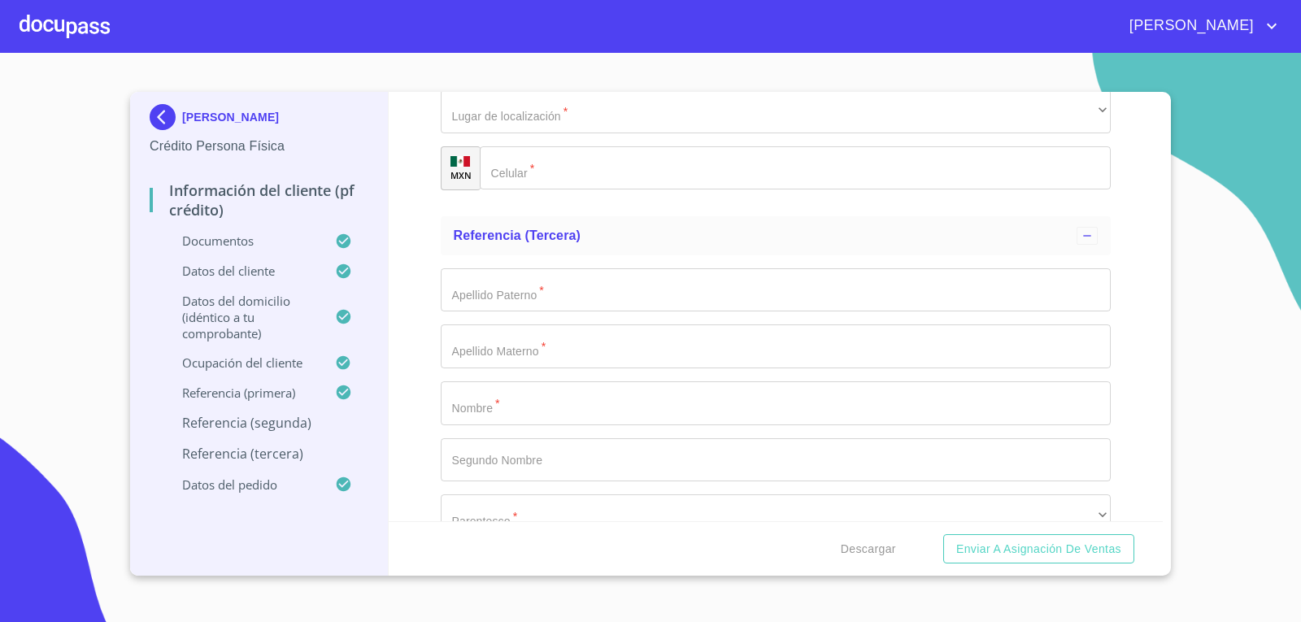
scroll to position [8595, 0]
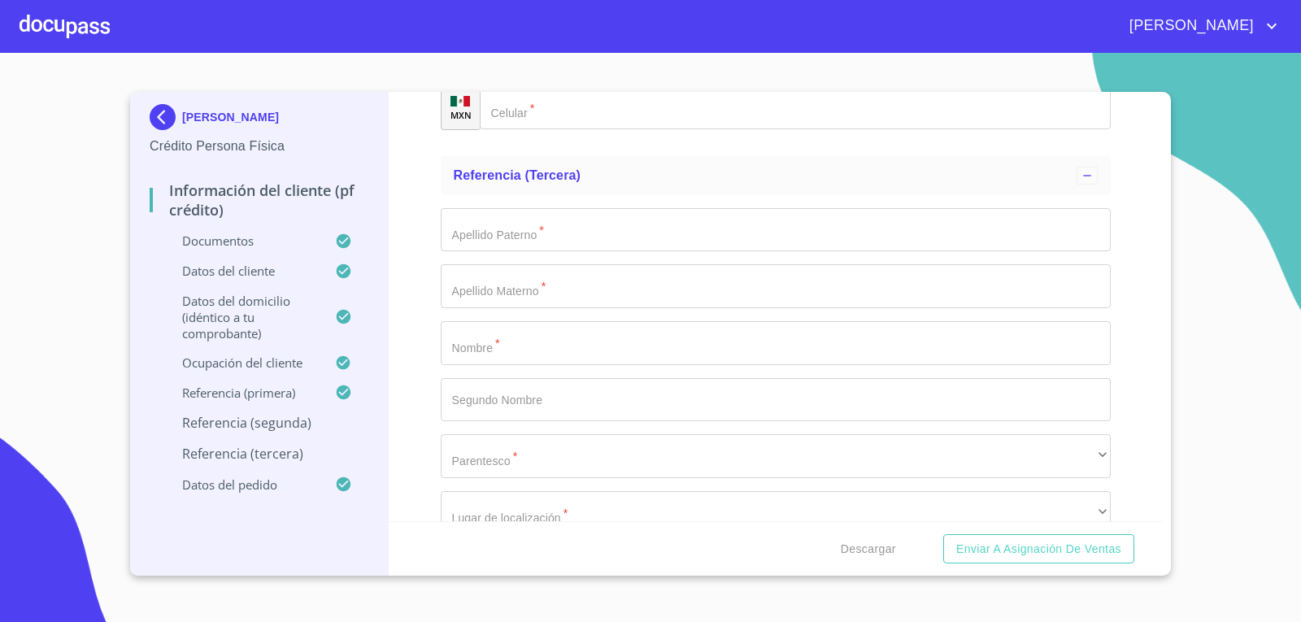
type input "FAJARDO"
type input "POLO"
type input "."
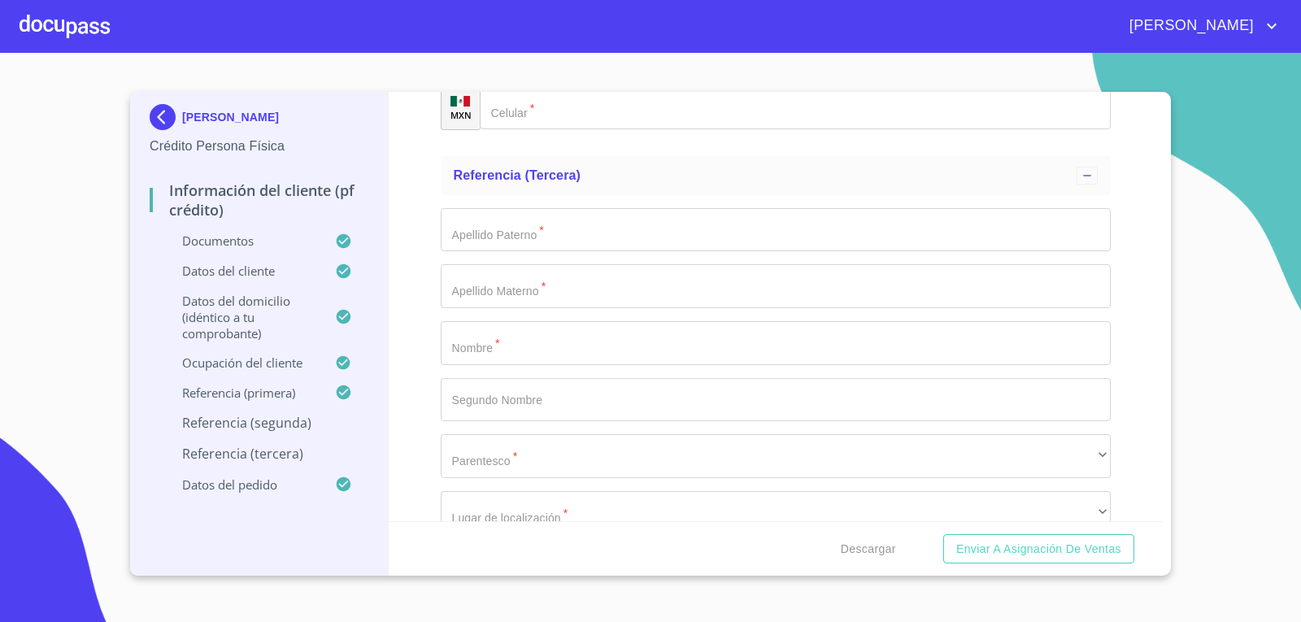
type input "X"
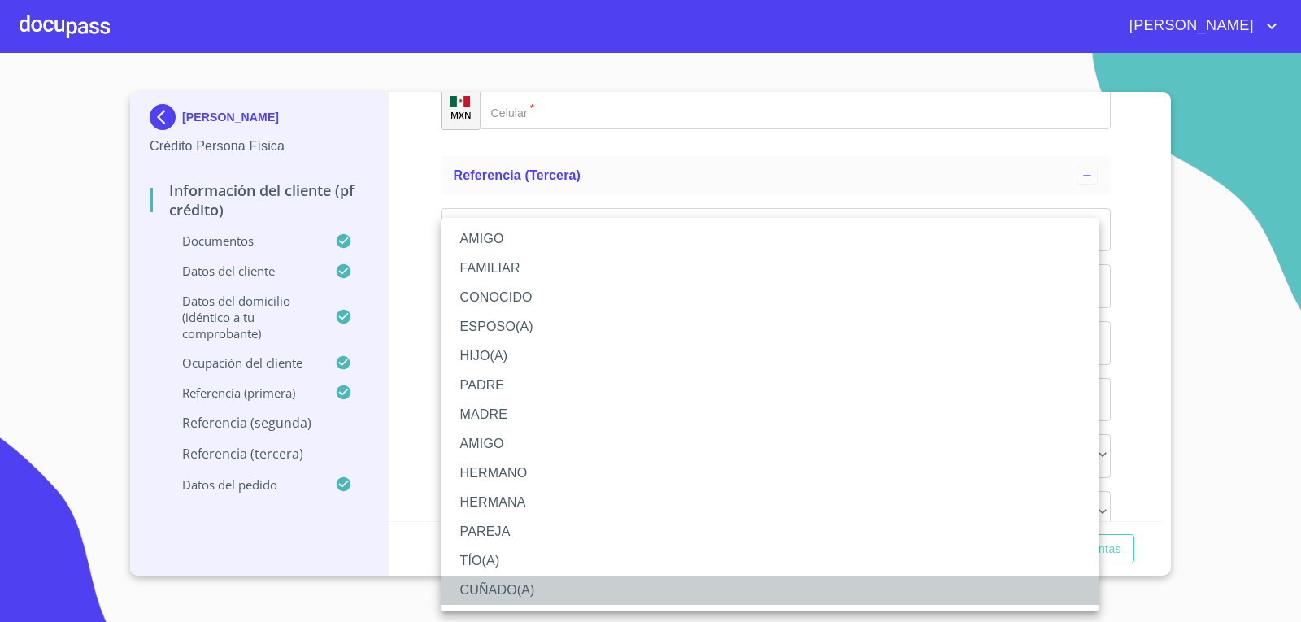
click at [551, 593] on li "CUÑADO(A)" at bounding box center [770, 590] width 659 height 29
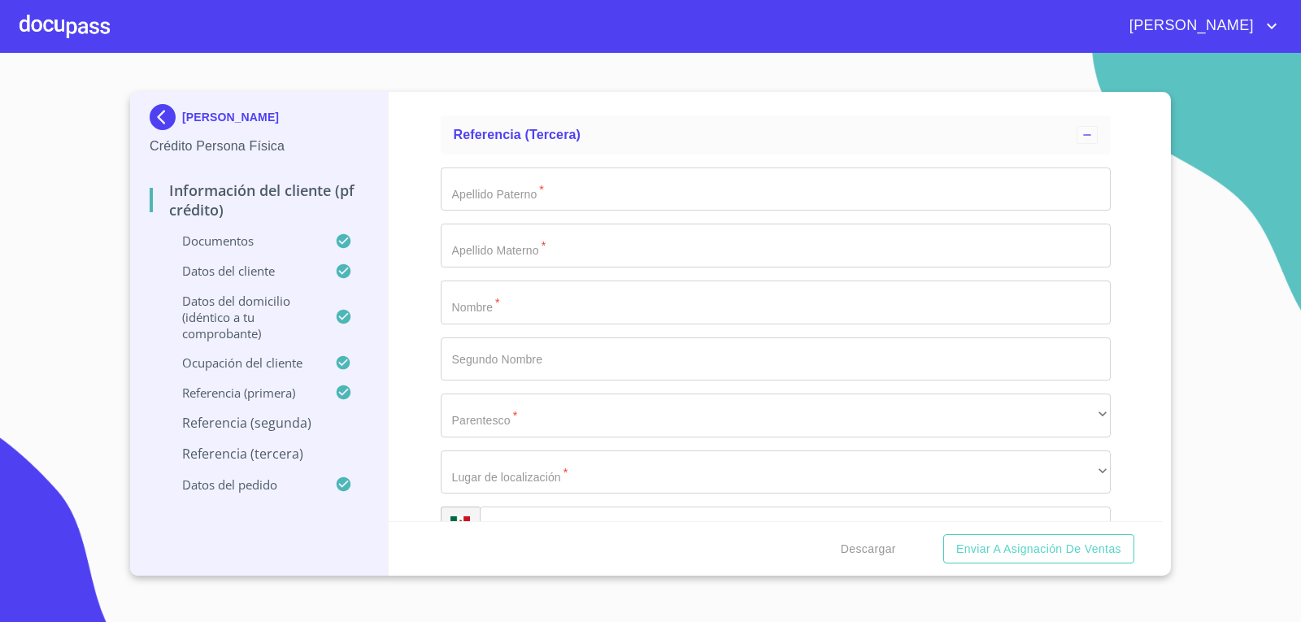
scroll to position [8716, 0]
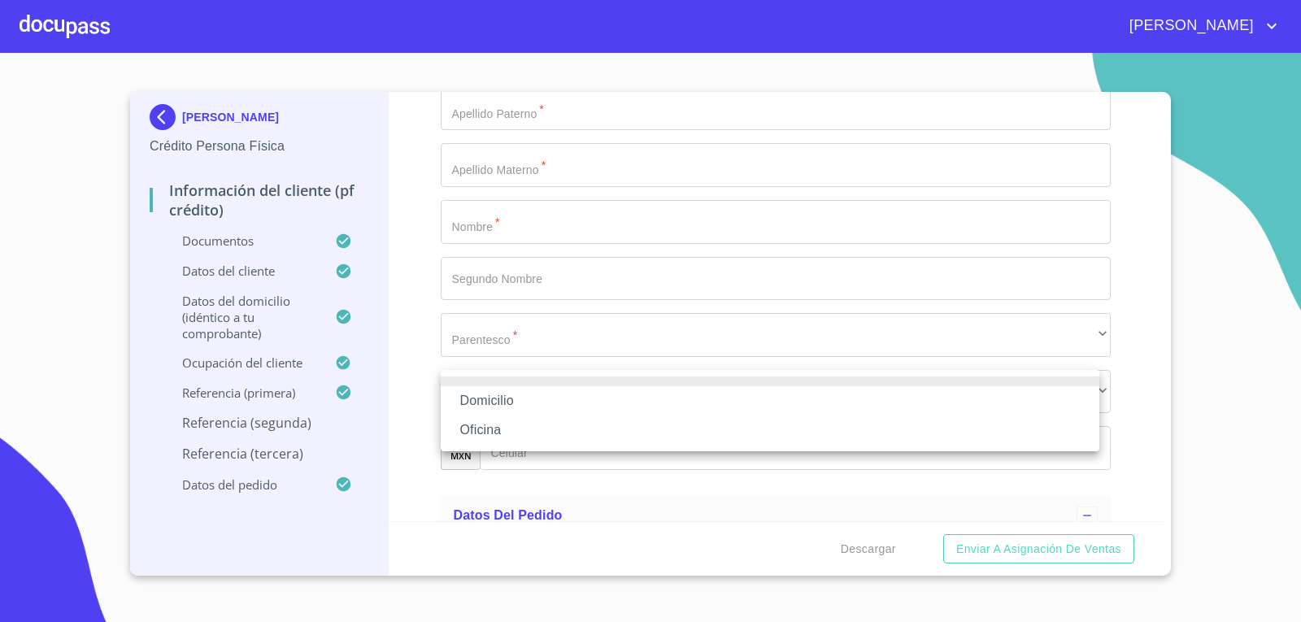
click at [827, 406] on li "Domicilio" at bounding box center [770, 400] width 659 height 29
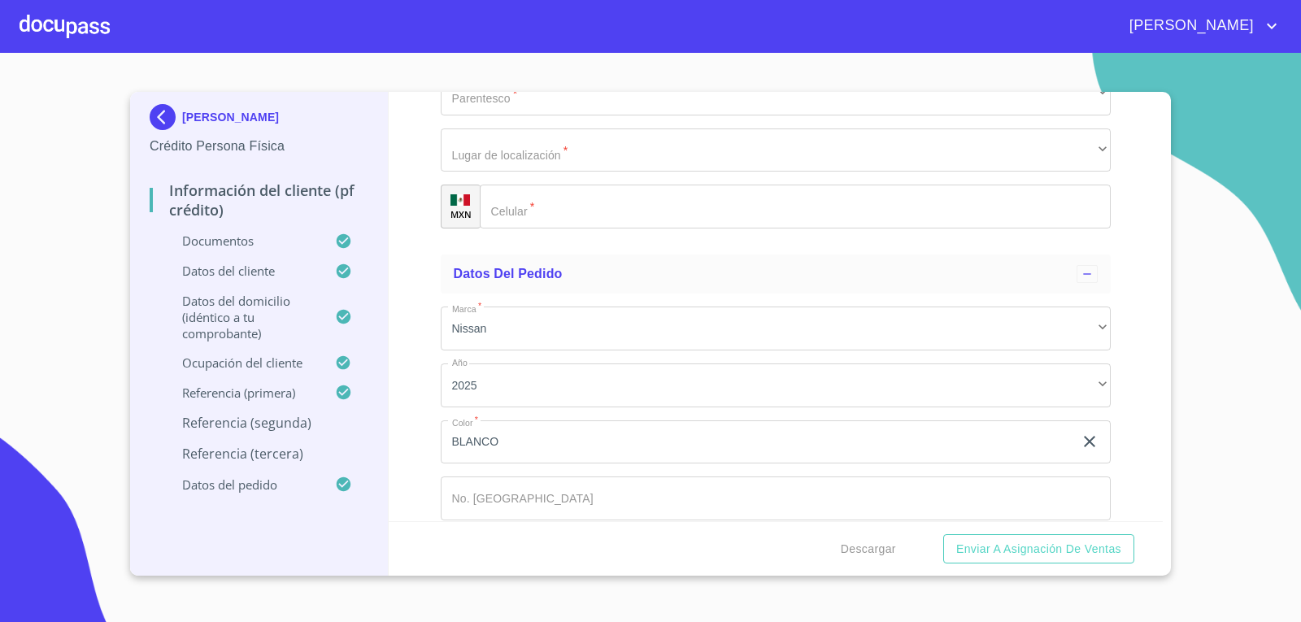
scroll to position [9079, 0]
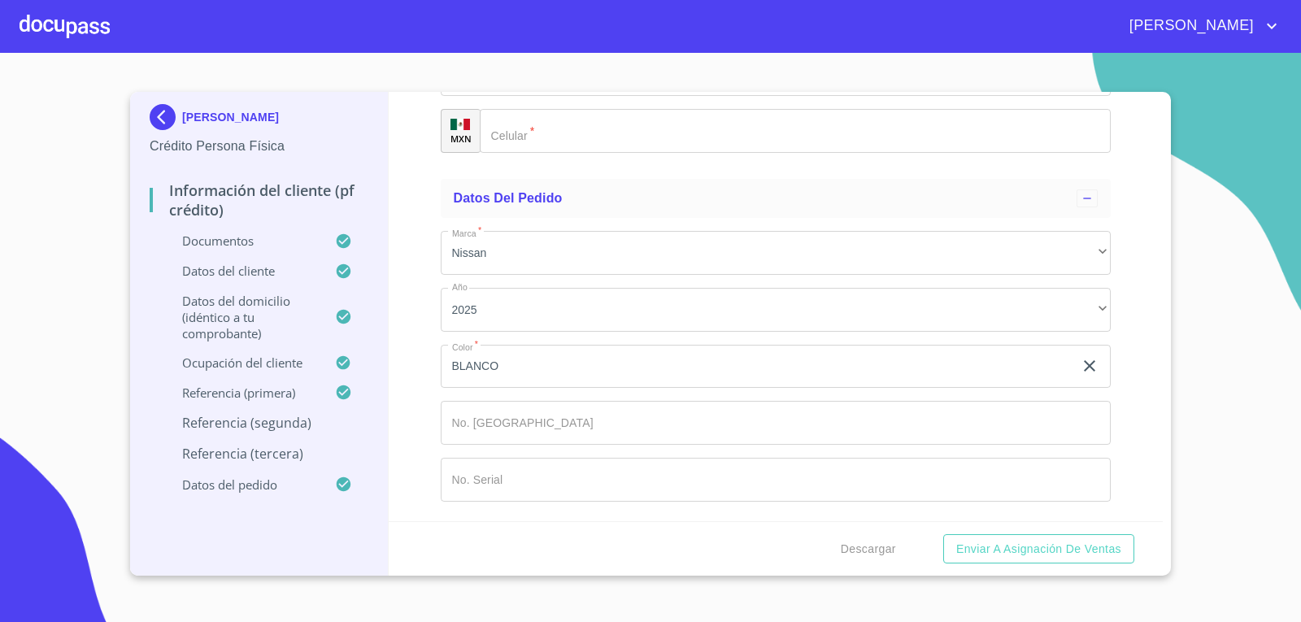
type input "[PHONE_NUMBER]"
type input "VAZQUEZ"
type input "X"
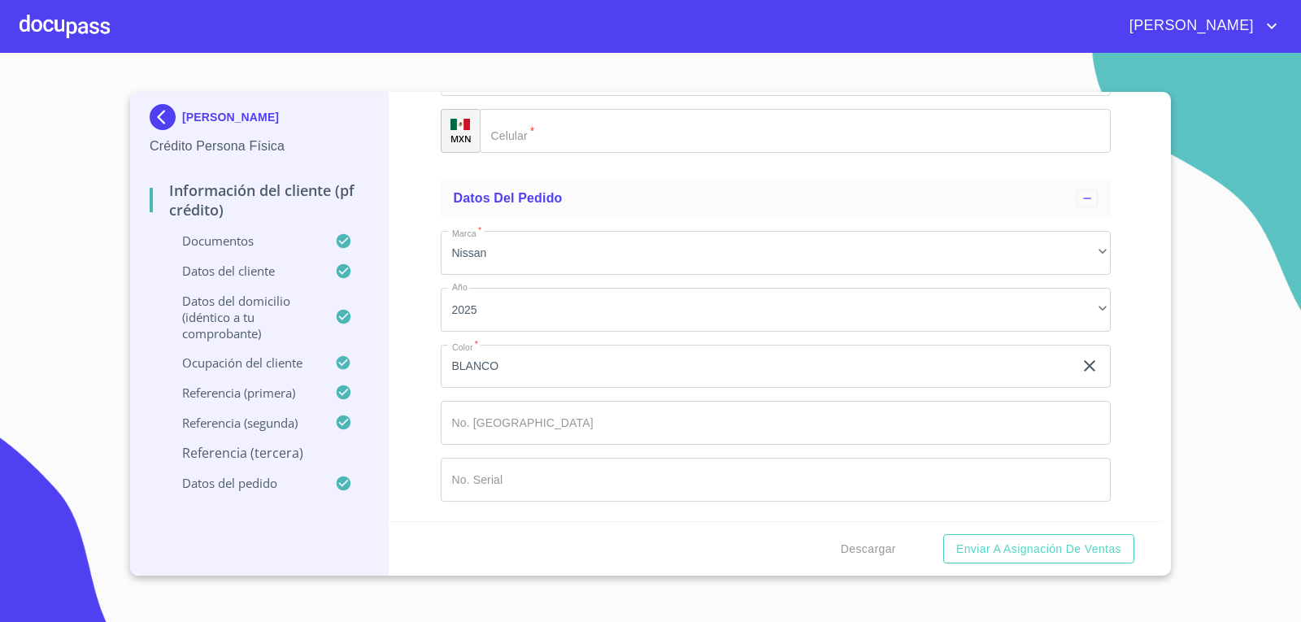
type input "[PERSON_NAME]"
click at [773, 40] on div "​" at bounding box center [776, 18] width 671 height 44
click at [742, 97] on div "​" at bounding box center [776, 75] width 671 height 44
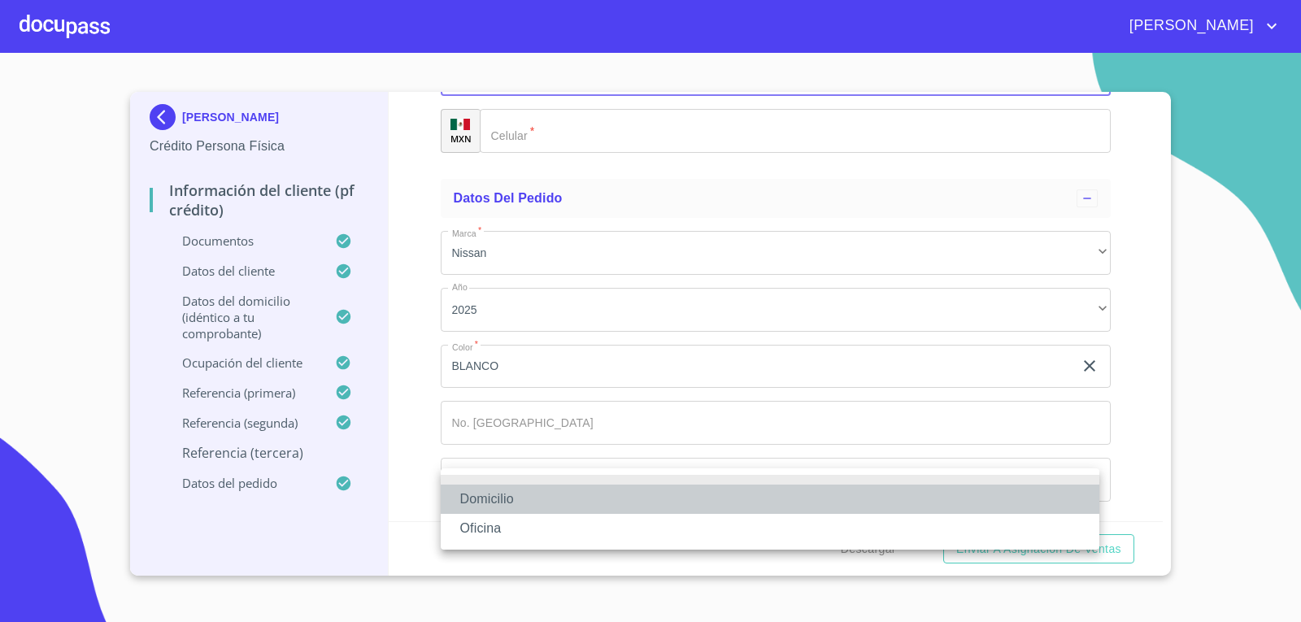
click at [703, 508] on li "Domicilio" at bounding box center [770, 499] width 659 height 29
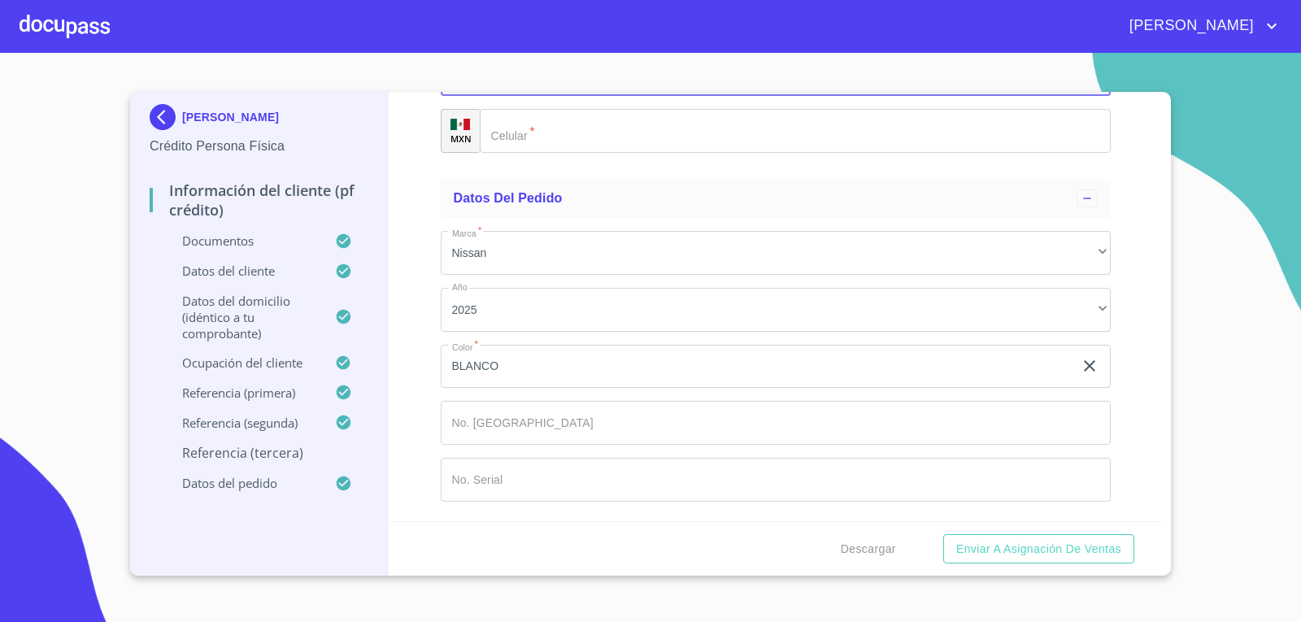
scroll to position [9209, 0]
click at [1017, 153] on input "Documento de identificación.   *" at bounding box center [796, 131] width 632 height 44
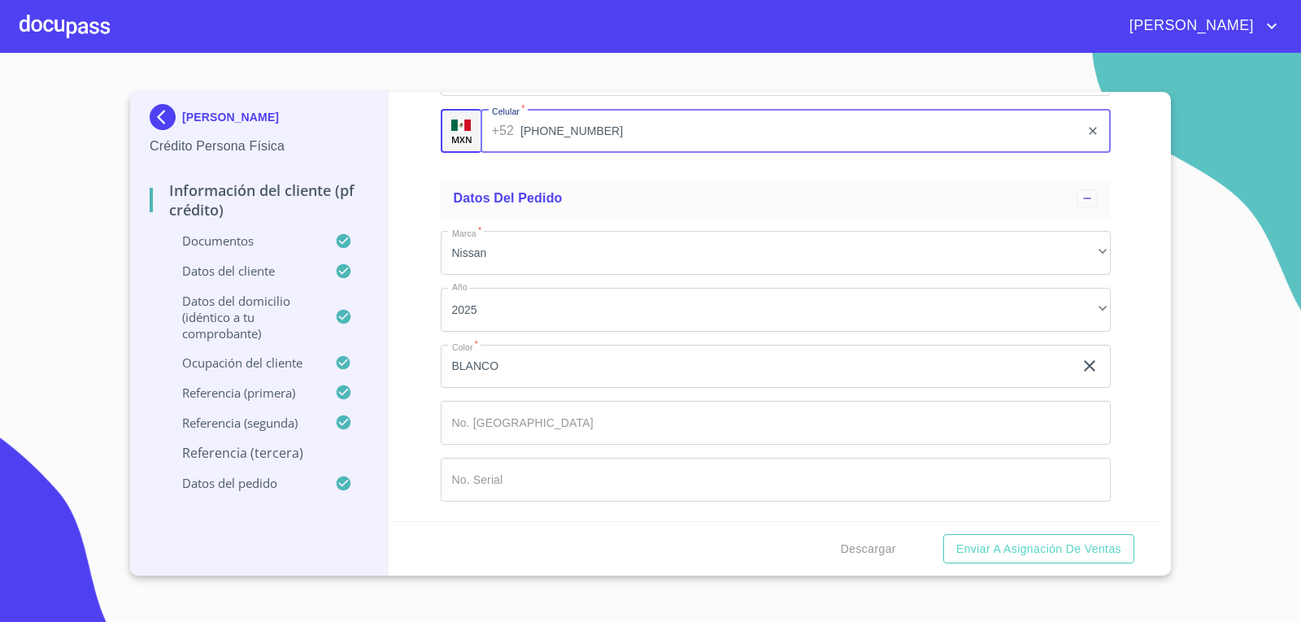
scroll to position [9492, 0]
type input "[PHONE_NUMBER]"
click at [1211, 359] on section "[PERSON_NAME] Persona Física Información del cliente (PF crédito) Documentos Da…" at bounding box center [650, 337] width 1301 height 569
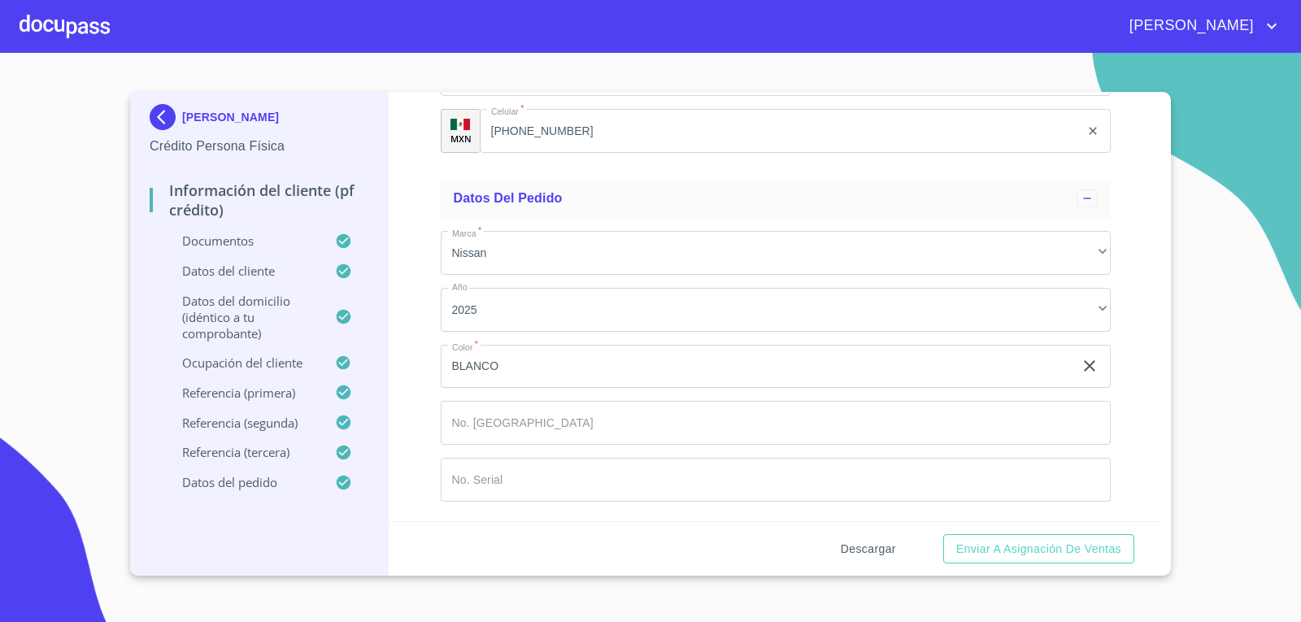
click at [885, 551] on span "Descargar" at bounding box center [868, 549] width 55 height 20
